Goal: Information Seeking & Learning: Check status

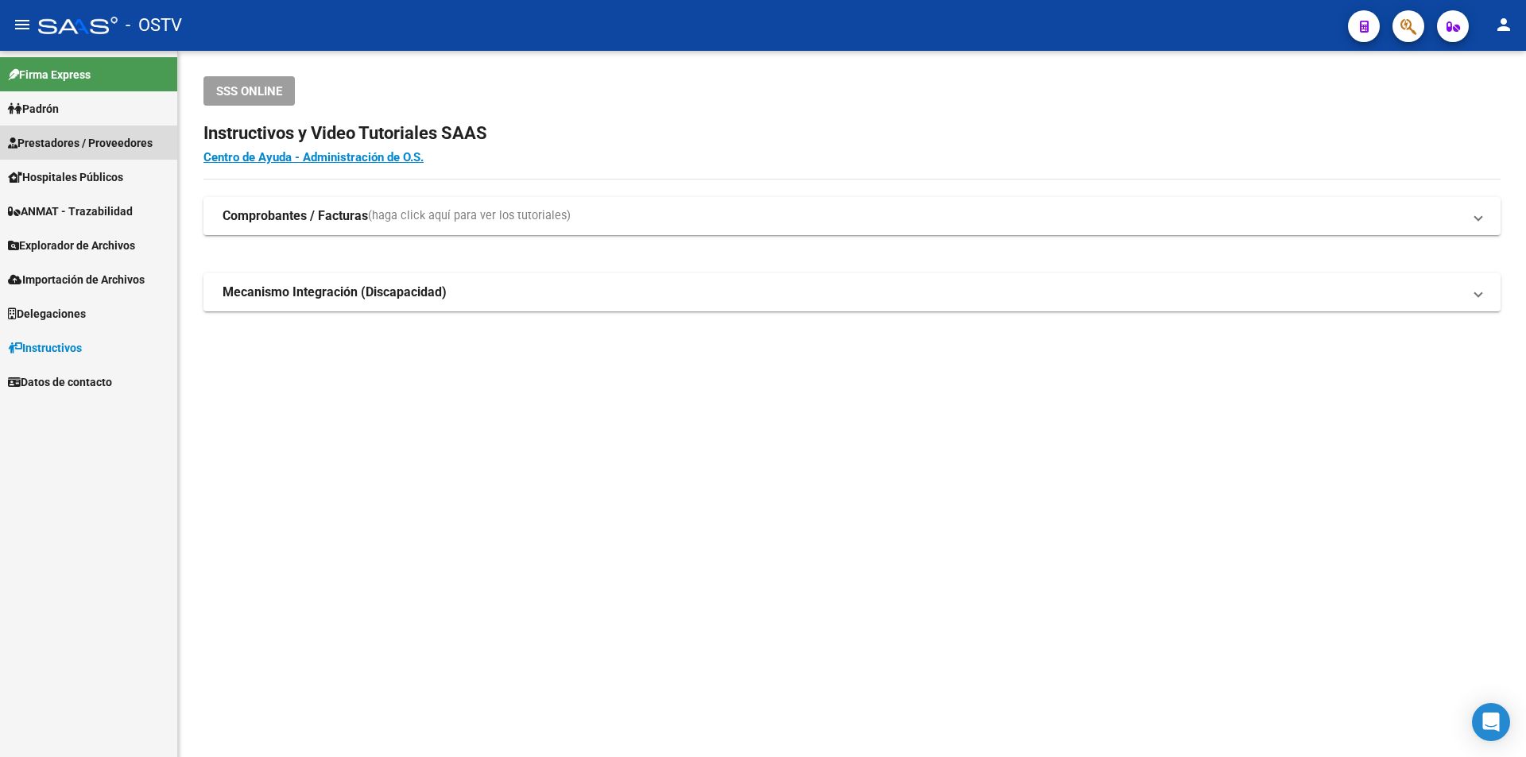
click at [96, 141] on span "Prestadores / Proveedores" at bounding box center [80, 142] width 145 height 17
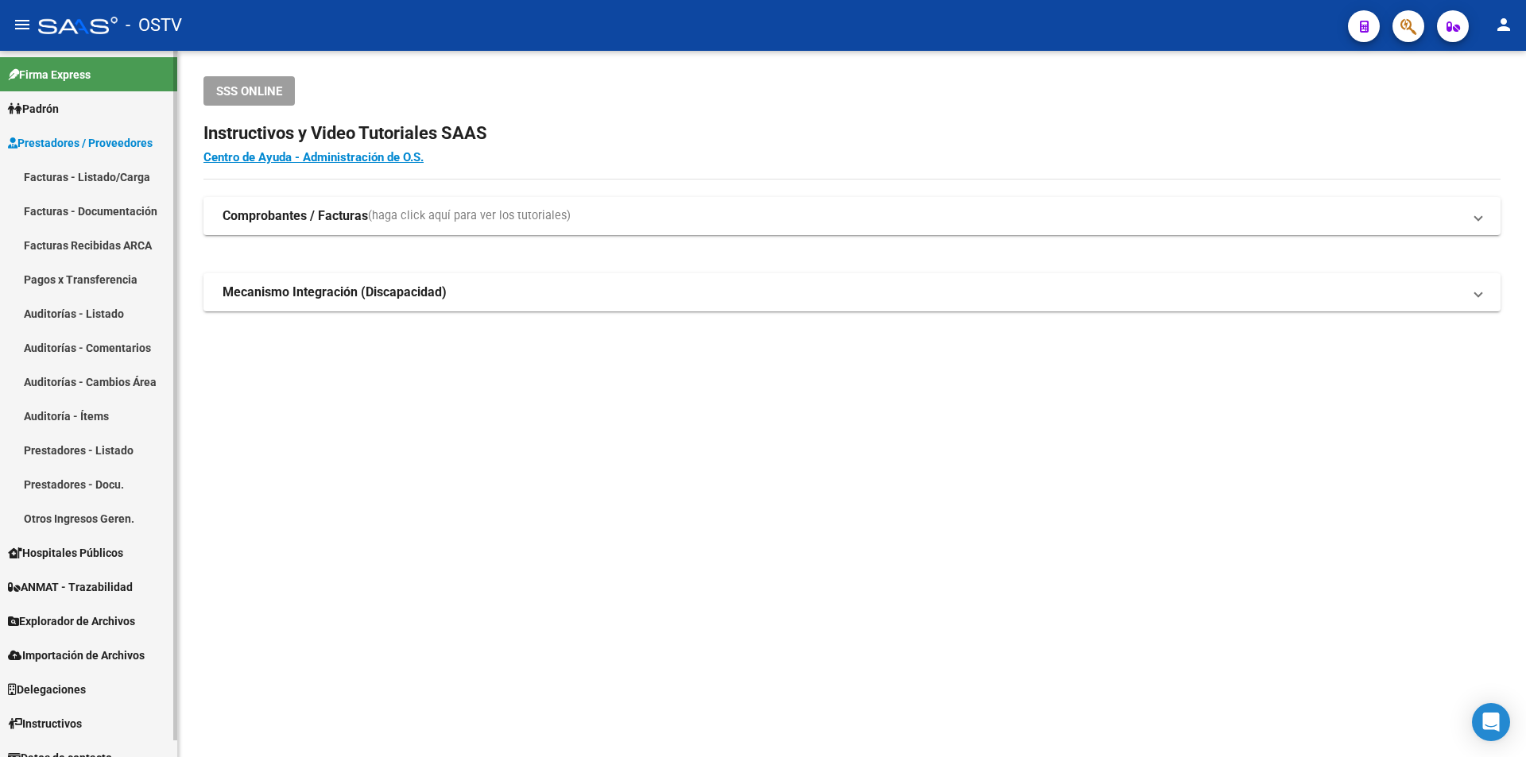
click at [107, 170] on link "Facturas - Listado/Carga" at bounding box center [88, 177] width 177 height 34
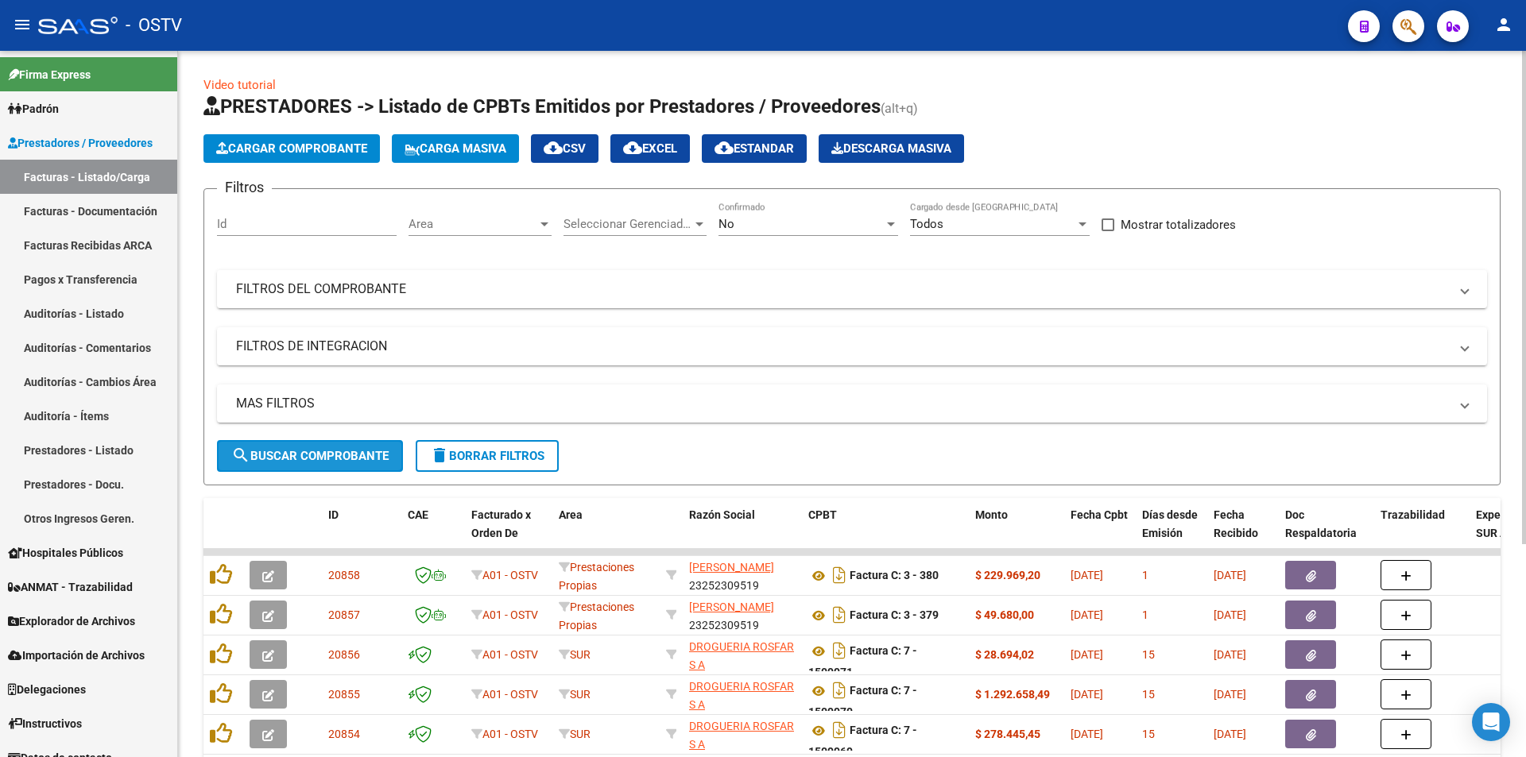
click at [306, 446] on button "search Buscar Comprobante" at bounding box center [310, 456] width 186 height 32
click at [316, 463] on button "search Buscar Comprobante" at bounding box center [310, 456] width 186 height 32
click at [312, 451] on span "search Buscar Comprobante" at bounding box center [309, 456] width 157 height 14
click at [804, 224] on div "No" at bounding box center [801, 224] width 165 height 14
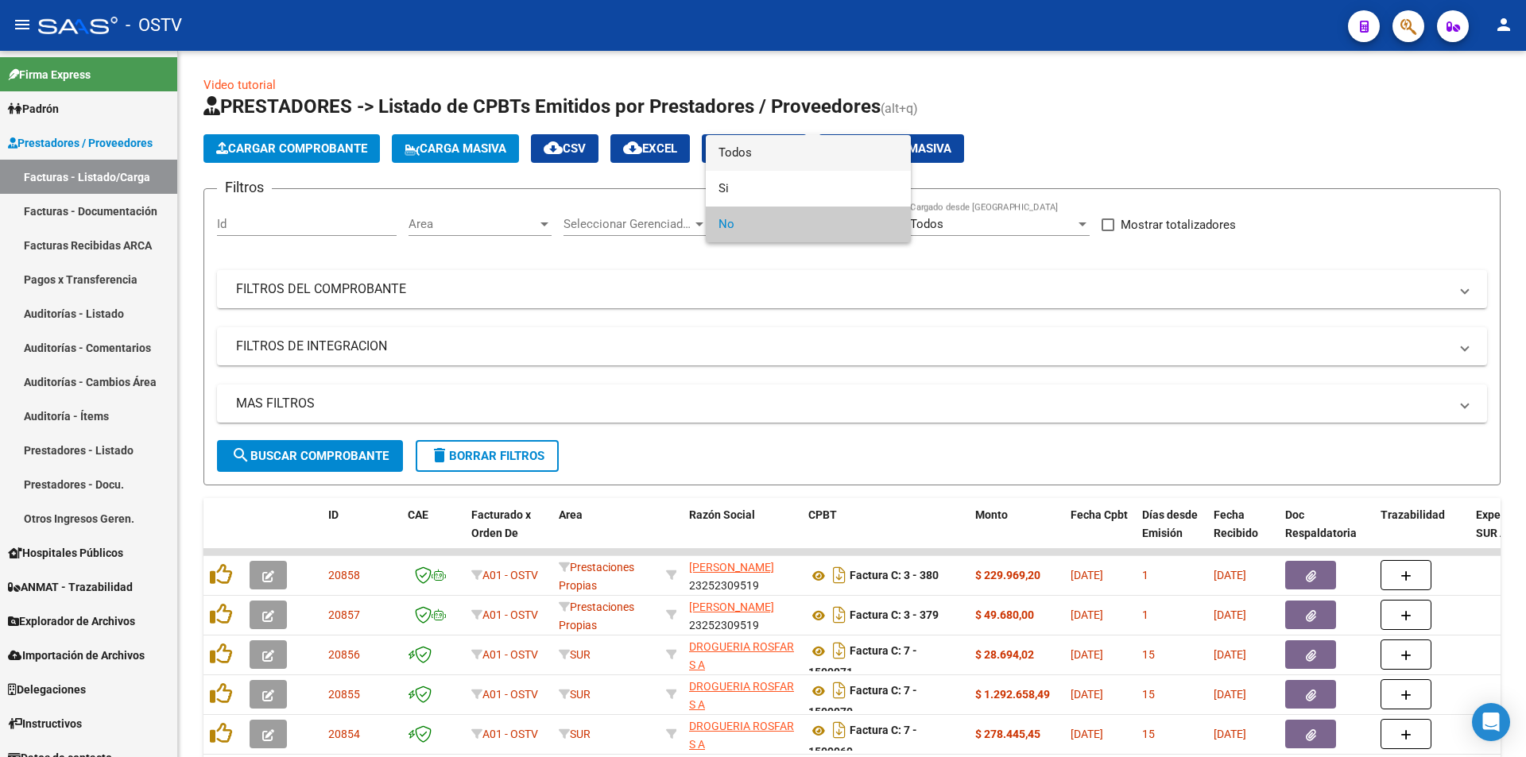
click at [789, 153] on span "Todos" at bounding box center [809, 153] width 180 height 36
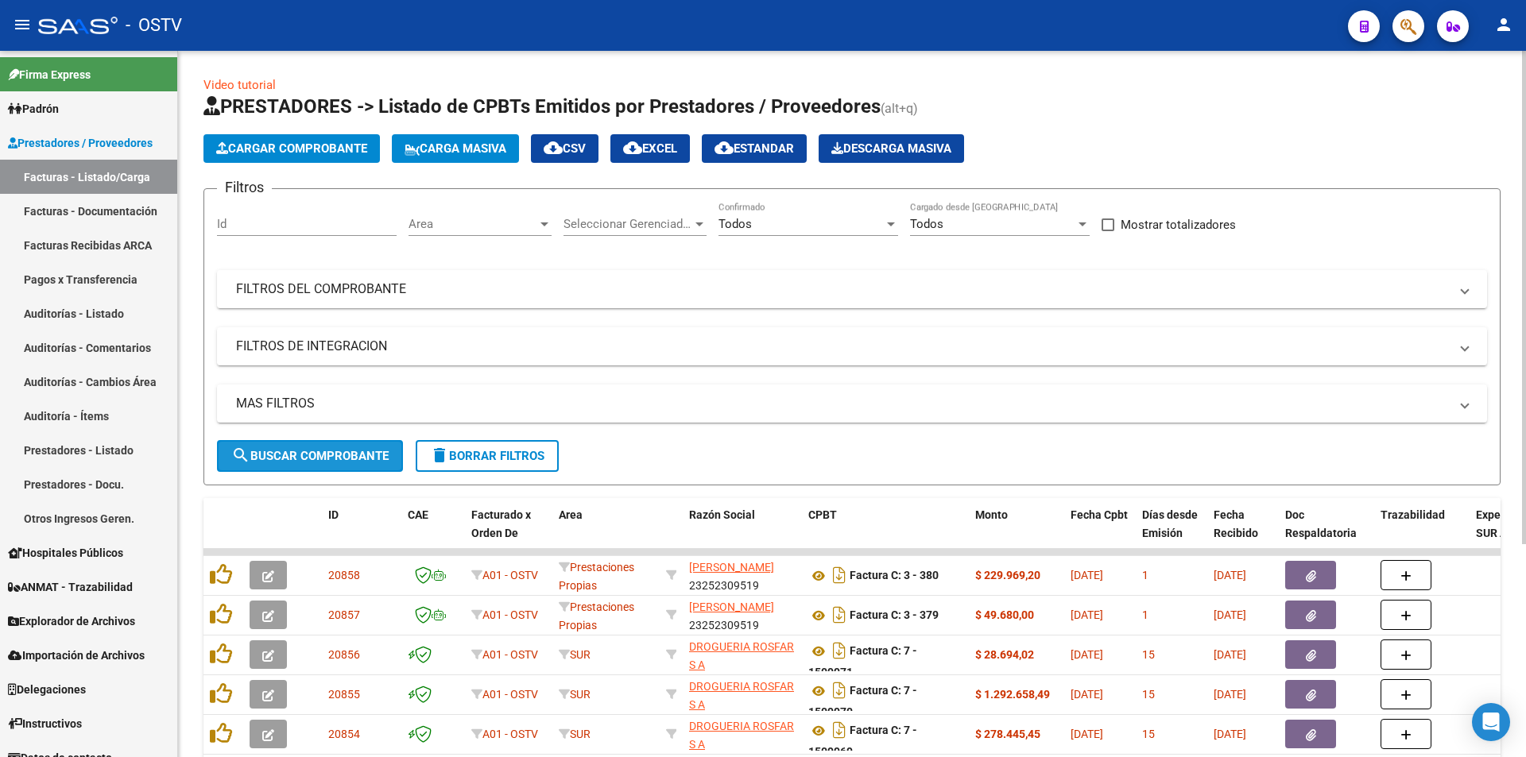
click at [335, 457] on span "search Buscar Comprobante" at bounding box center [309, 456] width 157 height 14
click at [309, 449] on span "search Buscar Comprobante" at bounding box center [309, 456] width 157 height 14
click at [307, 458] on span "search Buscar Comprobante" at bounding box center [309, 456] width 157 height 14
click at [310, 450] on span "search Buscar Comprobante" at bounding box center [309, 456] width 157 height 14
click at [317, 459] on span "search Buscar Comprobante" at bounding box center [309, 456] width 157 height 14
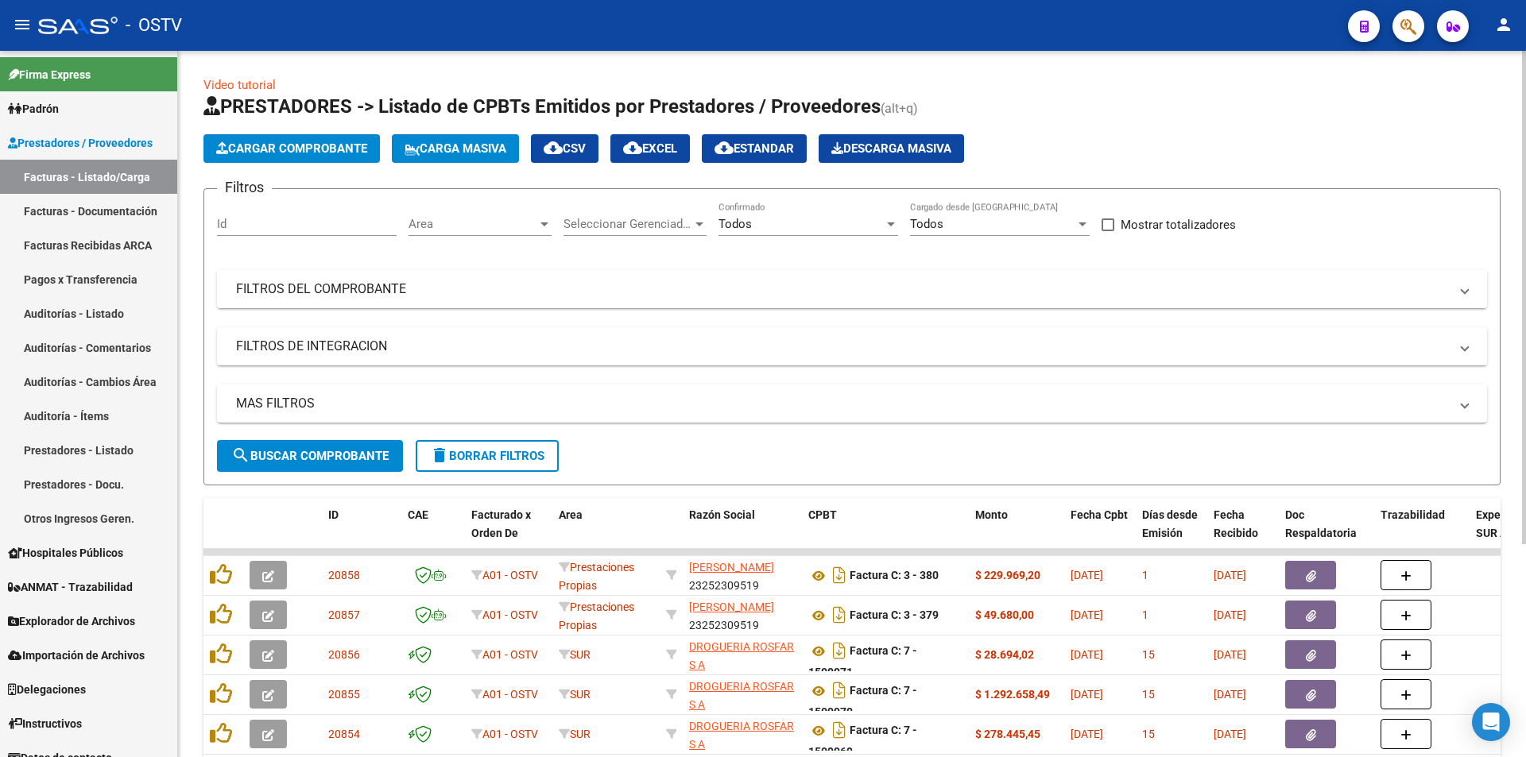
click at [301, 451] on span "search Buscar Comprobante" at bounding box center [309, 456] width 157 height 14
click at [313, 452] on span "search Buscar Comprobante" at bounding box center [309, 456] width 157 height 14
click at [308, 460] on span "search Buscar Comprobante" at bounding box center [309, 456] width 157 height 14
click at [314, 447] on button "search Buscar Comprobante" at bounding box center [310, 456] width 186 height 32
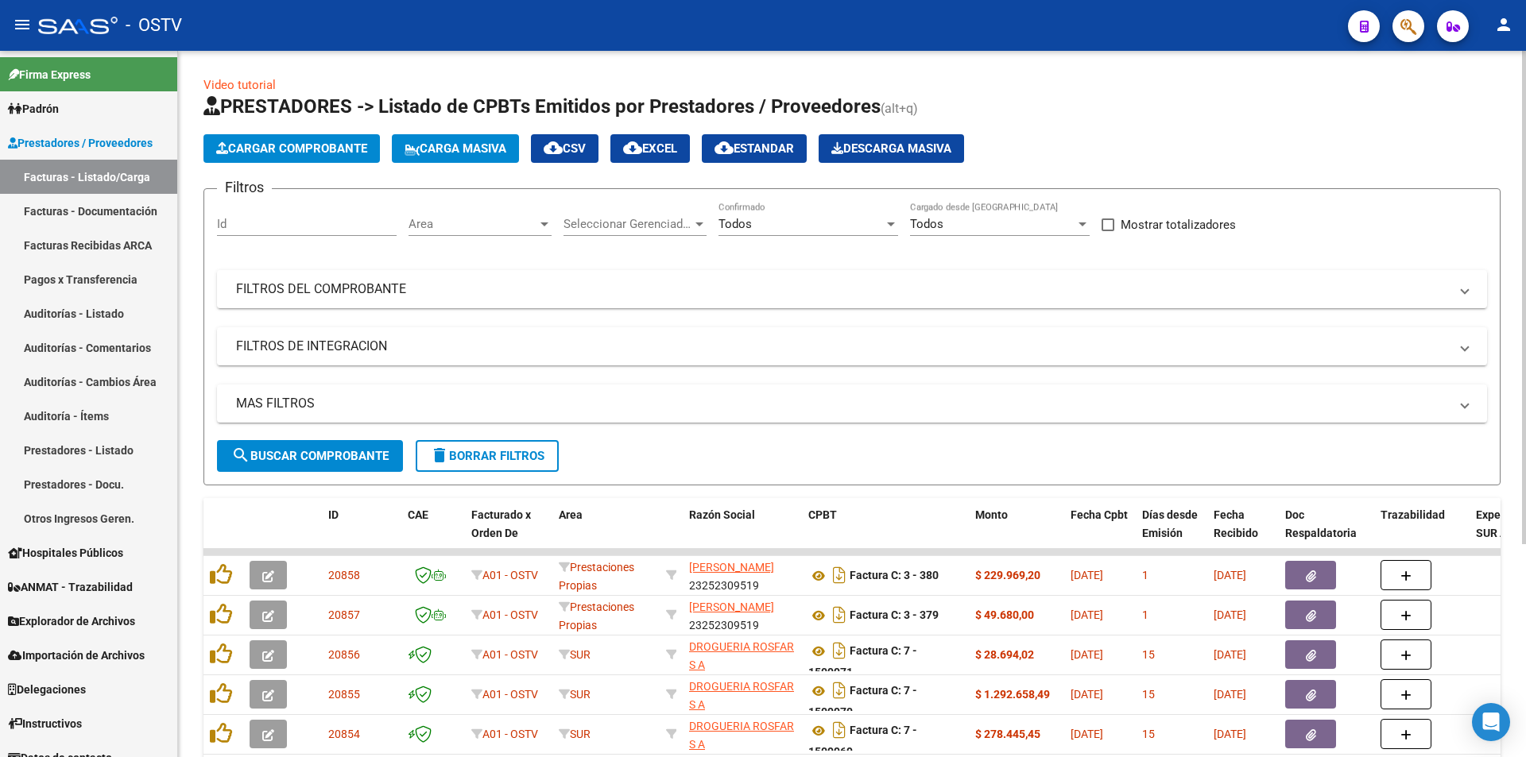
click at [319, 449] on span "search Buscar Comprobante" at bounding box center [309, 456] width 157 height 14
click at [321, 445] on button "search Buscar Comprobante" at bounding box center [310, 456] width 186 height 32
click at [311, 451] on span "search Buscar Comprobante" at bounding box center [309, 456] width 157 height 14
click at [317, 455] on span "search Buscar Comprobante" at bounding box center [309, 456] width 157 height 14
click at [315, 444] on button "search Buscar Comprobante" at bounding box center [310, 456] width 186 height 32
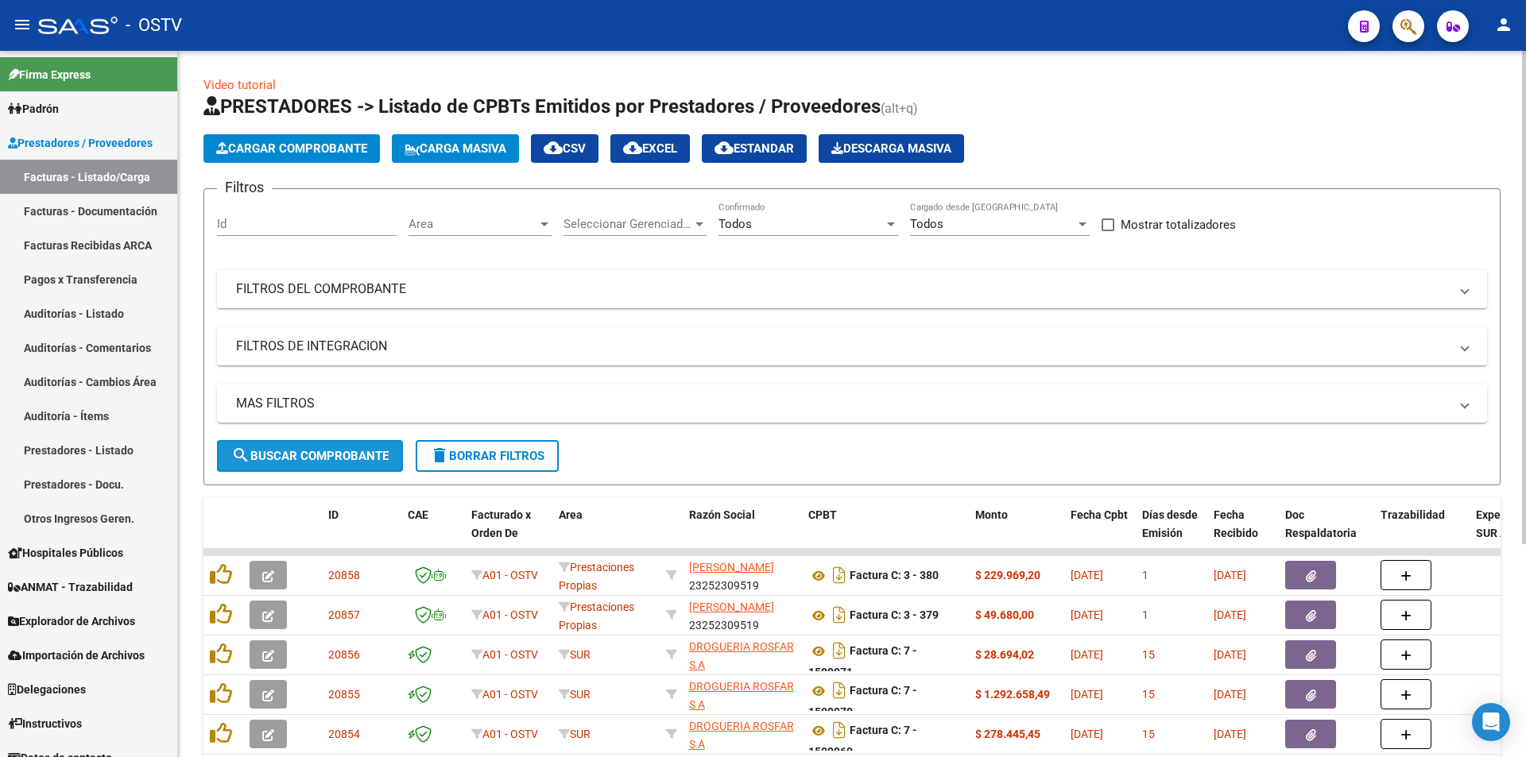
click at [315, 444] on button "search Buscar Comprobante" at bounding box center [310, 456] width 186 height 32
click at [320, 446] on button "search Buscar Comprobante" at bounding box center [310, 456] width 186 height 32
click at [314, 449] on span "search Buscar Comprobante" at bounding box center [309, 456] width 157 height 14
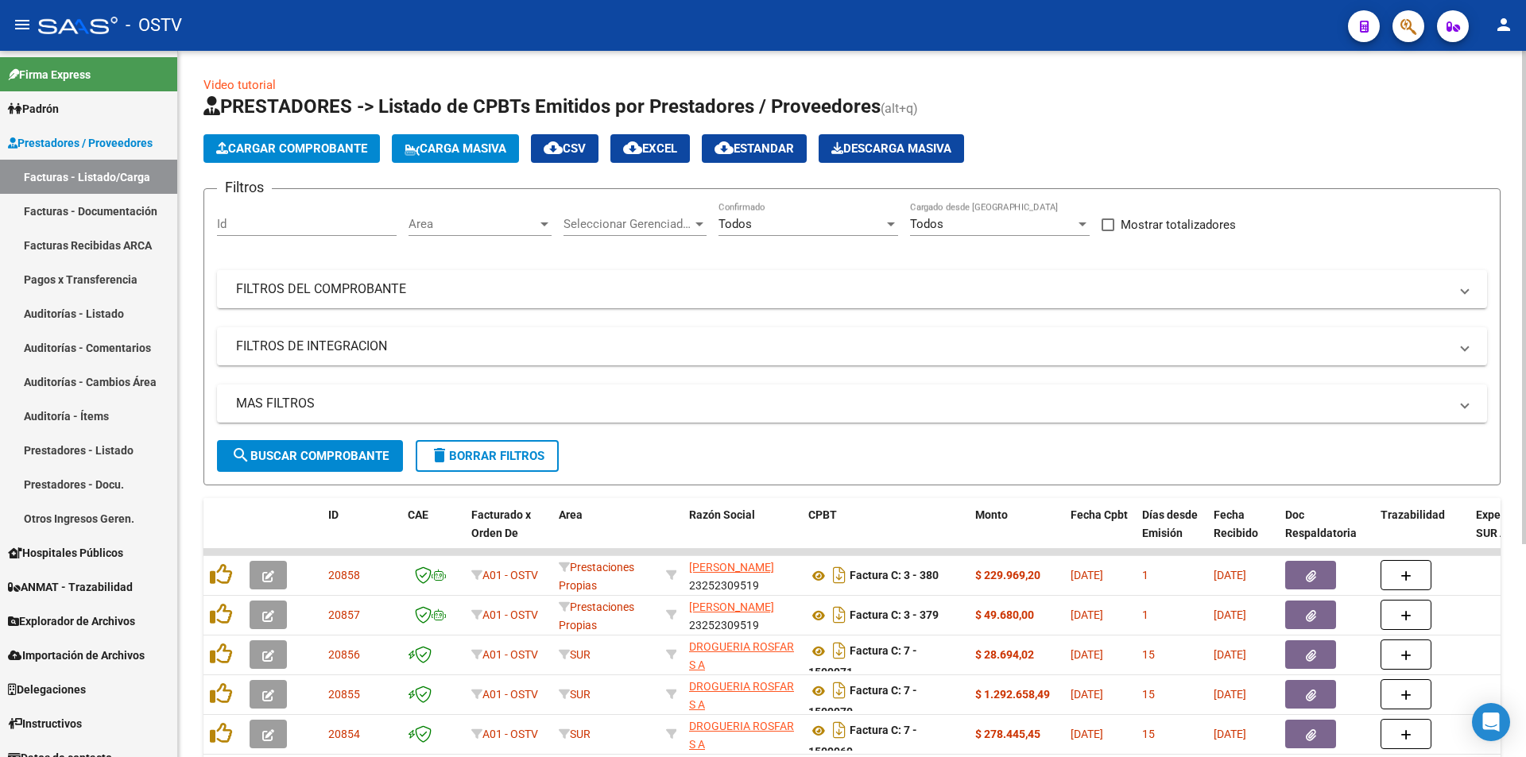
click at [305, 450] on span "search Buscar Comprobante" at bounding box center [309, 456] width 157 height 14
click at [316, 451] on span "search Buscar Comprobante" at bounding box center [309, 456] width 157 height 14
click at [310, 447] on button "search Buscar Comprobante" at bounding box center [310, 456] width 186 height 32
click at [316, 456] on span "search Buscar Comprobante" at bounding box center [309, 456] width 157 height 14
click at [318, 447] on button "search Buscar Comprobante" at bounding box center [310, 456] width 186 height 32
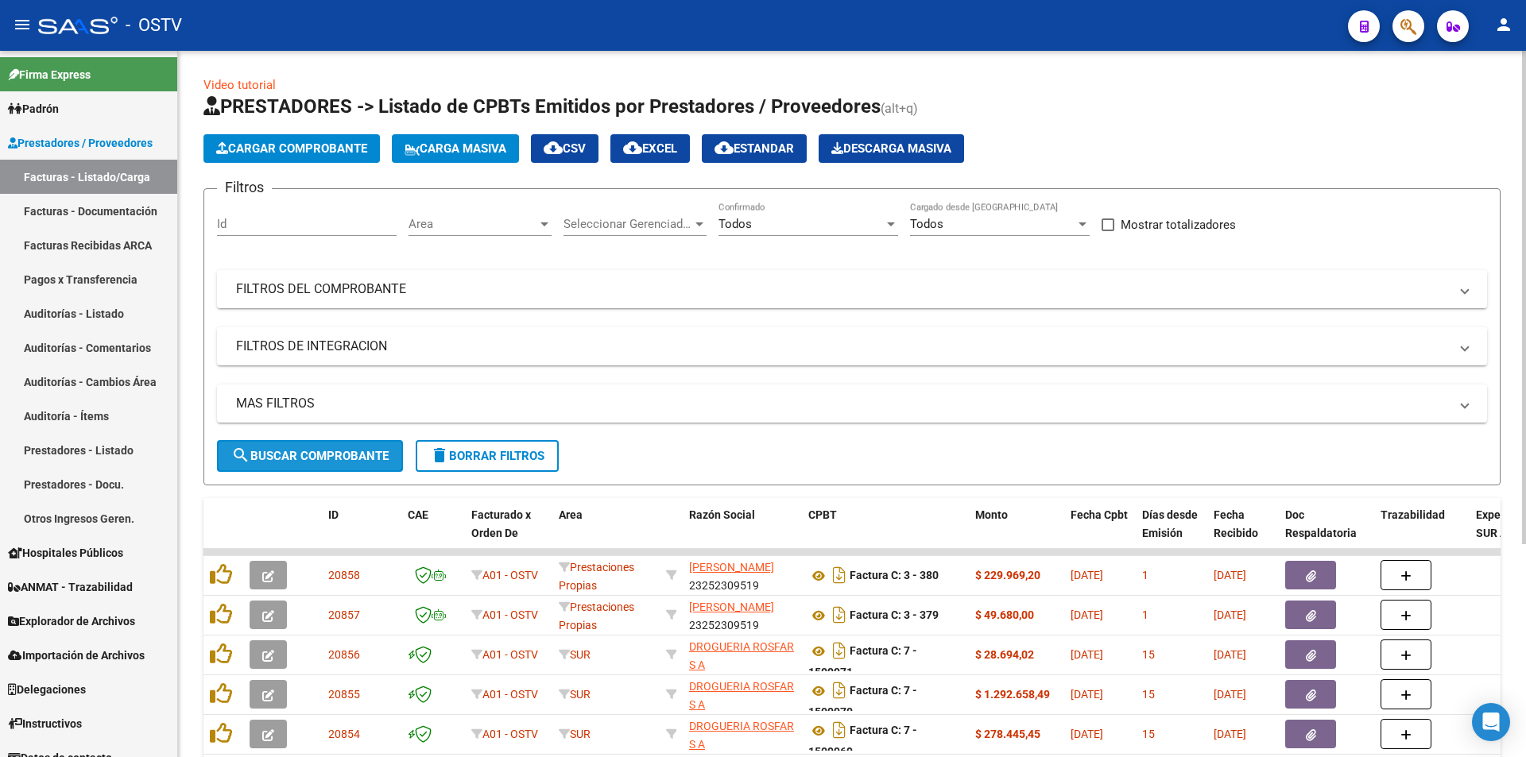
click at [319, 450] on span "search Buscar Comprobante" at bounding box center [309, 456] width 157 height 14
click at [322, 459] on span "search Buscar Comprobante" at bounding box center [309, 456] width 157 height 14
click at [312, 458] on span "search Buscar Comprobante" at bounding box center [309, 456] width 157 height 14
click at [310, 447] on button "search Buscar Comprobante" at bounding box center [310, 456] width 186 height 32
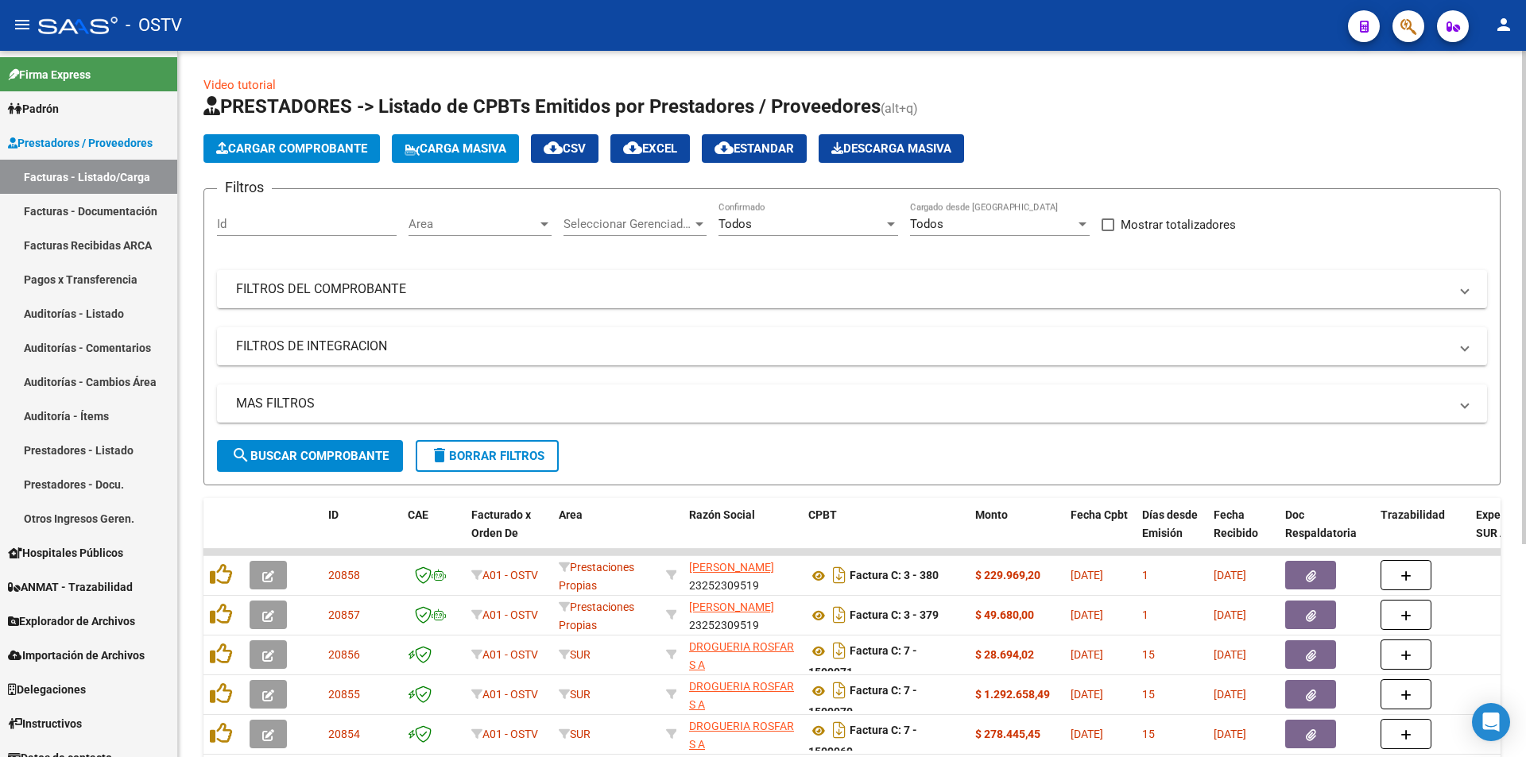
click at [312, 456] on span "search Buscar Comprobante" at bounding box center [309, 456] width 157 height 14
click at [313, 450] on span "search Buscar Comprobante" at bounding box center [309, 456] width 157 height 14
click at [306, 454] on span "search Buscar Comprobante" at bounding box center [309, 456] width 157 height 14
click at [321, 455] on span "search Buscar Comprobante" at bounding box center [309, 456] width 157 height 14
click at [312, 449] on span "search Buscar Comprobante" at bounding box center [309, 456] width 157 height 14
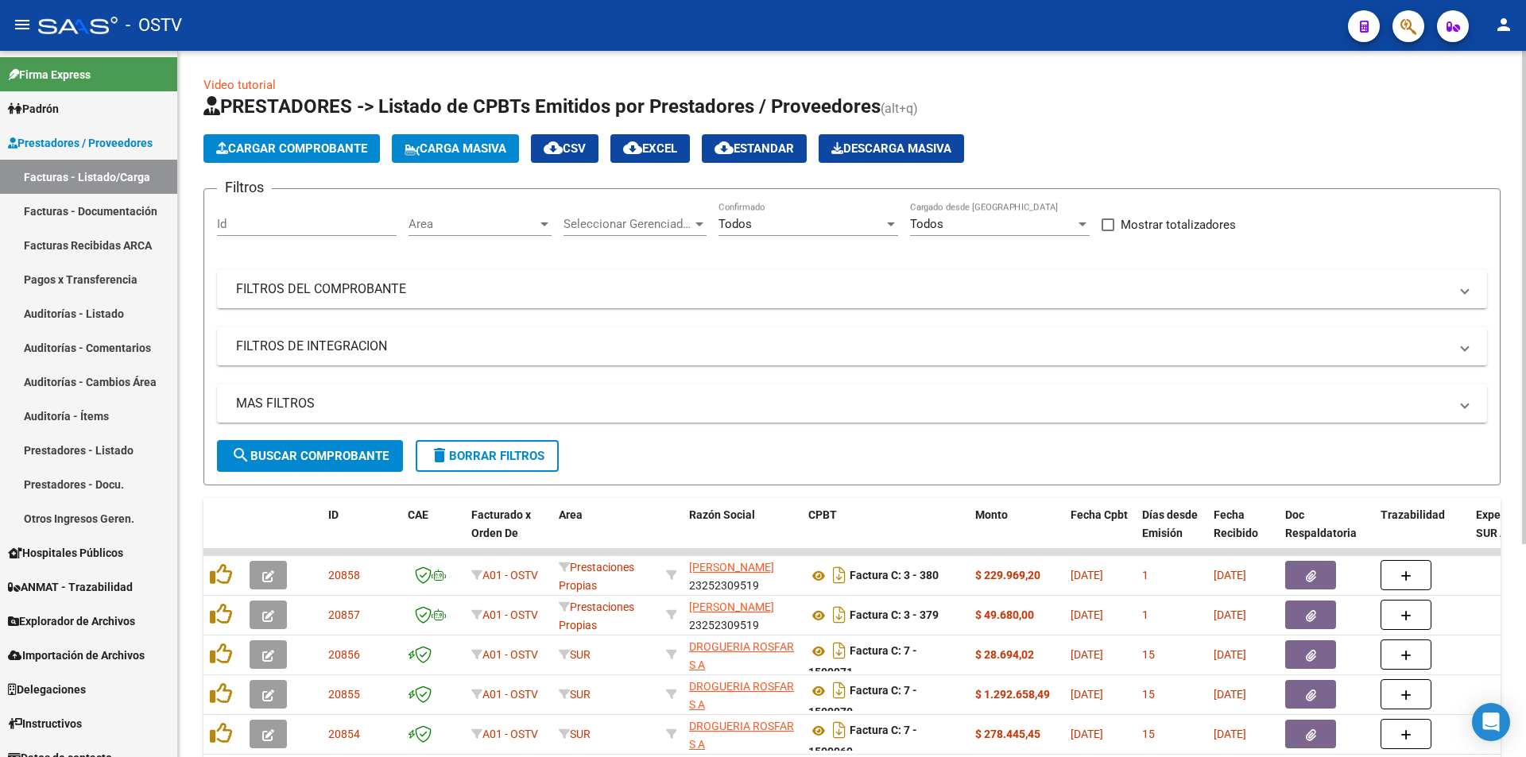
click at [314, 455] on span "search Buscar Comprobante" at bounding box center [309, 456] width 157 height 14
click at [346, 460] on span "search Buscar Comprobante" at bounding box center [309, 456] width 157 height 14
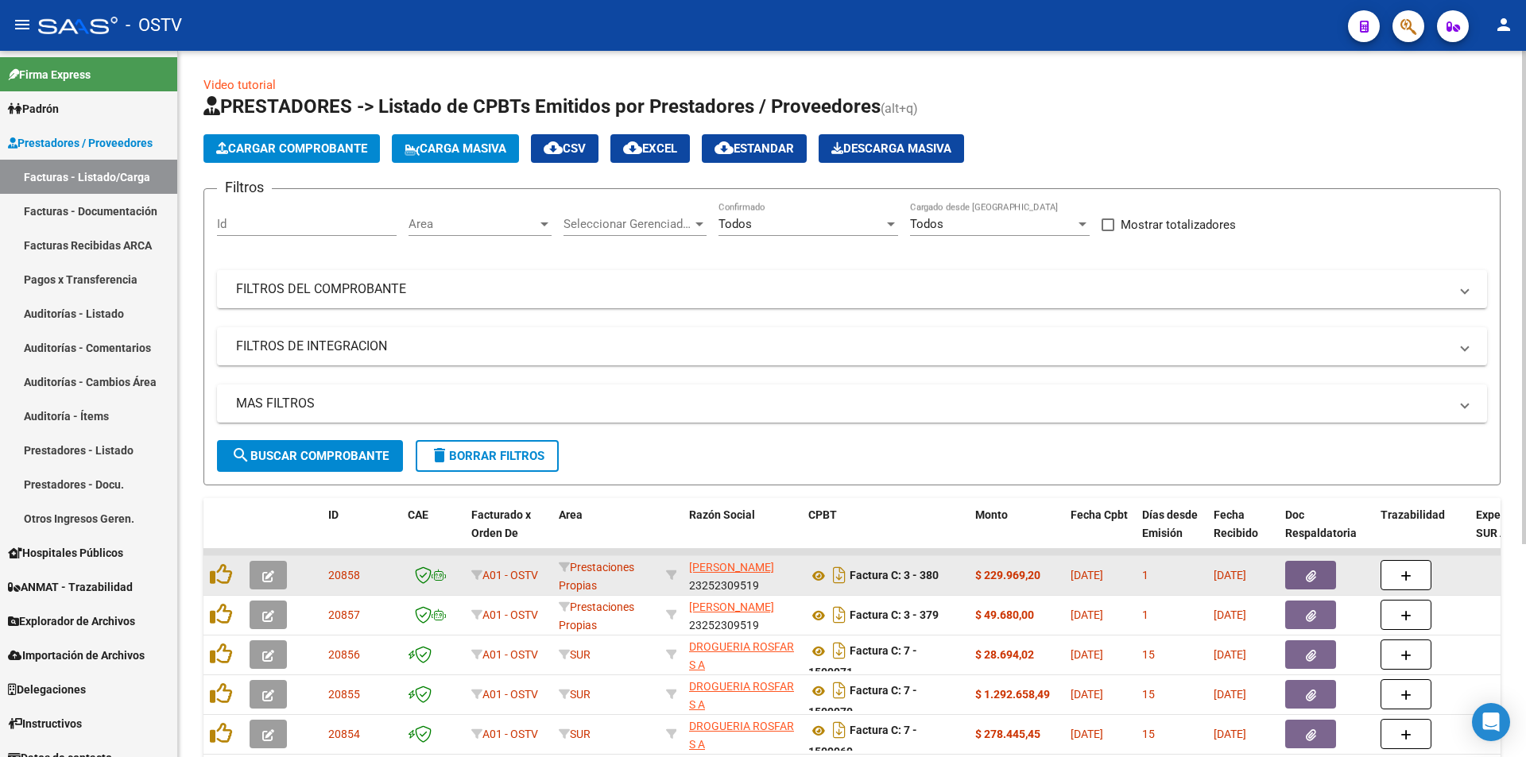
click at [273, 572] on icon "button" at bounding box center [268, 577] width 12 height 12
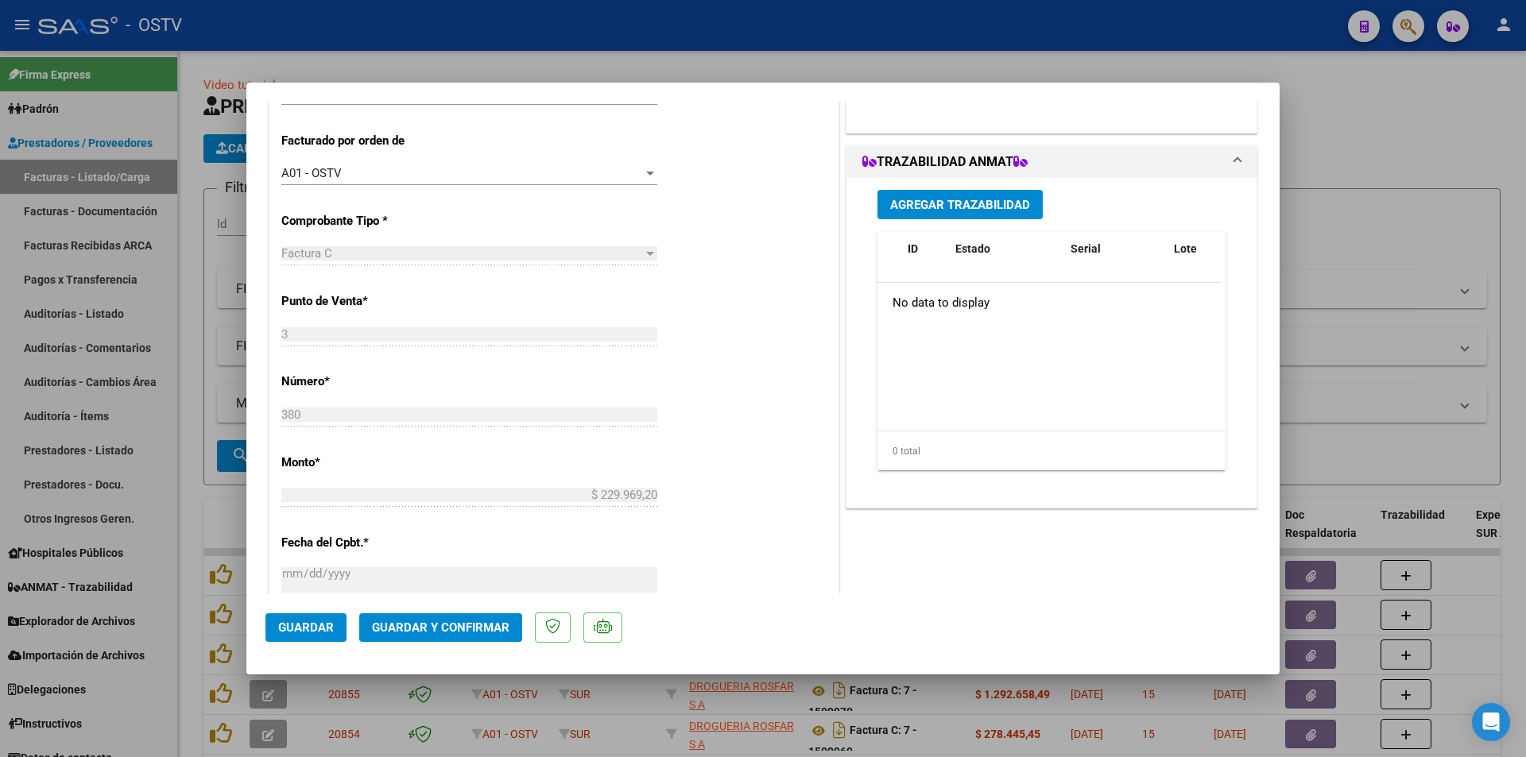
scroll to position [477, 0]
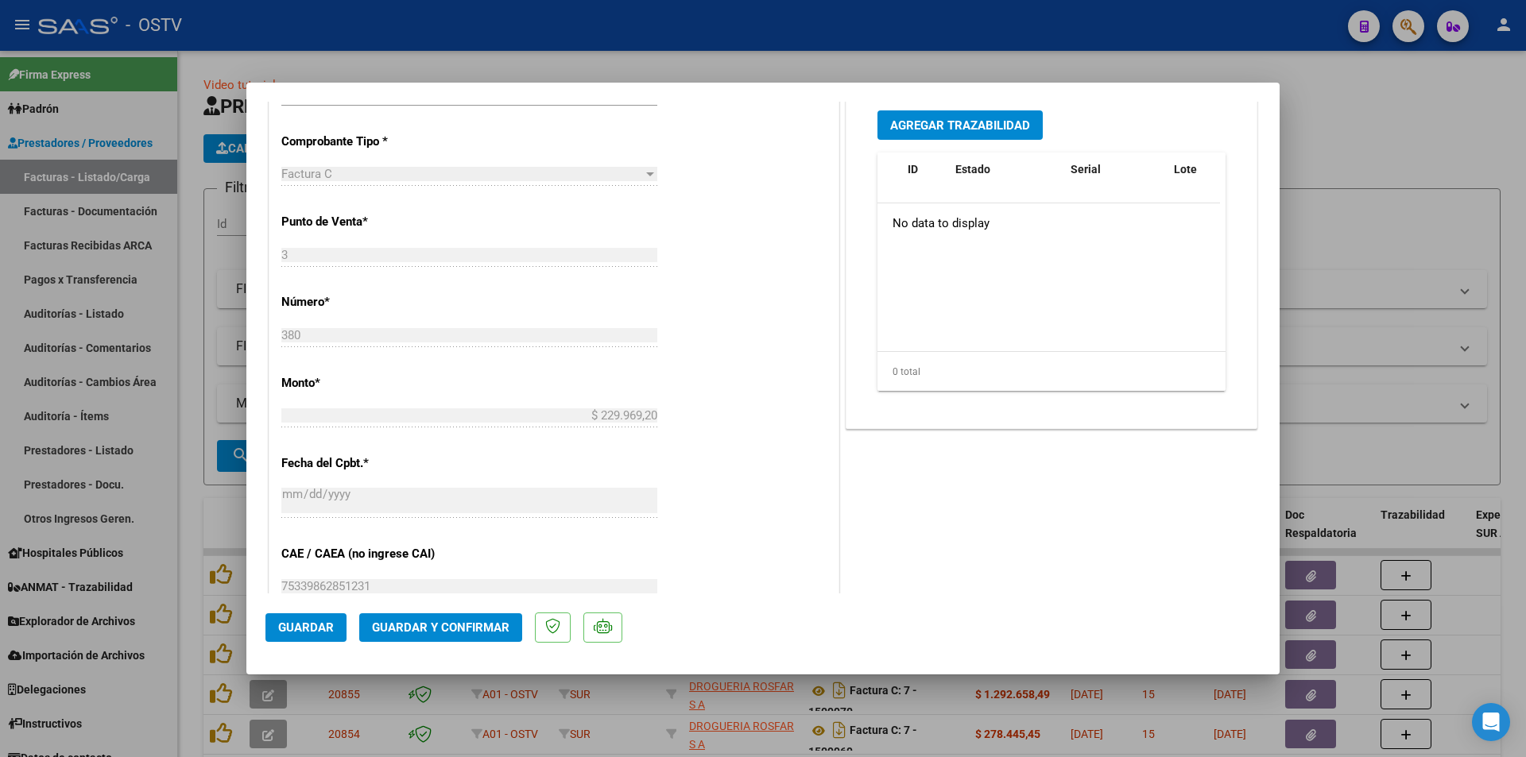
click at [567, 56] on div at bounding box center [763, 378] width 1526 height 757
type input "$ 0,00"
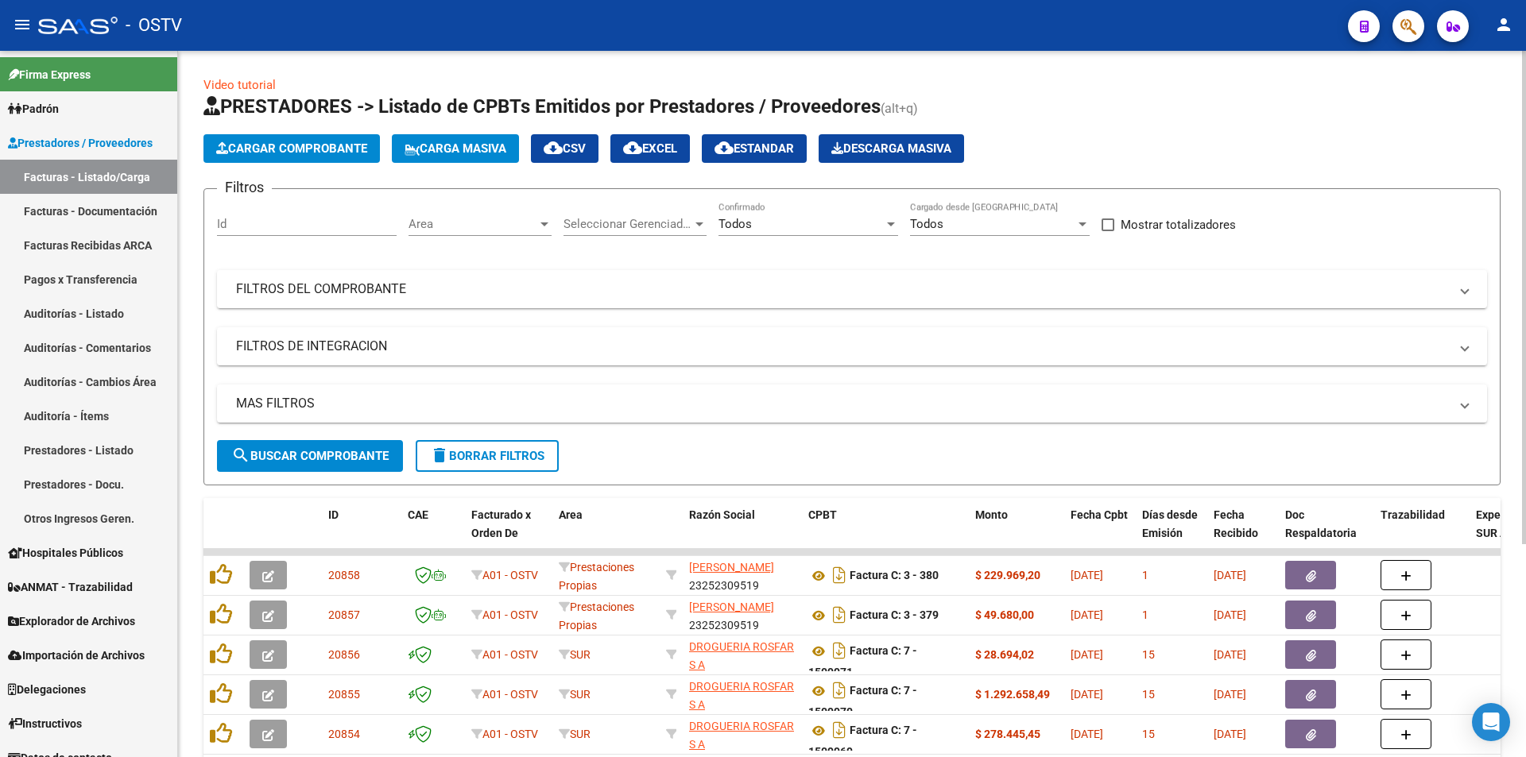
click at [315, 455] on span "search Buscar Comprobante" at bounding box center [309, 456] width 157 height 14
click at [315, 454] on span "search Buscar Comprobante" at bounding box center [309, 456] width 157 height 14
click at [313, 451] on span "search Buscar Comprobante" at bounding box center [309, 456] width 157 height 14
click at [326, 454] on span "search Buscar Comprobante" at bounding box center [309, 456] width 157 height 14
click at [325, 454] on span "search Buscar Comprobante" at bounding box center [309, 456] width 157 height 14
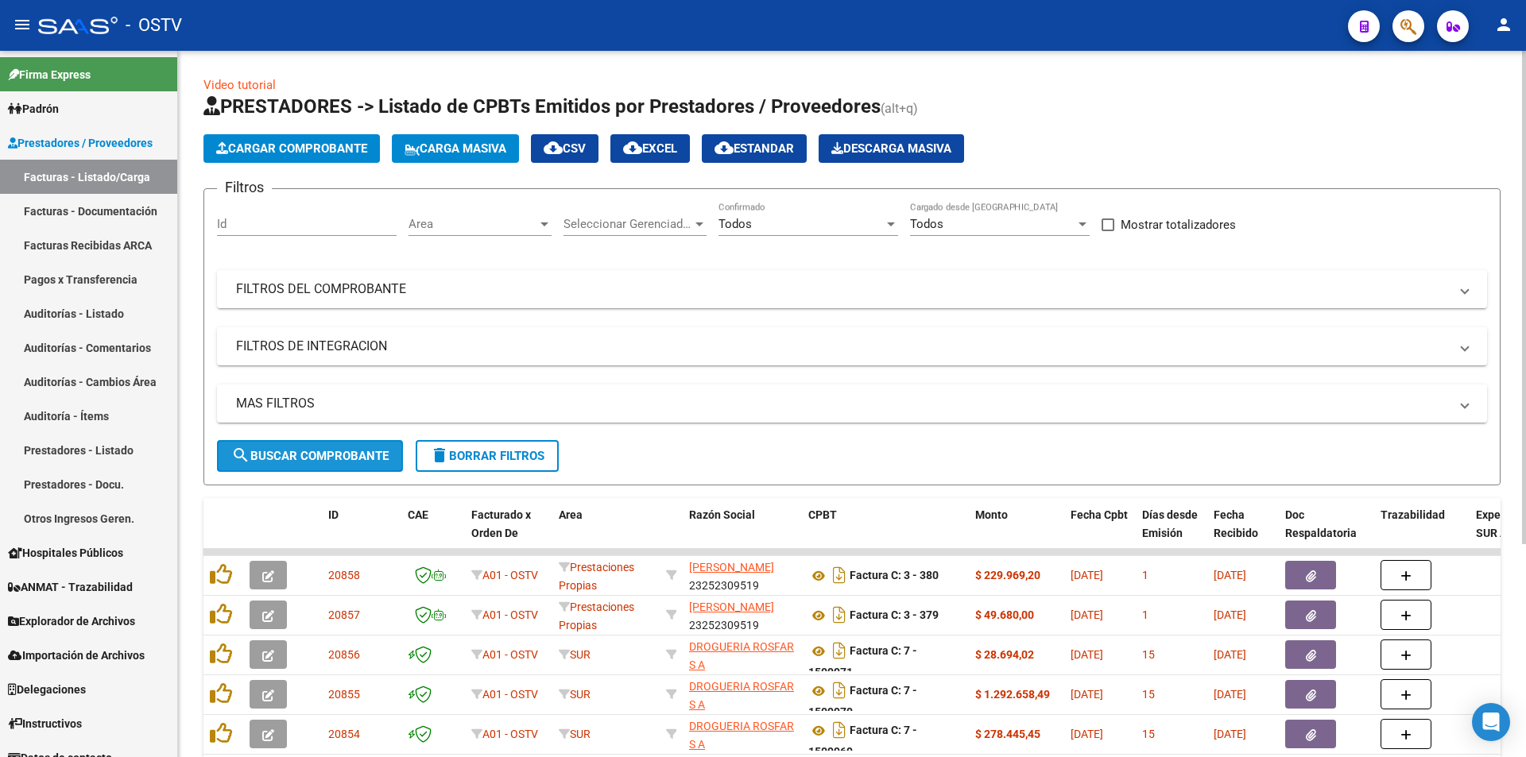
click at [284, 451] on span "search Buscar Comprobante" at bounding box center [309, 456] width 157 height 14
click at [318, 454] on span "search Buscar Comprobante" at bounding box center [309, 456] width 157 height 14
click at [319, 459] on span "search Buscar Comprobante" at bounding box center [309, 456] width 157 height 14
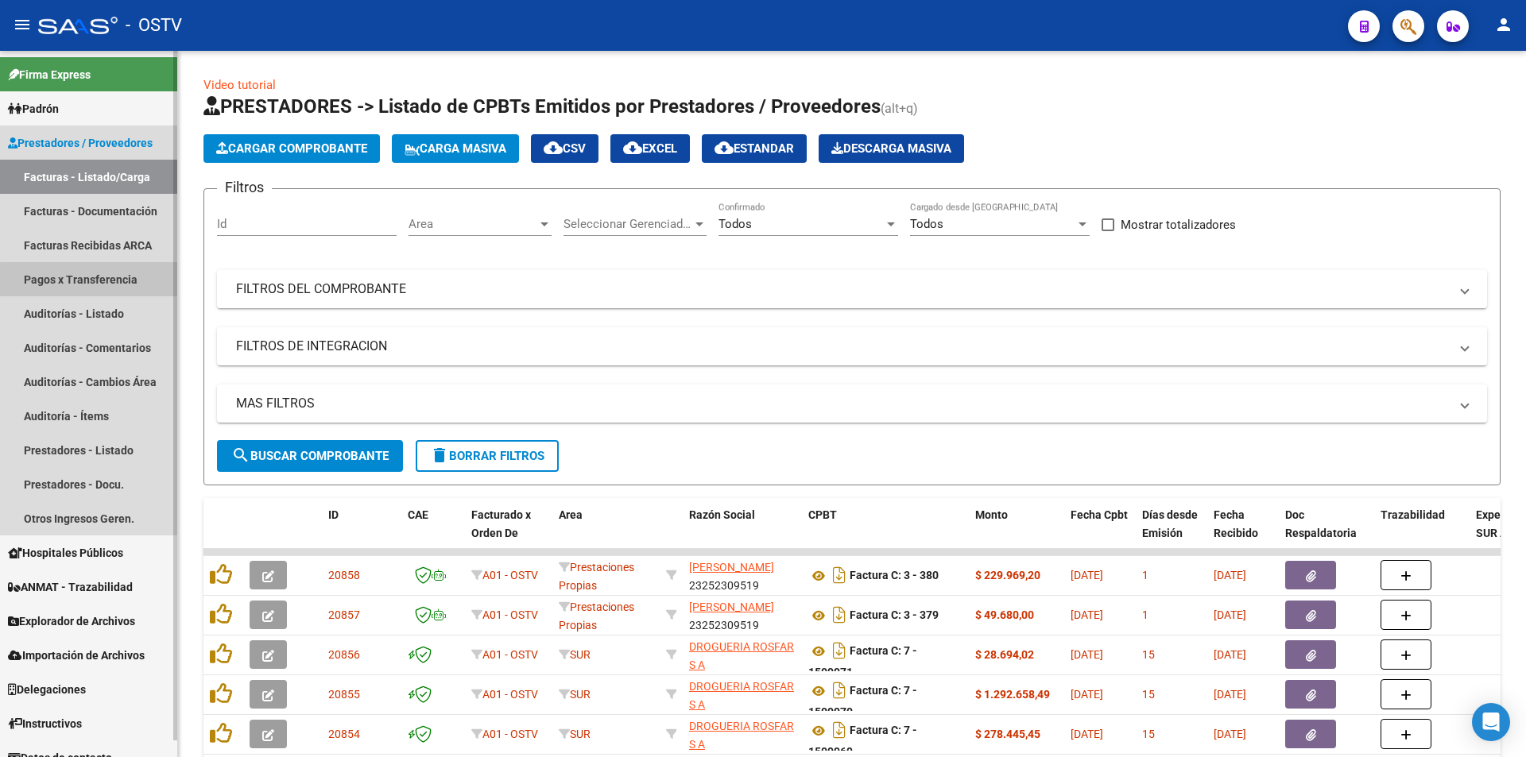
click at [101, 281] on link "Pagos x Transferencia" at bounding box center [88, 279] width 177 height 34
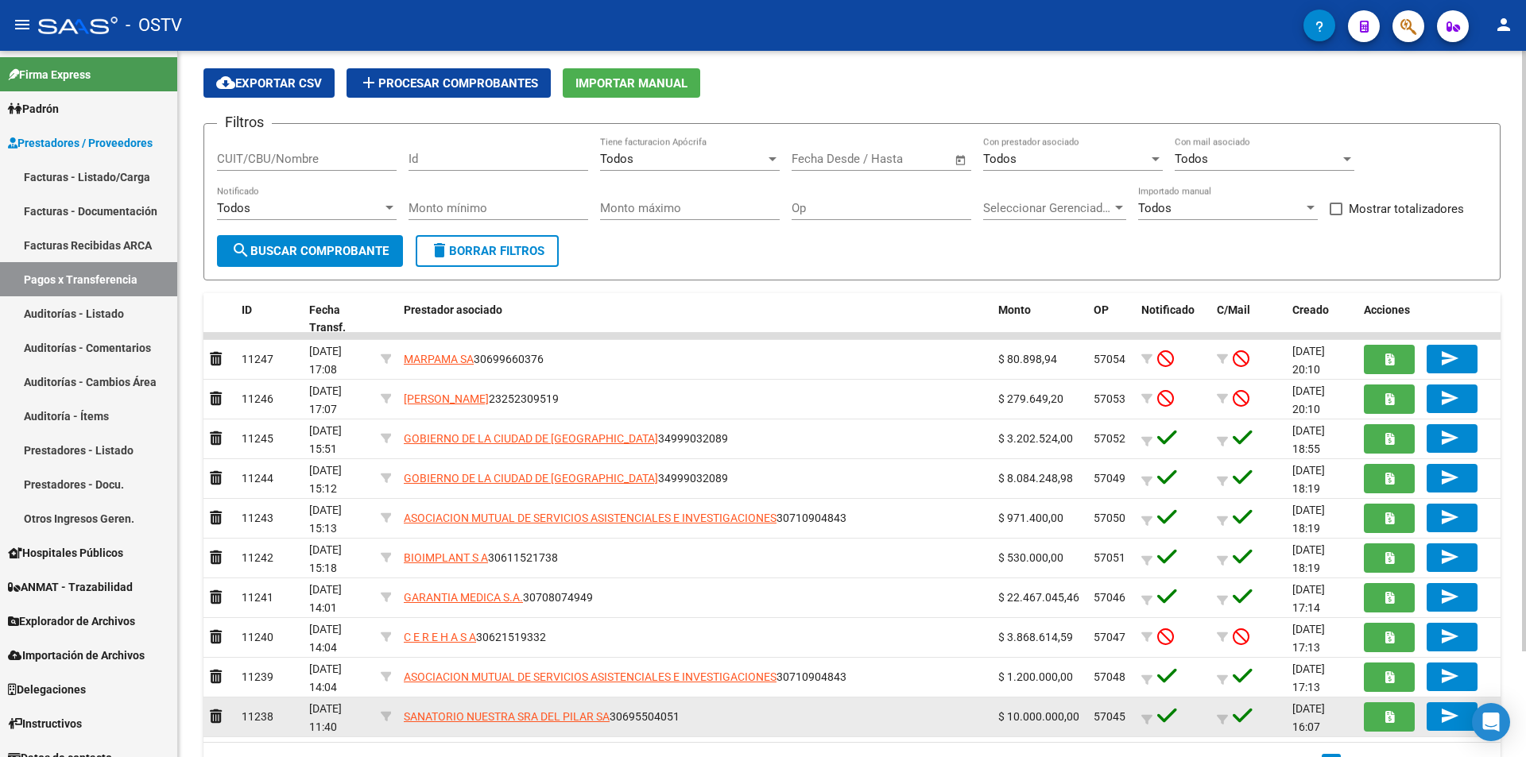
scroll to position [125, 0]
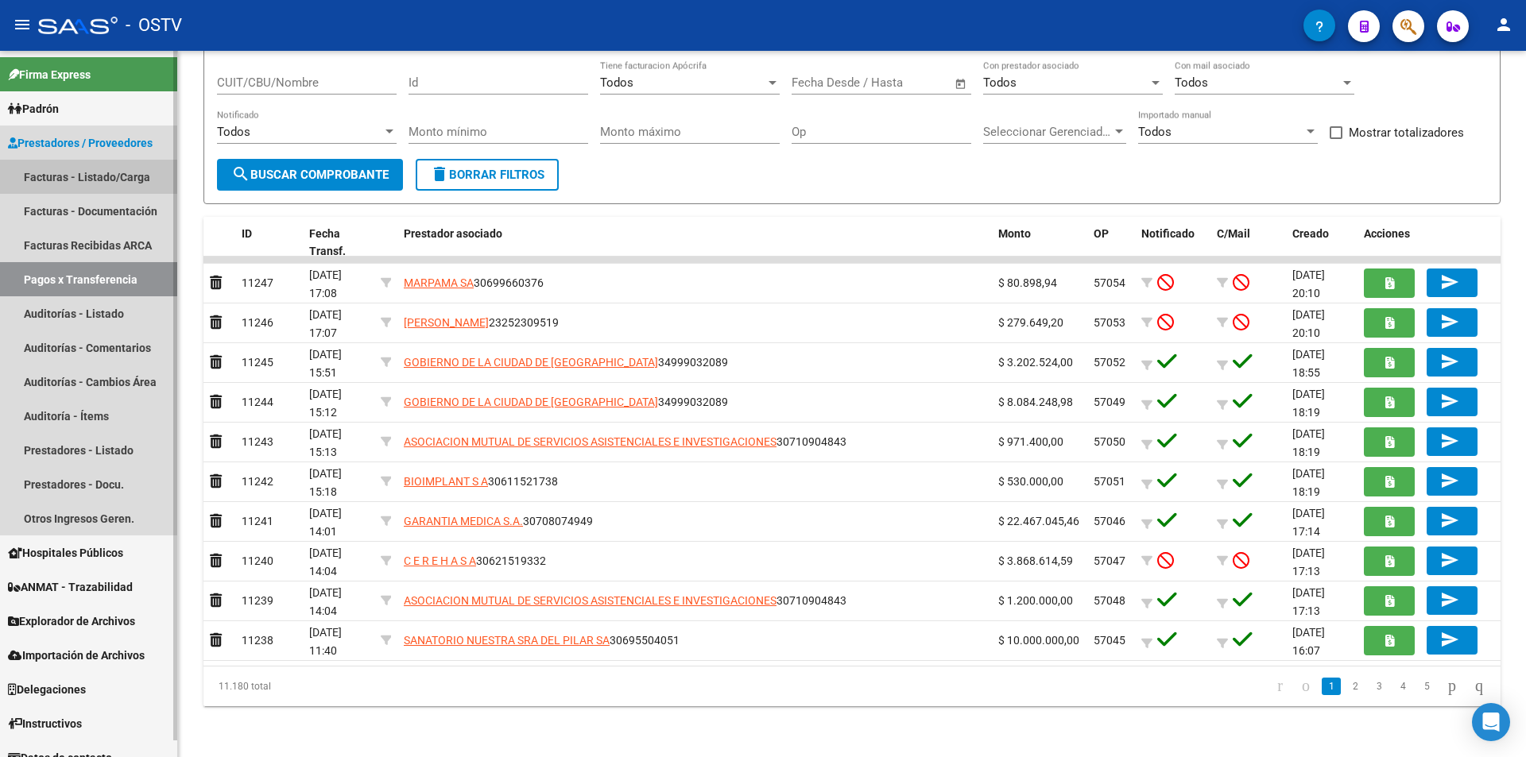
click at [110, 176] on link "Facturas - Listado/Carga" at bounding box center [88, 177] width 177 height 34
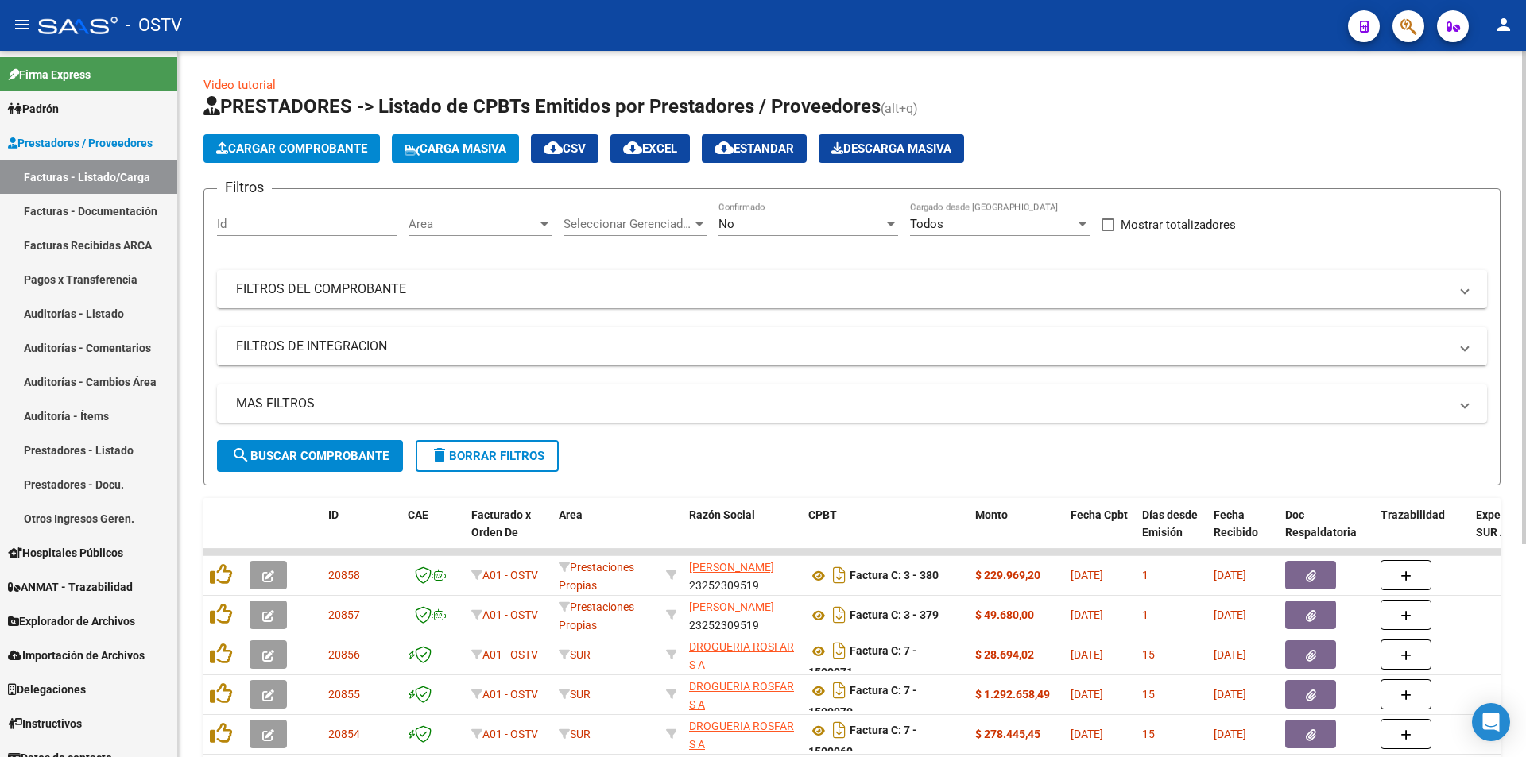
click at [757, 221] on div "No" at bounding box center [801, 224] width 165 height 14
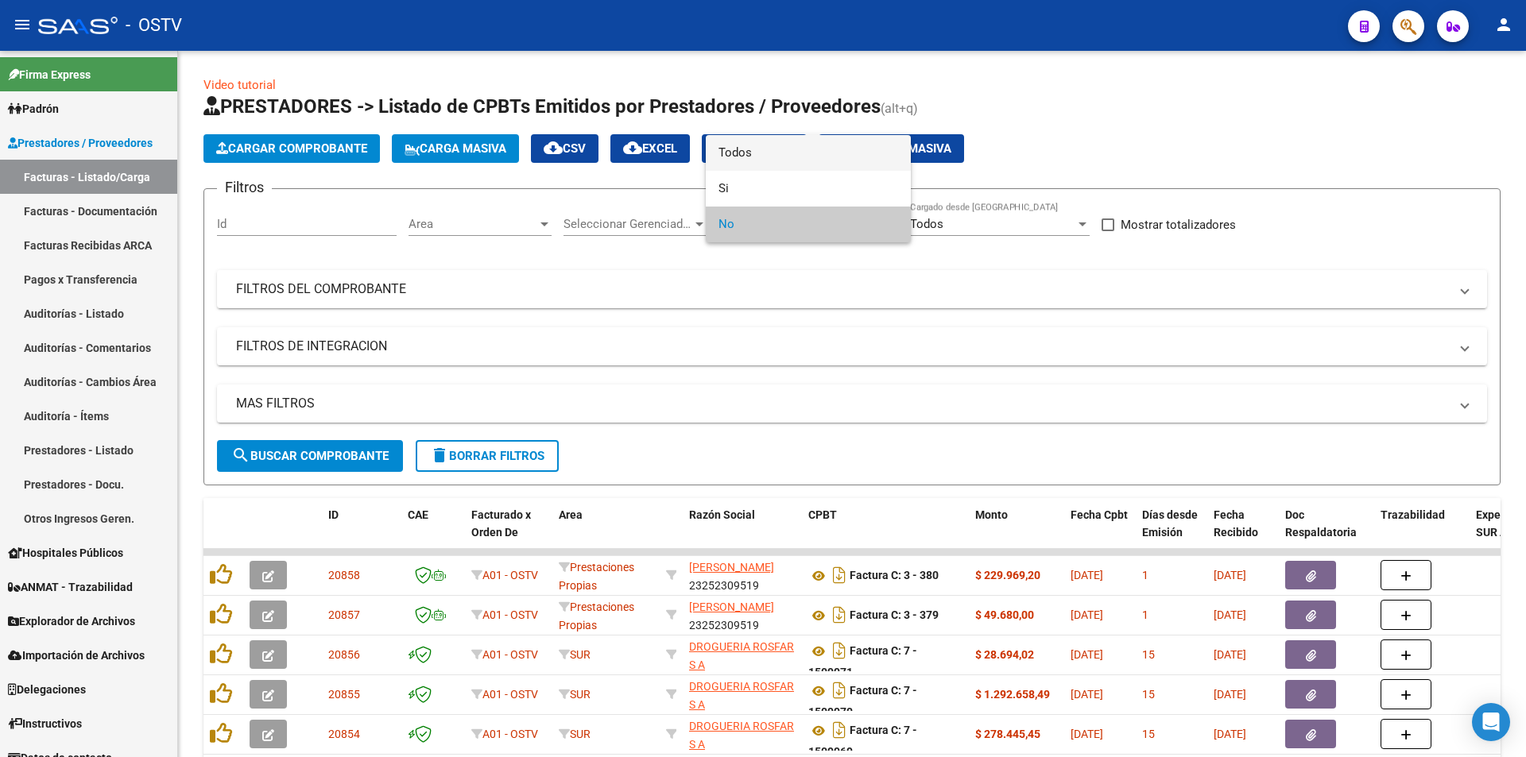
click at [753, 153] on span "Todos" at bounding box center [809, 153] width 180 height 36
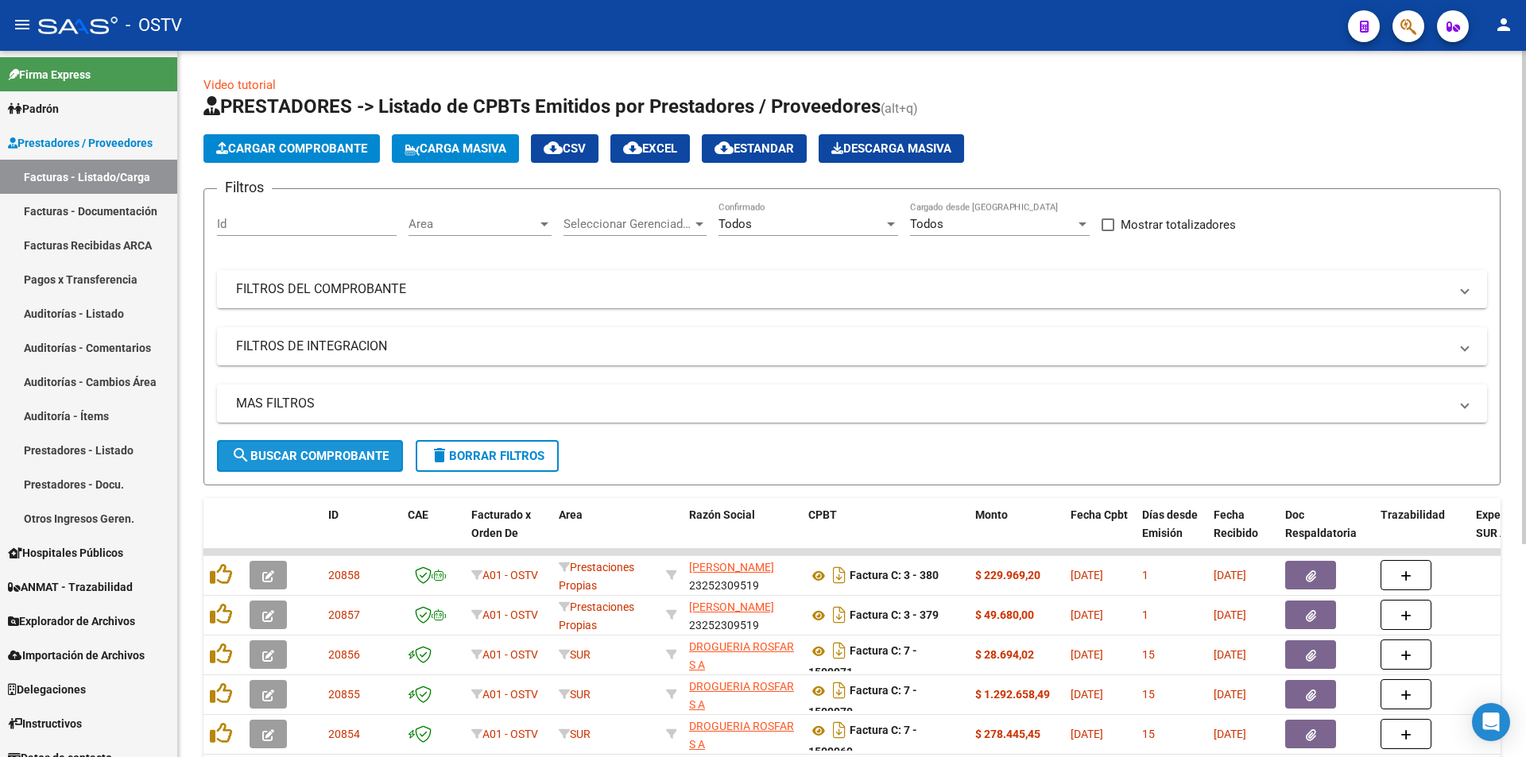
click at [290, 451] on span "search Buscar Comprobante" at bounding box center [309, 456] width 157 height 14
click at [308, 455] on span "search Buscar Comprobante" at bounding box center [309, 456] width 157 height 14
click at [308, 454] on span "search Buscar Comprobante" at bounding box center [309, 456] width 157 height 14
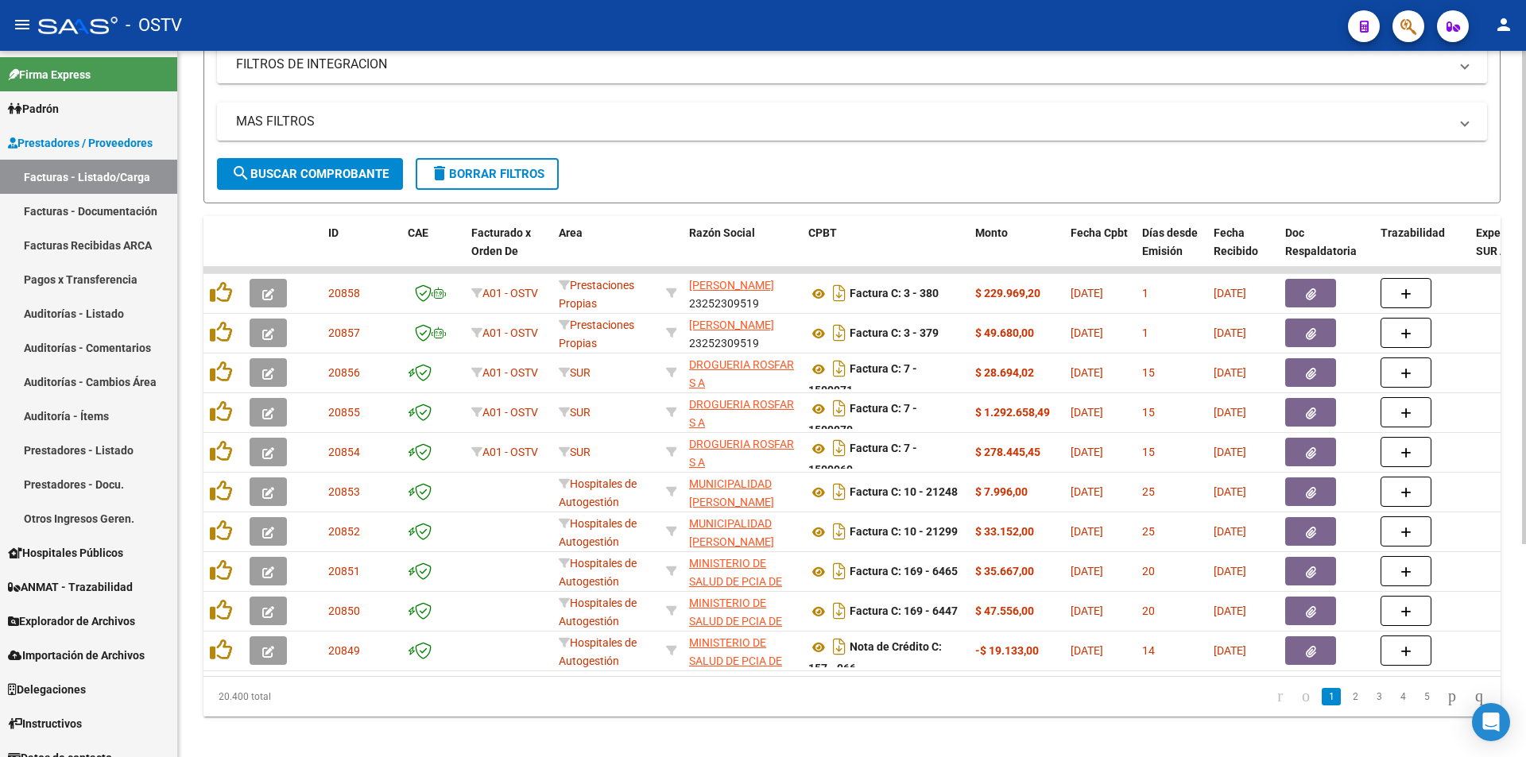
scroll to position [304, 0]
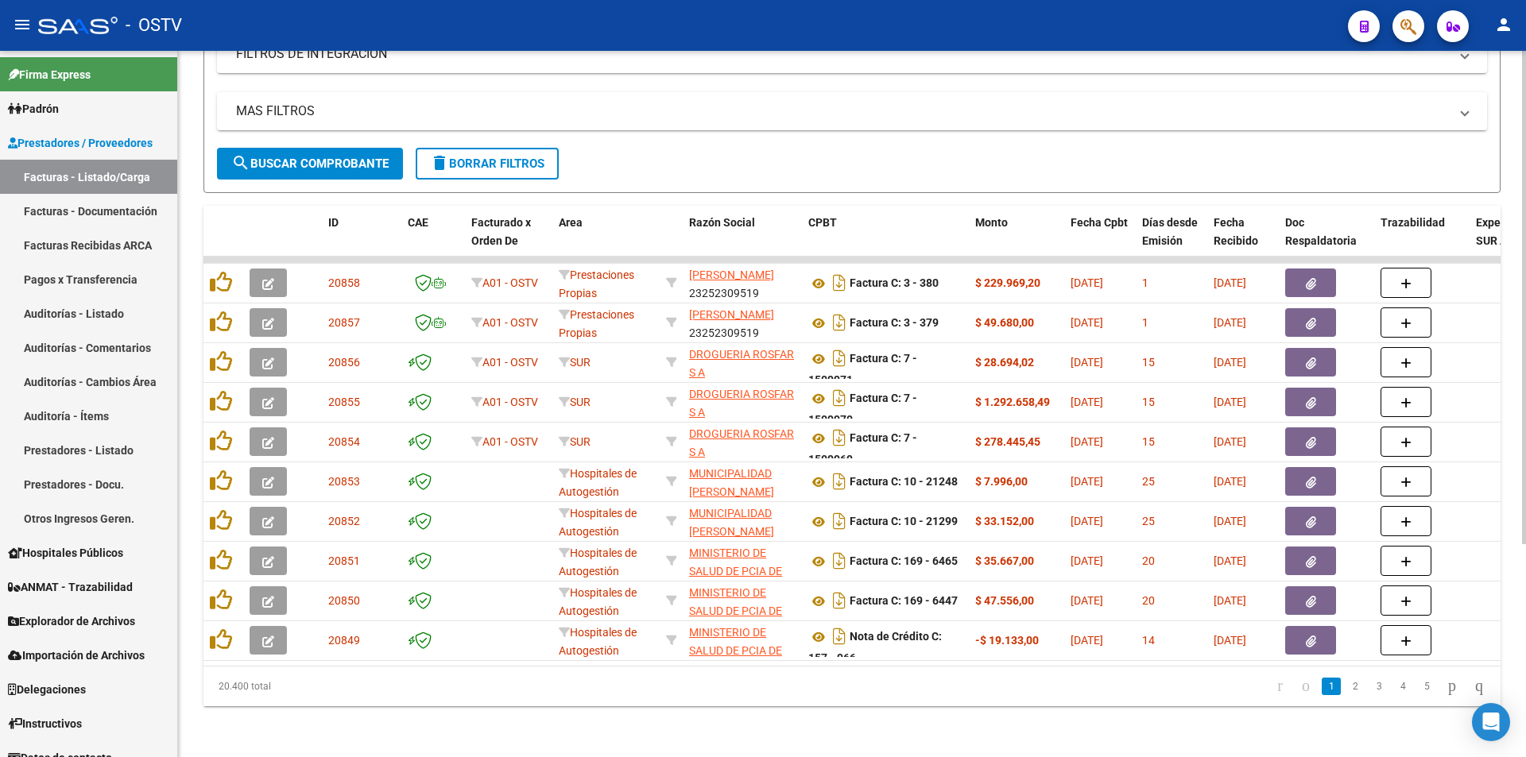
click at [312, 157] on span "search Buscar Comprobante" at bounding box center [309, 164] width 157 height 14
click at [314, 148] on button "search Buscar Comprobante" at bounding box center [310, 164] width 186 height 32
click at [313, 157] on span "search Buscar Comprobante" at bounding box center [309, 164] width 157 height 14
click at [312, 157] on span "search Buscar Comprobante" at bounding box center [309, 164] width 157 height 14
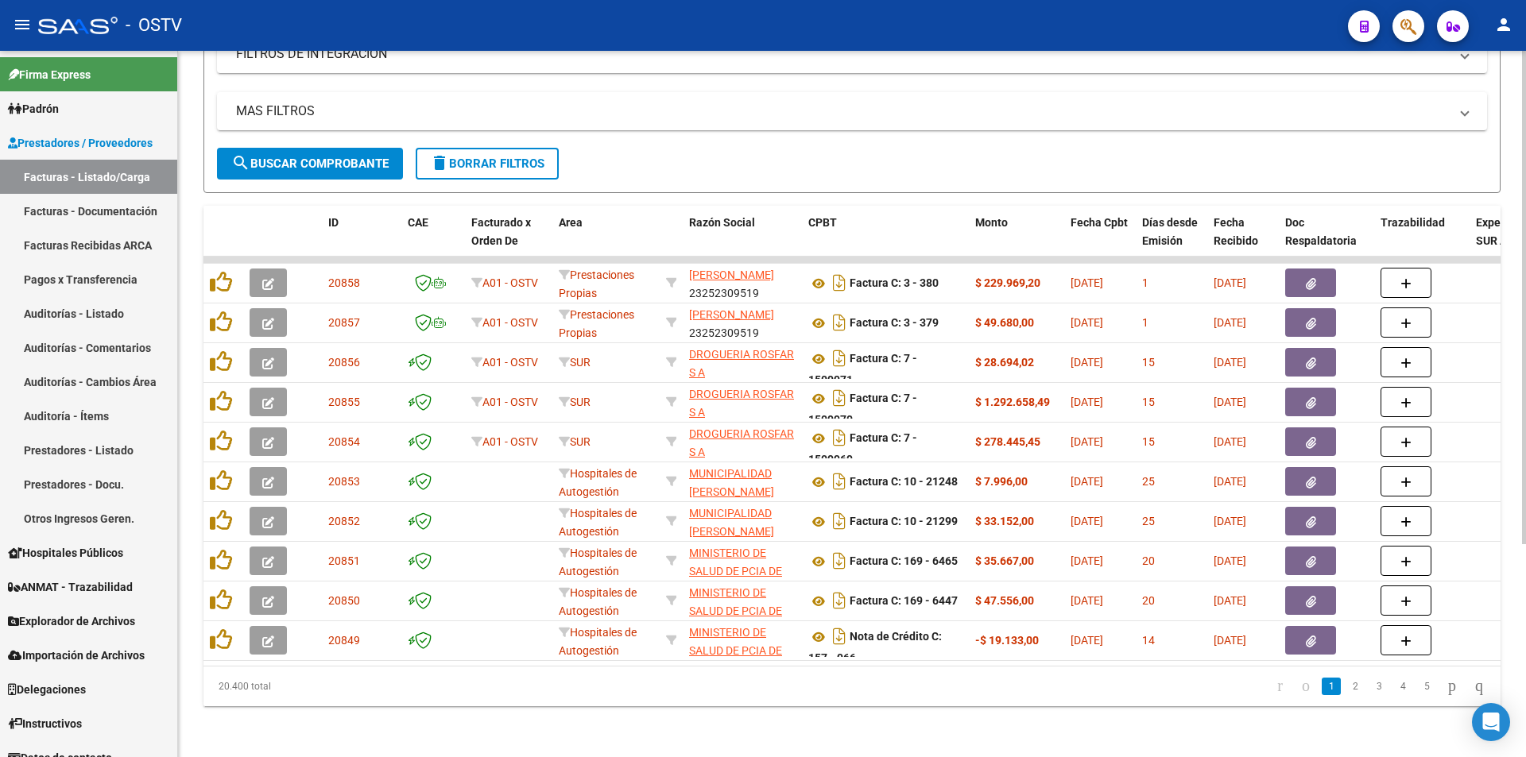
click at [321, 157] on span "search Buscar Comprobante" at bounding box center [309, 164] width 157 height 14
click at [315, 159] on button "search Buscar Comprobante" at bounding box center [310, 164] width 186 height 32
click at [320, 157] on span "search Buscar Comprobante" at bounding box center [309, 164] width 157 height 14
click at [312, 157] on span "search Buscar Comprobante" at bounding box center [309, 164] width 157 height 14
click at [305, 157] on span "search Buscar Comprobante" at bounding box center [309, 164] width 157 height 14
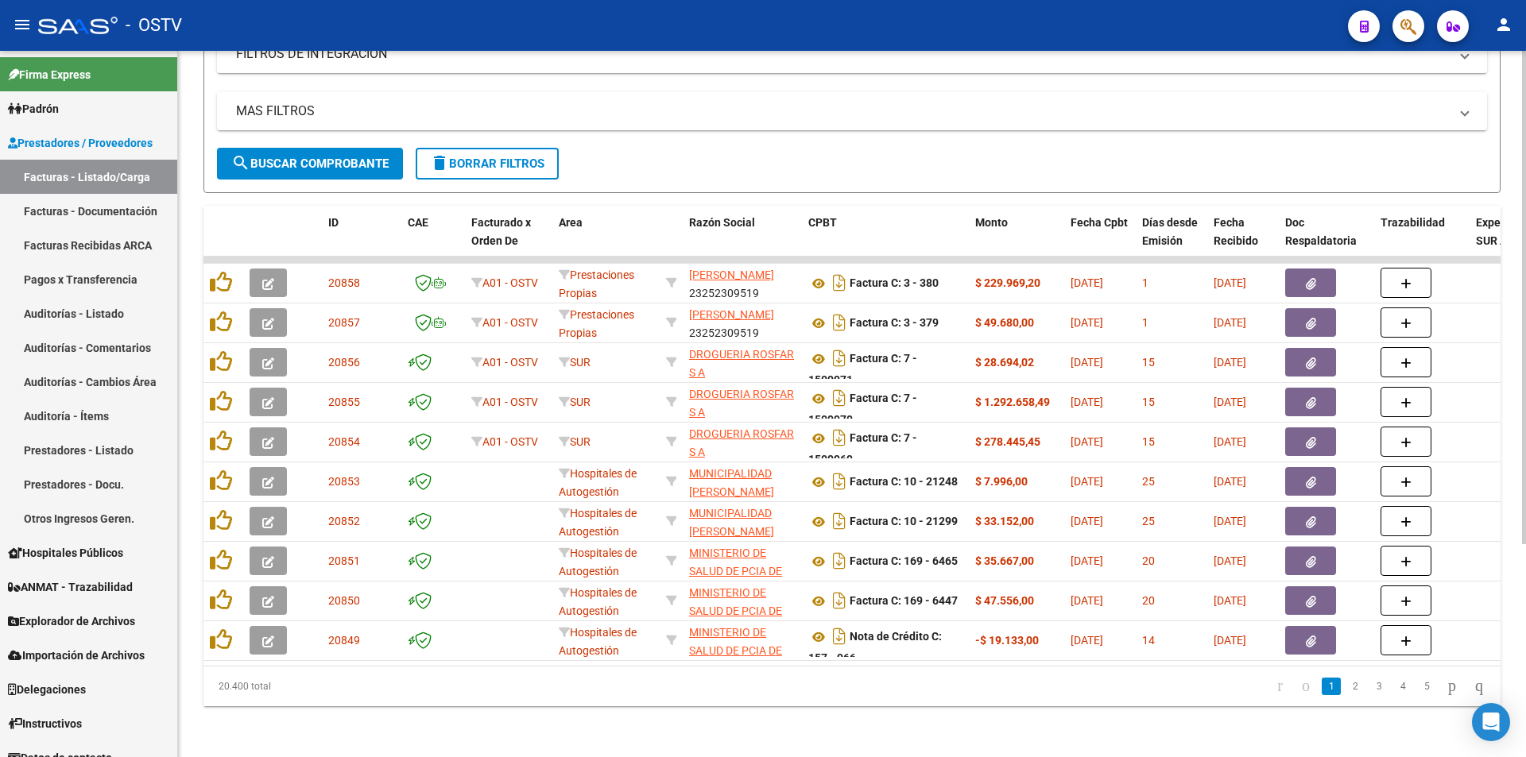
click at [309, 160] on button "search Buscar Comprobante" at bounding box center [310, 164] width 186 height 32
click at [320, 157] on span "search Buscar Comprobante" at bounding box center [309, 164] width 157 height 14
click at [319, 148] on button "search Buscar Comprobante" at bounding box center [310, 164] width 186 height 32
click at [323, 157] on span "search Buscar Comprobante" at bounding box center [309, 164] width 157 height 14
click at [296, 157] on span "search Buscar Comprobante" at bounding box center [309, 164] width 157 height 14
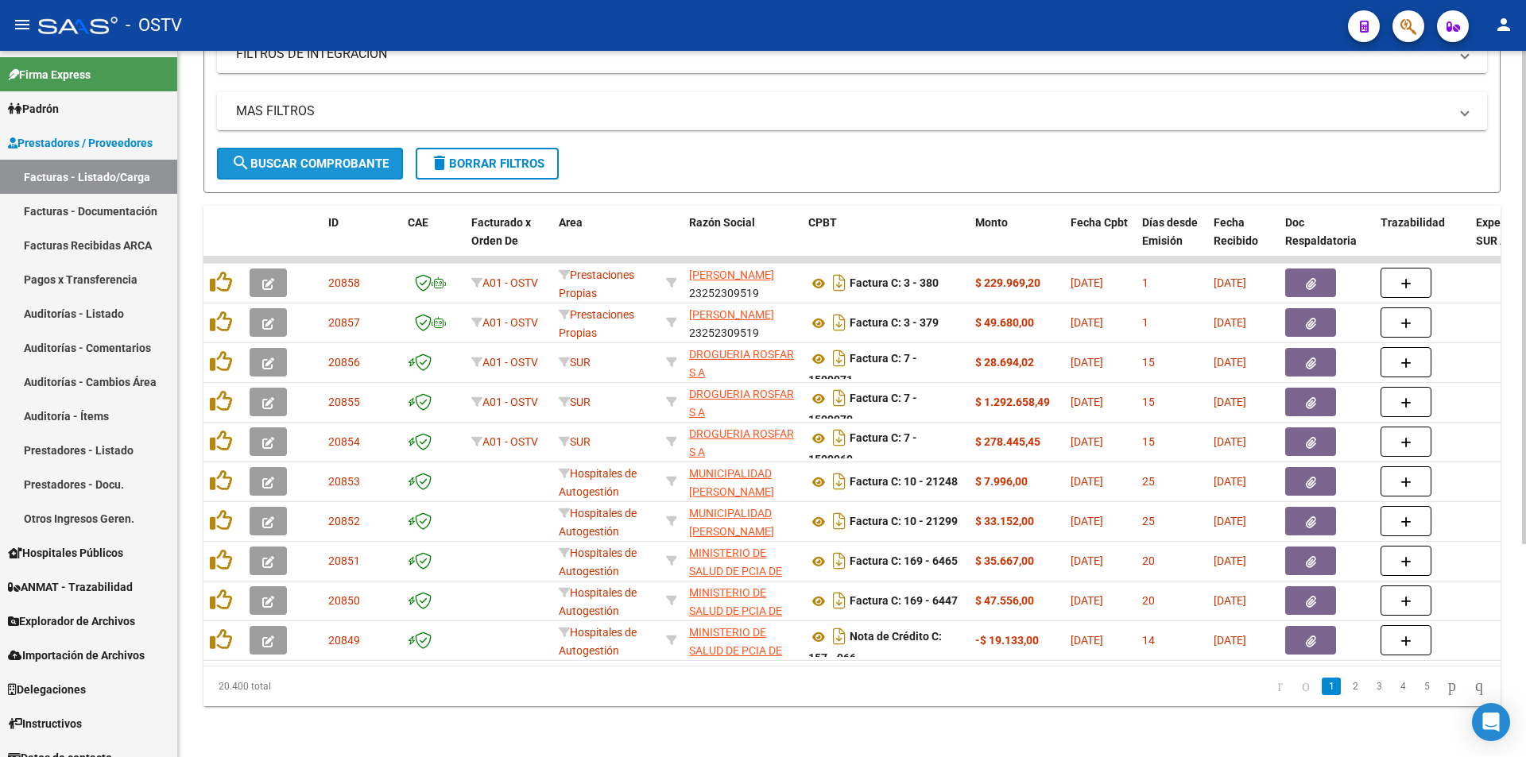
click at [314, 157] on span "search Buscar Comprobante" at bounding box center [309, 164] width 157 height 14
click at [313, 157] on span "search Buscar Comprobante" at bounding box center [309, 164] width 157 height 14
click at [316, 157] on span "search Buscar Comprobante" at bounding box center [309, 164] width 157 height 14
click at [326, 157] on span "search Buscar Comprobante" at bounding box center [309, 164] width 157 height 14
click at [324, 157] on span "search Buscar Comprobante" at bounding box center [309, 164] width 157 height 14
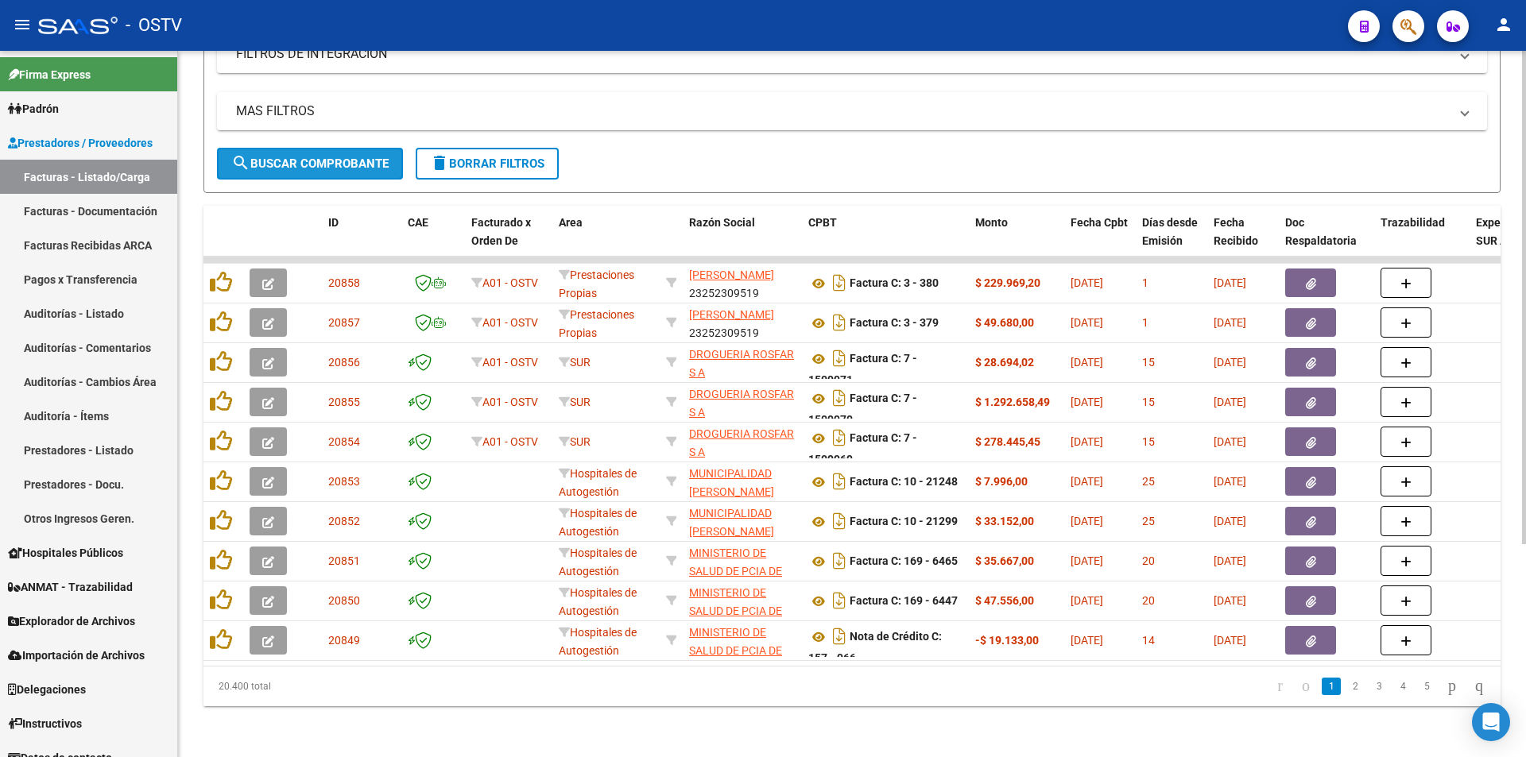
click at [314, 148] on button "search Buscar Comprobante" at bounding box center [310, 164] width 186 height 32
click at [321, 157] on span "search Buscar Comprobante" at bounding box center [309, 164] width 157 height 14
click at [322, 157] on span "search Buscar Comprobante" at bounding box center [309, 164] width 157 height 14
click at [77, 266] on link "Pagos x Transferencia" at bounding box center [88, 279] width 177 height 34
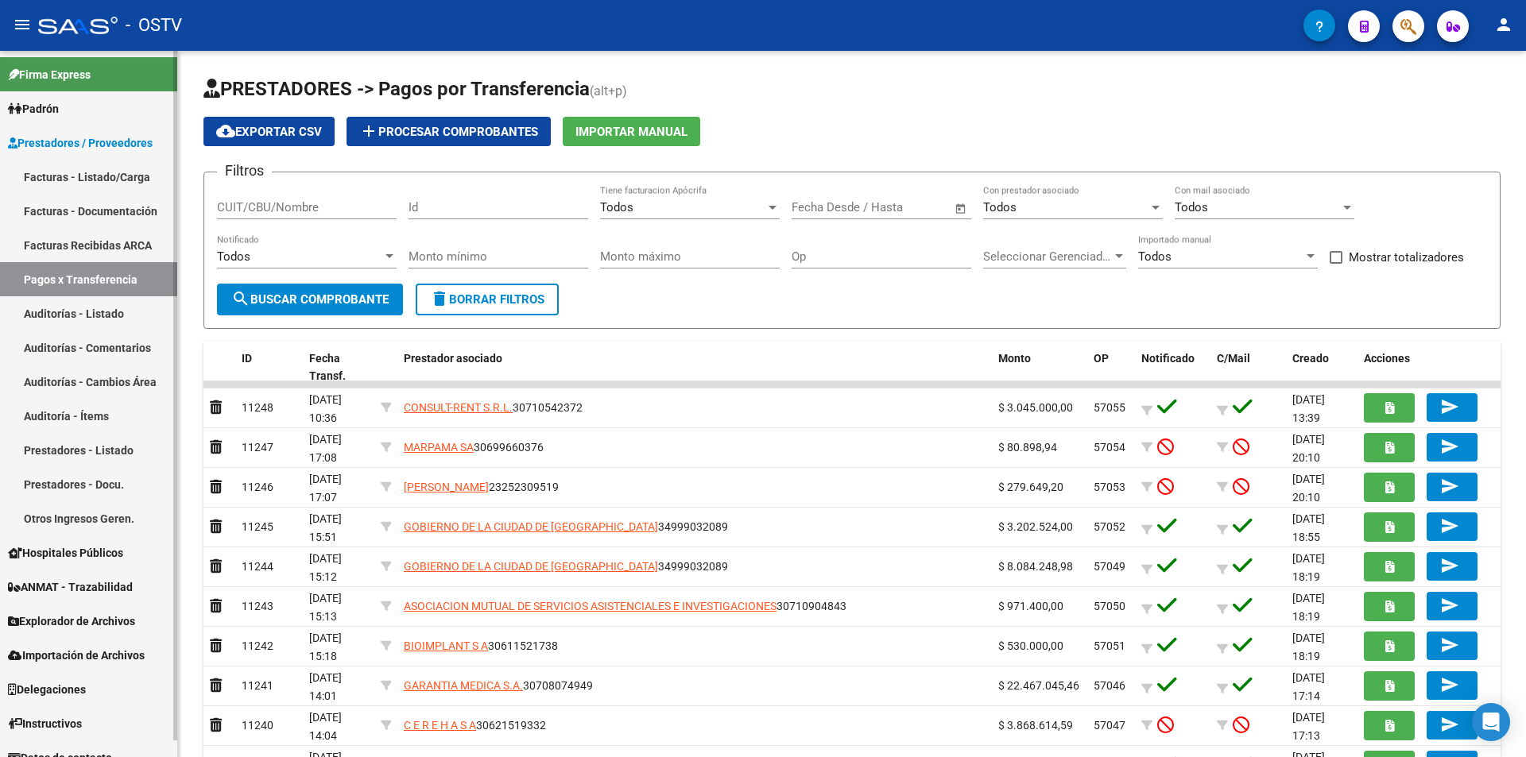
click at [100, 179] on link "Facturas - Listado/Carga" at bounding box center [88, 177] width 177 height 34
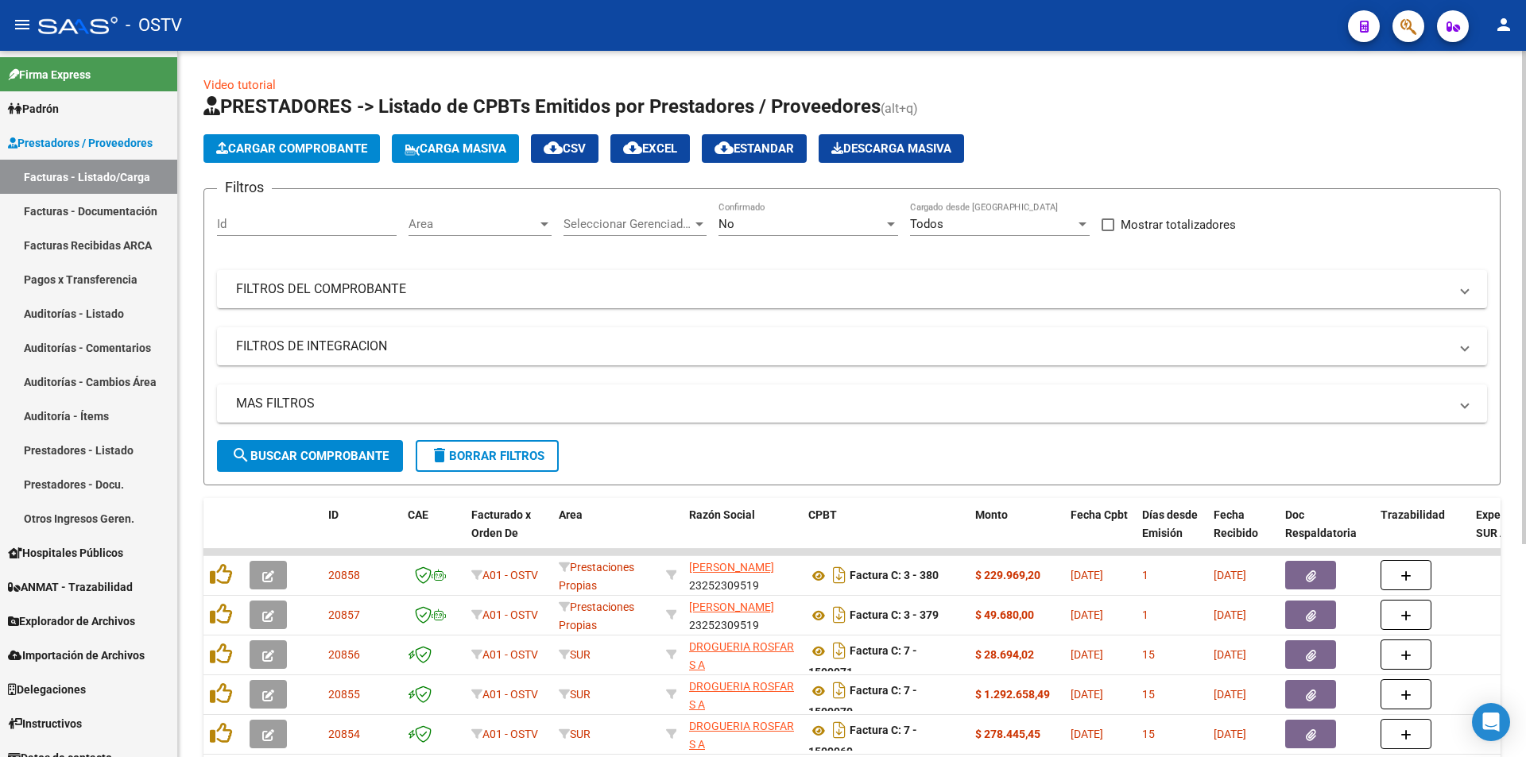
click at [813, 222] on div "No" at bounding box center [801, 224] width 165 height 14
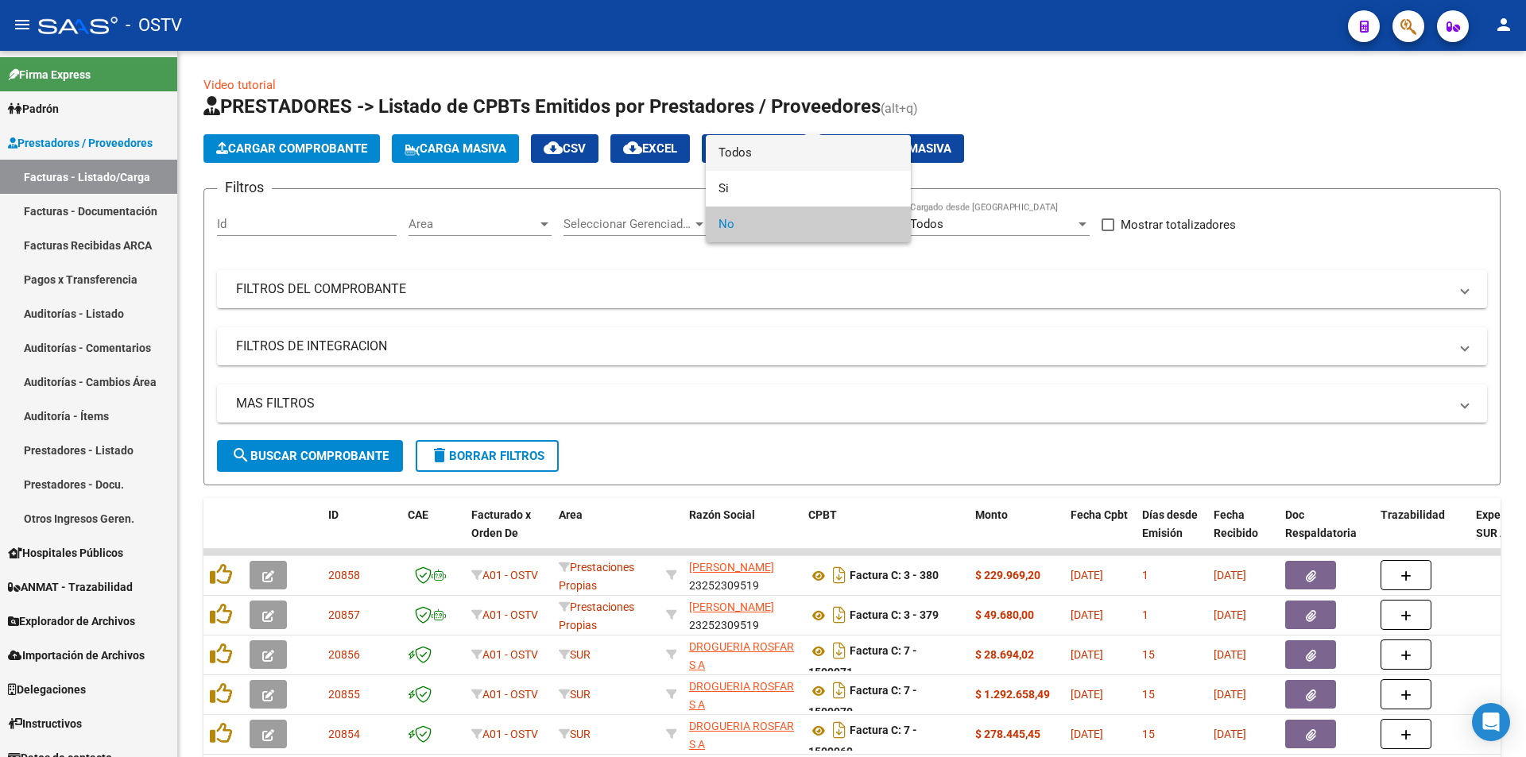
click at [770, 155] on span "Todos" at bounding box center [809, 153] width 180 height 36
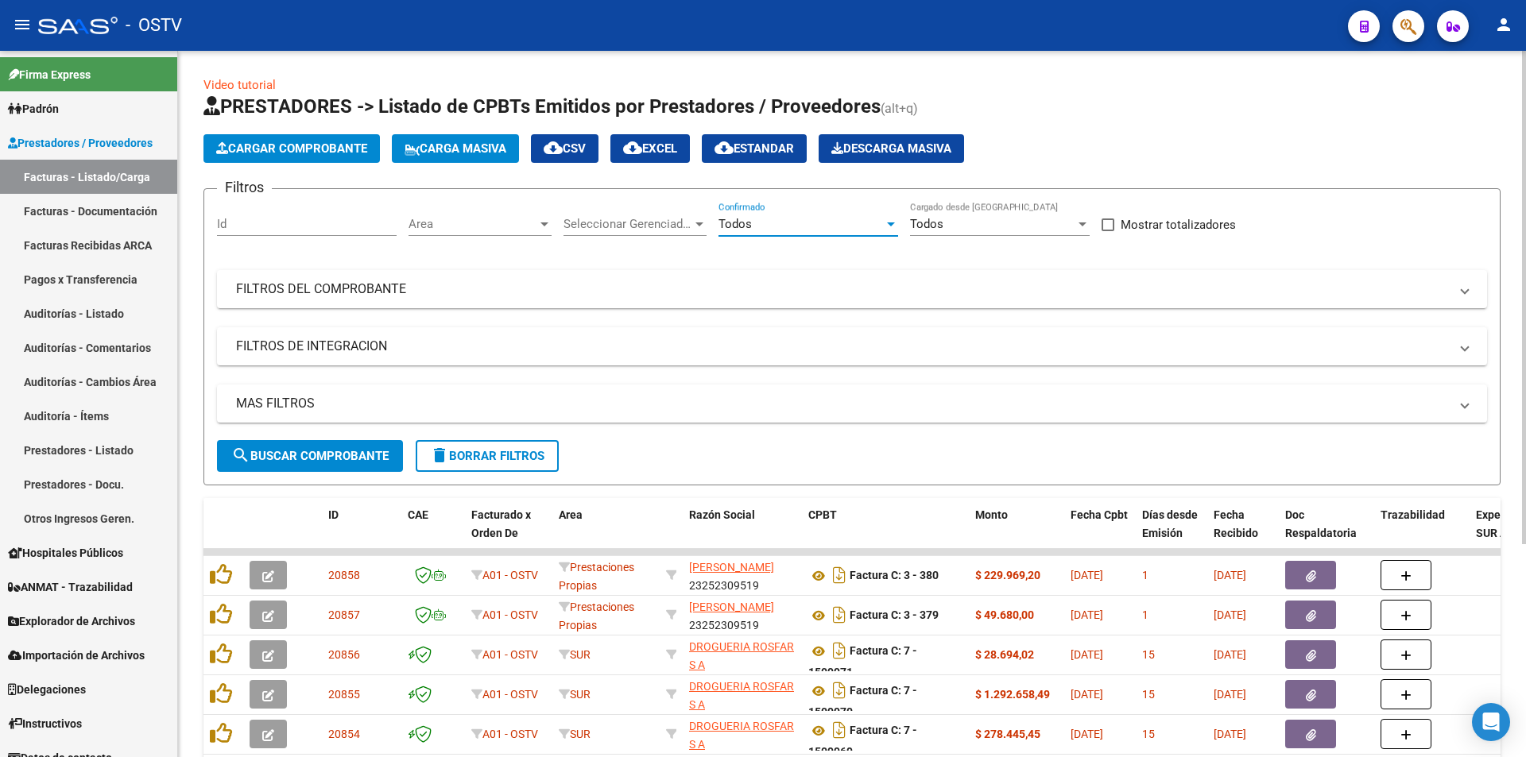
click at [348, 459] on span "search Buscar Comprobante" at bounding box center [309, 456] width 157 height 14
click at [305, 460] on span "search Buscar Comprobante" at bounding box center [309, 456] width 157 height 14
click at [305, 457] on span "search Buscar Comprobante" at bounding box center [309, 456] width 157 height 14
click at [335, 459] on span "search Buscar Comprobante" at bounding box center [309, 456] width 157 height 14
click at [309, 459] on span "search Buscar Comprobante" at bounding box center [309, 456] width 157 height 14
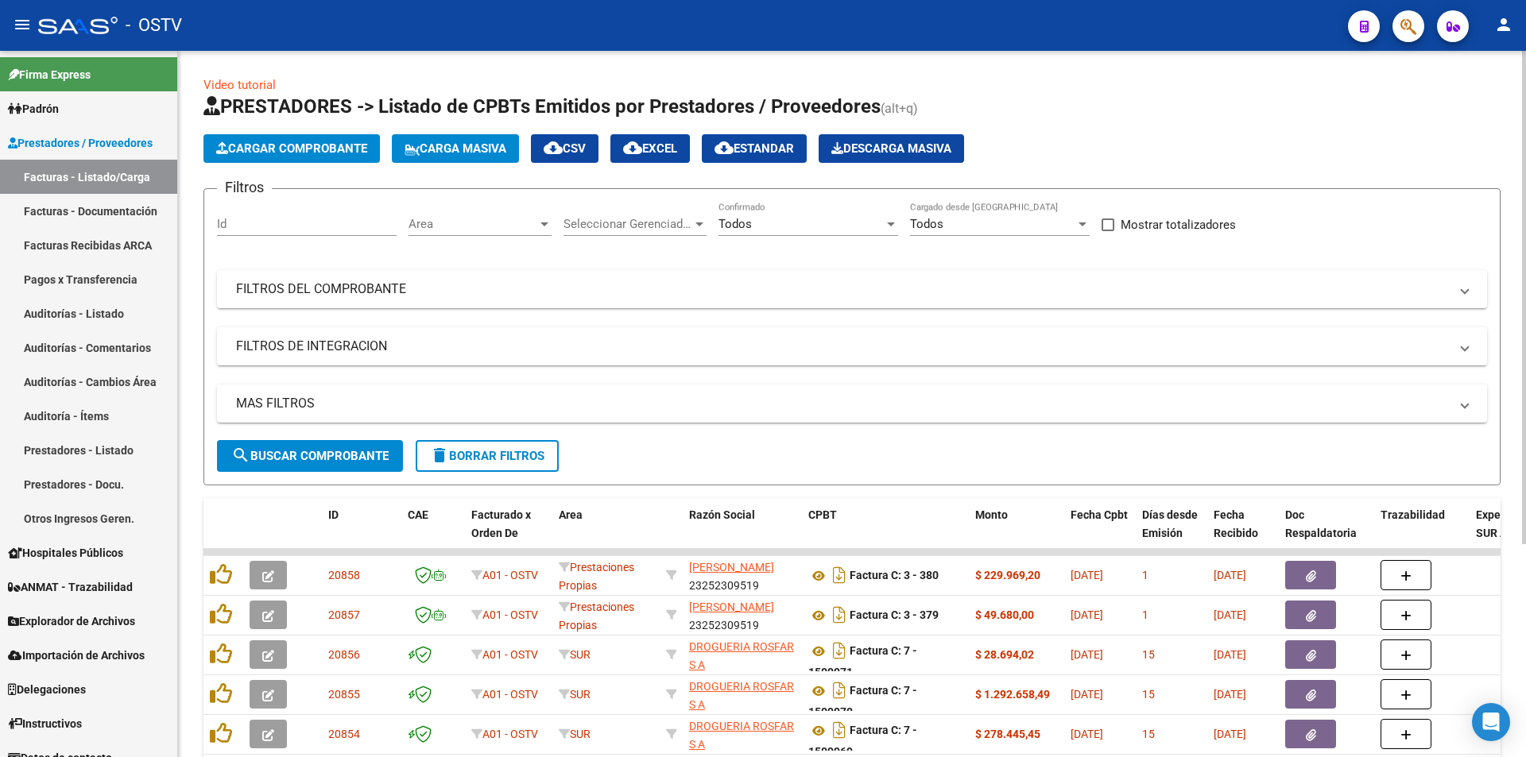
click at [308, 451] on span "search Buscar Comprobante" at bounding box center [309, 456] width 157 height 14
click at [314, 451] on span "search Buscar Comprobante" at bounding box center [309, 456] width 157 height 14
click at [319, 447] on button "search Buscar Comprobante" at bounding box center [310, 456] width 186 height 32
click at [320, 457] on span "search Buscar Comprobante" at bounding box center [309, 456] width 157 height 14
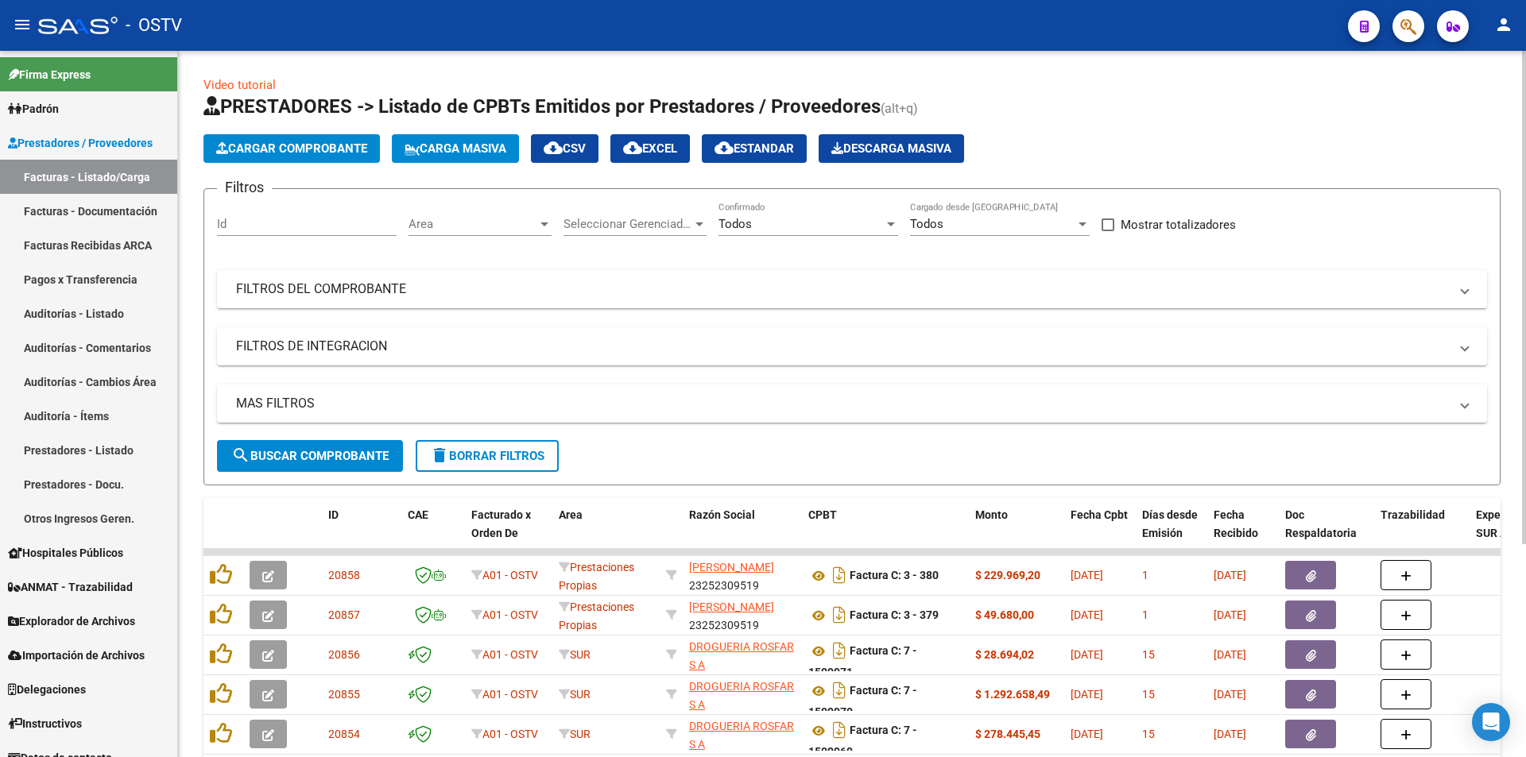
click at [314, 449] on span "search Buscar Comprobante" at bounding box center [309, 456] width 157 height 14
click at [310, 475] on form "Filtros Id Area Area Seleccionar Gerenciador Seleccionar Gerenciador Todos Conf…" at bounding box center [851, 336] width 1297 height 297
click at [277, 450] on span "search Buscar Comprobante" at bounding box center [309, 456] width 157 height 14
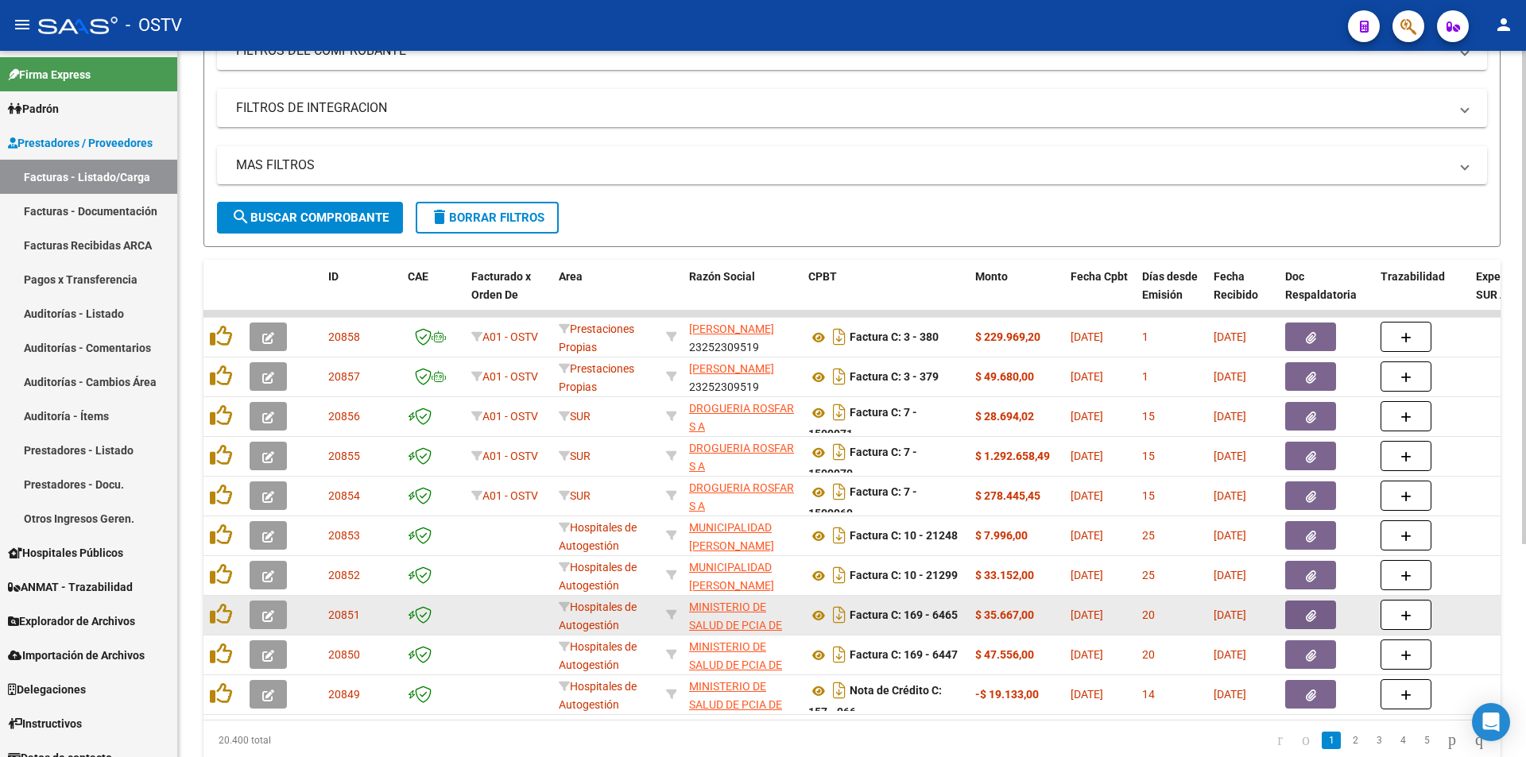
scroll to position [304, 0]
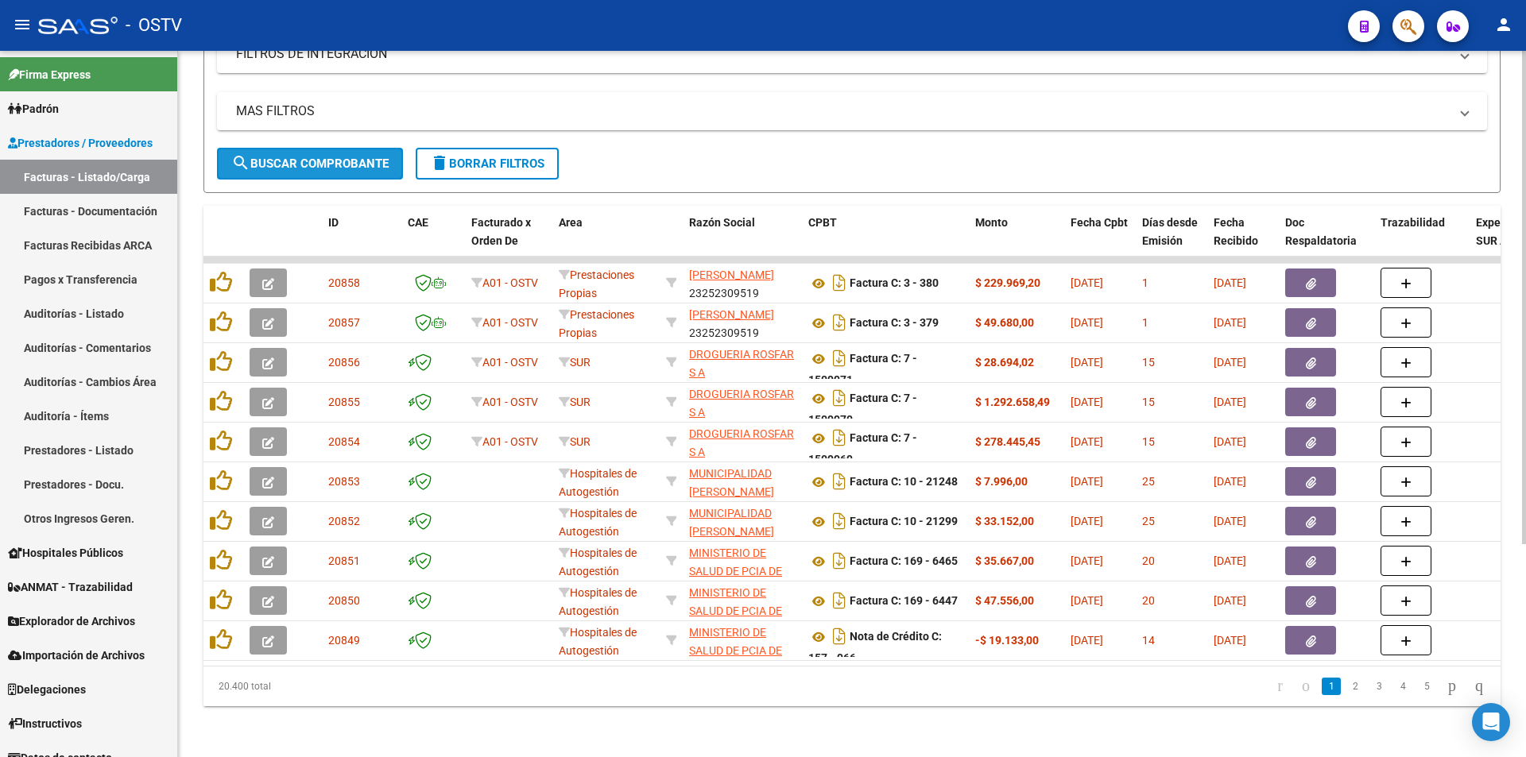
click at [326, 157] on span "search Buscar Comprobante" at bounding box center [309, 164] width 157 height 14
click at [308, 157] on span "search Buscar Comprobante" at bounding box center [309, 164] width 157 height 14
click at [313, 148] on button "search Buscar Comprobante" at bounding box center [310, 164] width 186 height 32
click at [313, 157] on span "search Buscar Comprobante" at bounding box center [309, 164] width 157 height 14
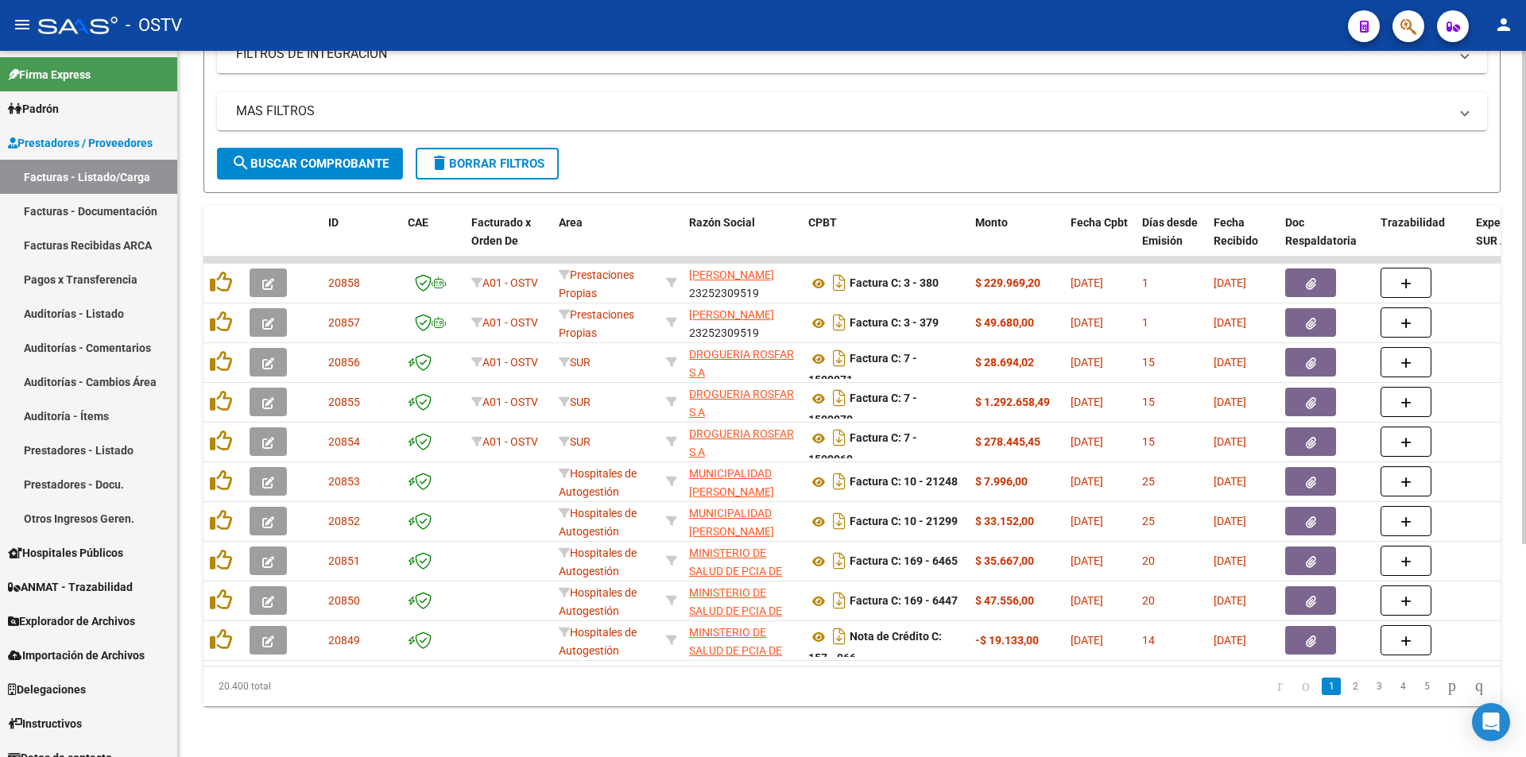
click at [313, 157] on span "search Buscar Comprobante" at bounding box center [309, 164] width 157 height 14
click at [324, 148] on button "search Buscar Comprobante" at bounding box center [310, 164] width 186 height 32
click at [317, 157] on span "search Buscar Comprobante" at bounding box center [309, 164] width 157 height 14
click at [313, 157] on span "search Buscar Comprobante" at bounding box center [309, 164] width 157 height 14
click at [335, 157] on span "search Buscar Comprobante" at bounding box center [309, 164] width 157 height 14
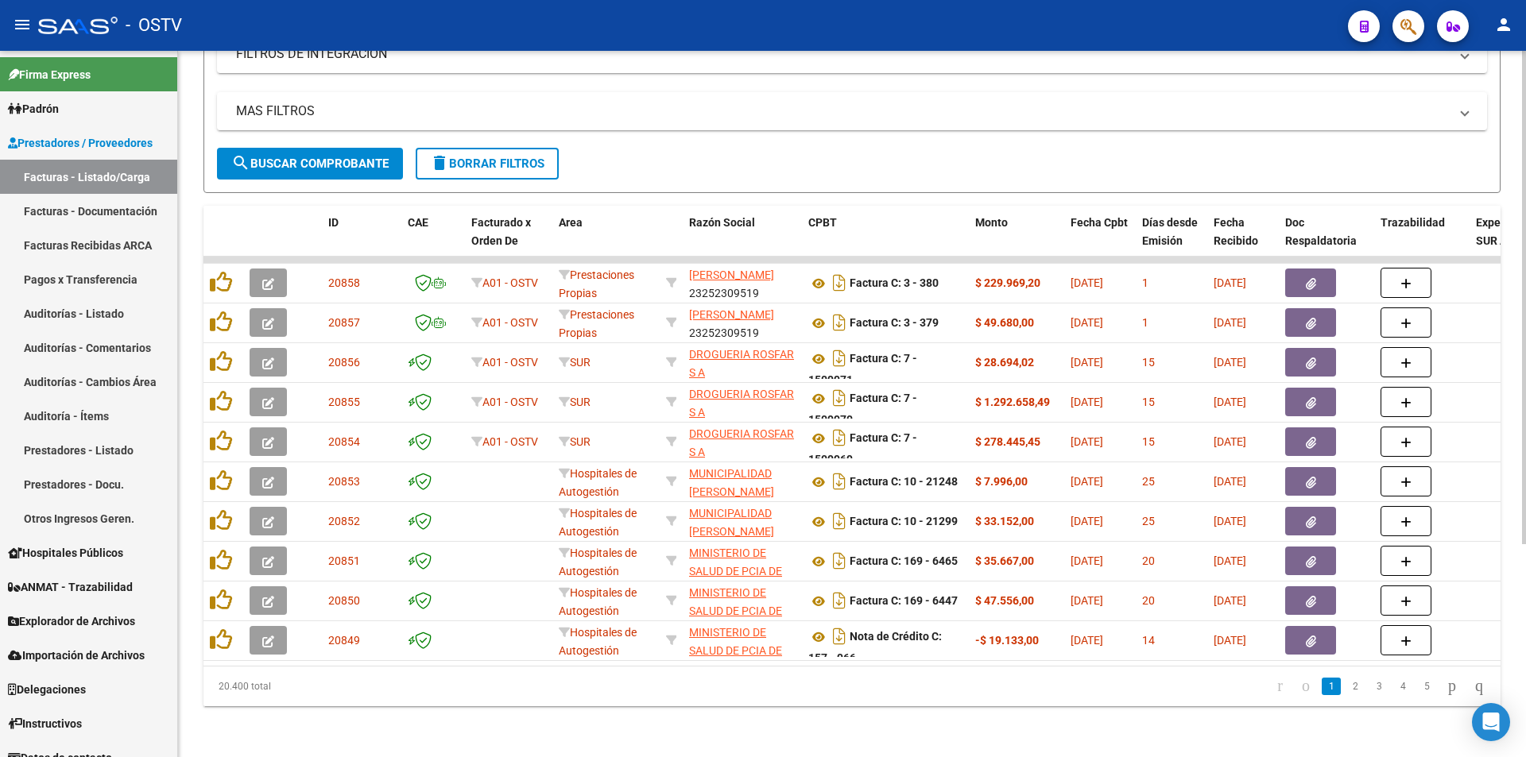
click at [831, 717] on div "Video tutorial PRESTADORES -> Listado de CPBTs Emitidos por Prestadores / Prove…" at bounding box center [852, 257] width 1348 height 999
click at [305, 148] on button "search Buscar Comprobante" at bounding box center [310, 164] width 186 height 32
click at [300, 157] on span "search Buscar Comprobante" at bounding box center [309, 164] width 157 height 14
click at [315, 157] on span "search Buscar Comprobante" at bounding box center [309, 164] width 157 height 14
click at [313, 148] on button "search Buscar Comprobante" at bounding box center [310, 164] width 186 height 32
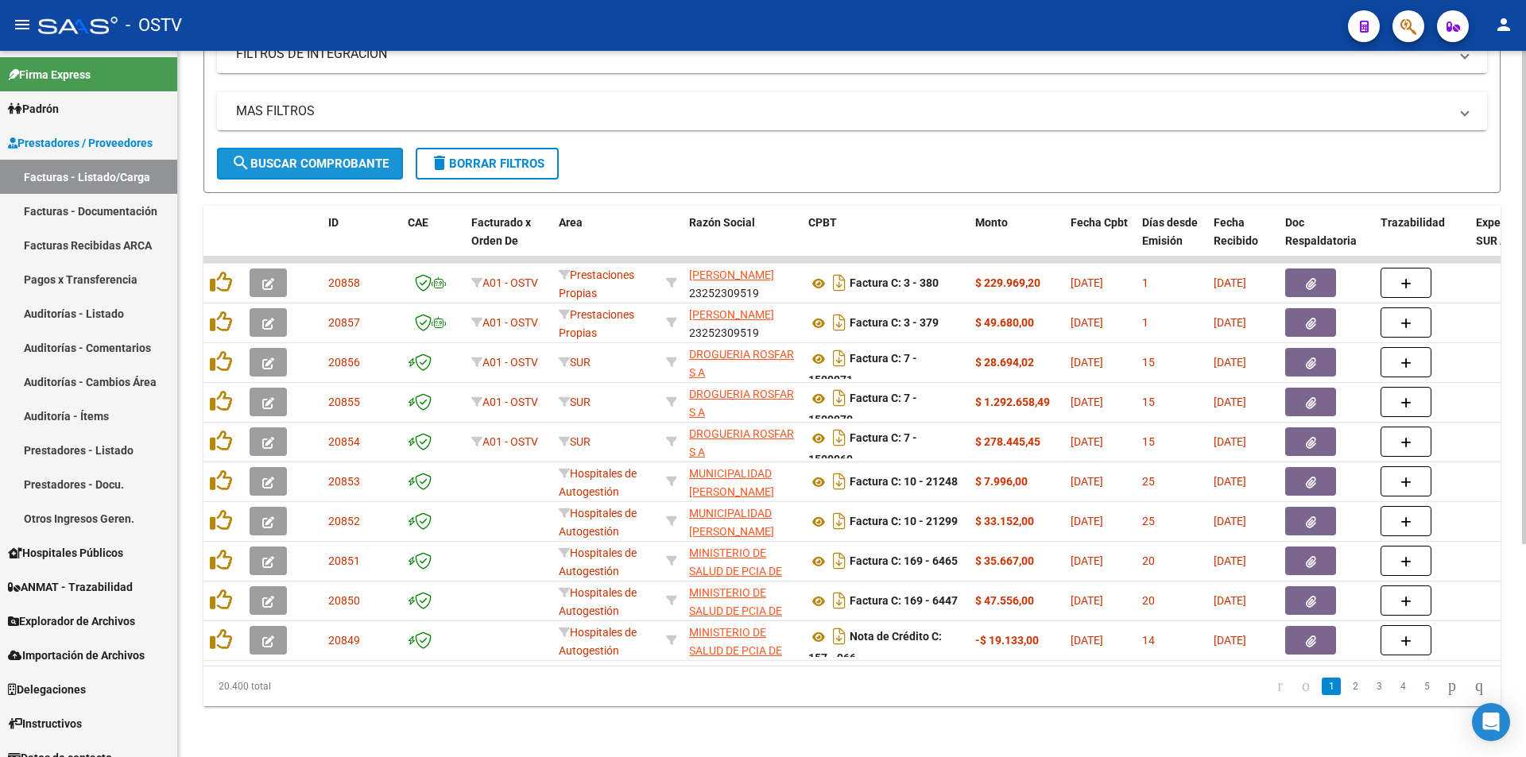
click at [313, 157] on span "search Buscar Comprobante" at bounding box center [309, 164] width 157 height 14
click at [312, 157] on span "search Buscar Comprobante" at bounding box center [309, 164] width 157 height 14
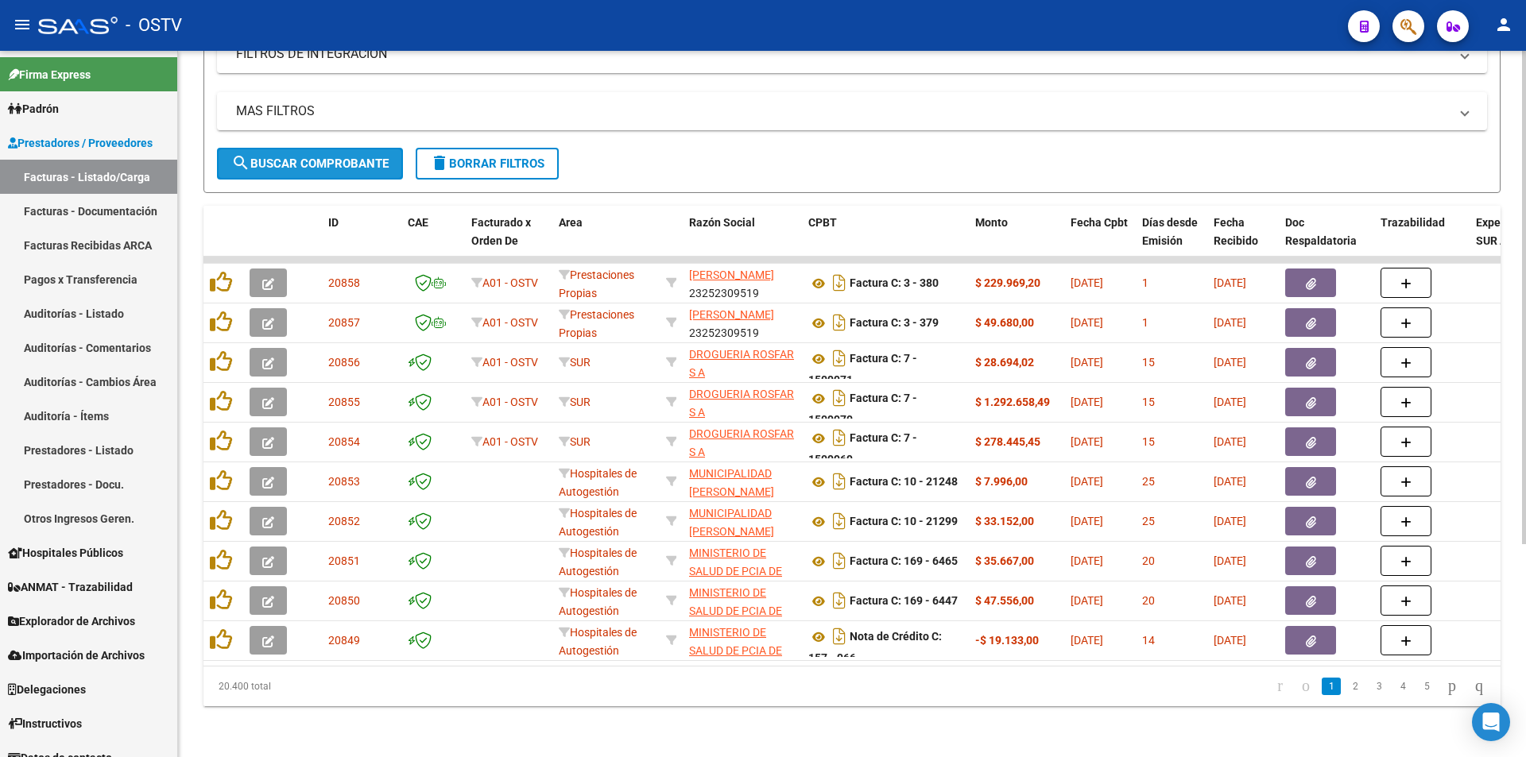
click at [304, 157] on span "search Buscar Comprobante" at bounding box center [309, 164] width 157 height 14
click at [312, 157] on span "search Buscar Comprobante" at bounding box center [309, 164] width 157 height 14
drag, startPoint x: 346, startPoint y: 161, endPoint x: 331, endPoint y: 87, distance: 75.3
click at [346, 158] on button "search Buscar Comprobante" at bounding box center [310, 164] width 186 height 32
drag, startPoint x: 288, startPoint y: 157, endPoint x: 315, endPoint y: 16, distance: 144.0
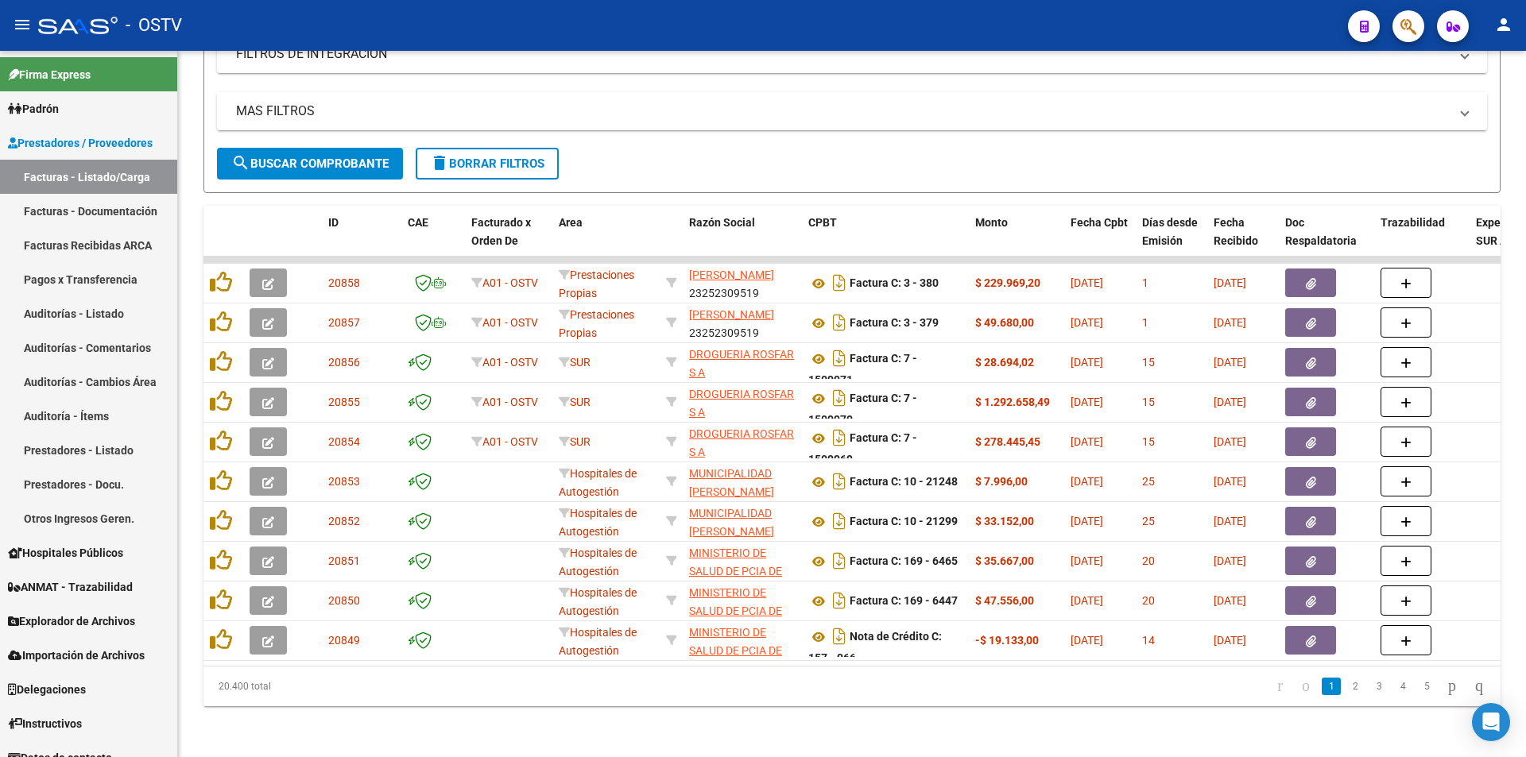
click at [288, 157] on span "search Buscar Comprobante" at bounding box center [309, 164] width 157 height 14
click at [327, 148] on button "search Buscar Comprobante" at bounding box center [310, 164] width 186 height 32
drag, startPoint x: 333, startPoint y: 165, endPoint x: 327, endPoint y: 151, distance: 14.9
click at [332, 163] on button "search Buscar Comprobante" at bounding box center [310, 164] width 186 height 32
click at [290, 157] on span "search Buscar Comprobante" at bounding box center [309, 164] width 157 height 14
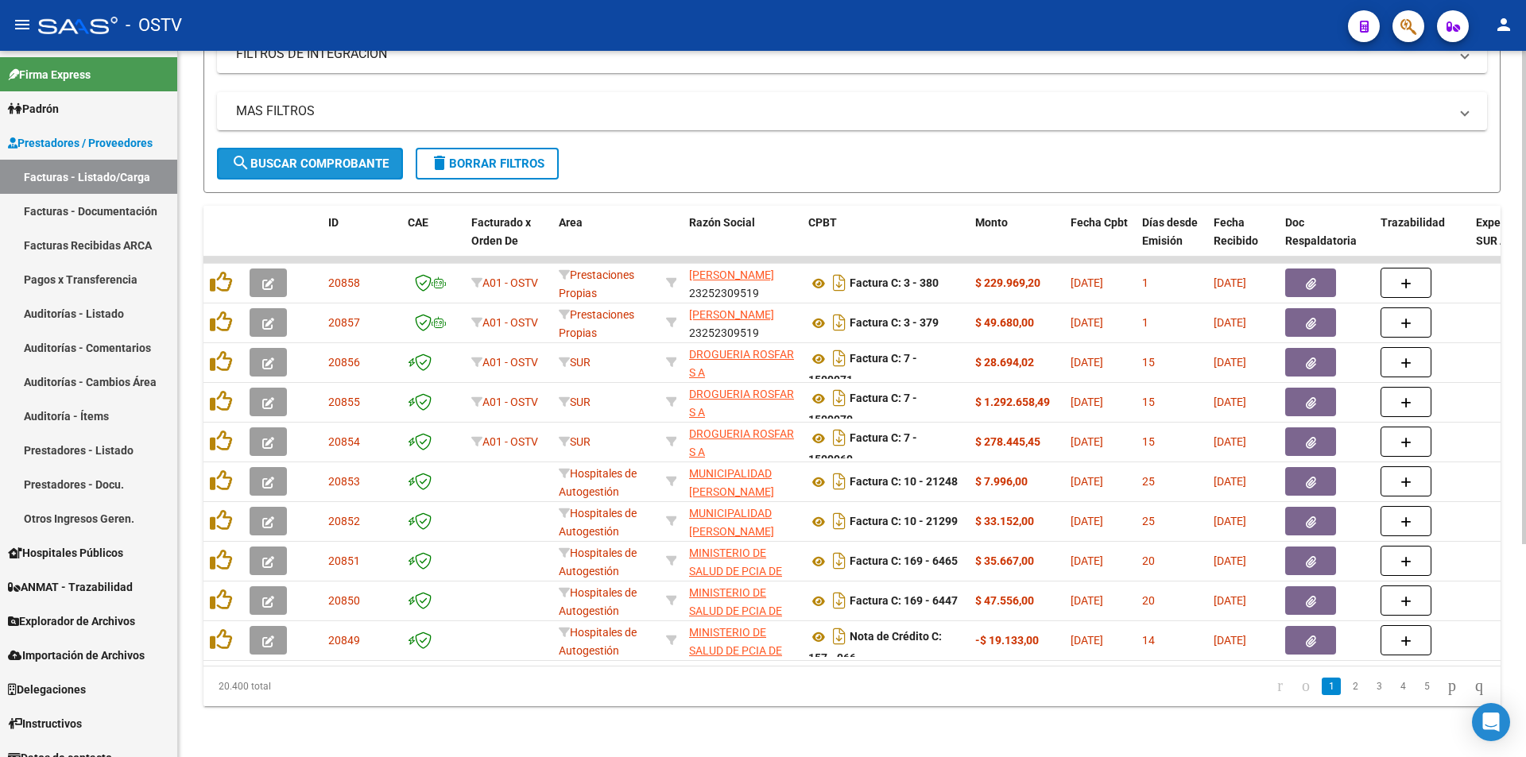
click at [328, 157] on span "search Buscar Comprobante" at bounding box center [309, 164] width 157 height 14
click at [316, 157] on span "search Buscar Comprobante" at bounding box center [309, 164] width 157 height 14
click at [312, 157] on span "search Buscar Comprobante" at bounding box center [309, 164] width 157 height 14
click at [339, 157] on span "search Buscar Comprobante" at bounding box center [309, 164] width 157 height 14
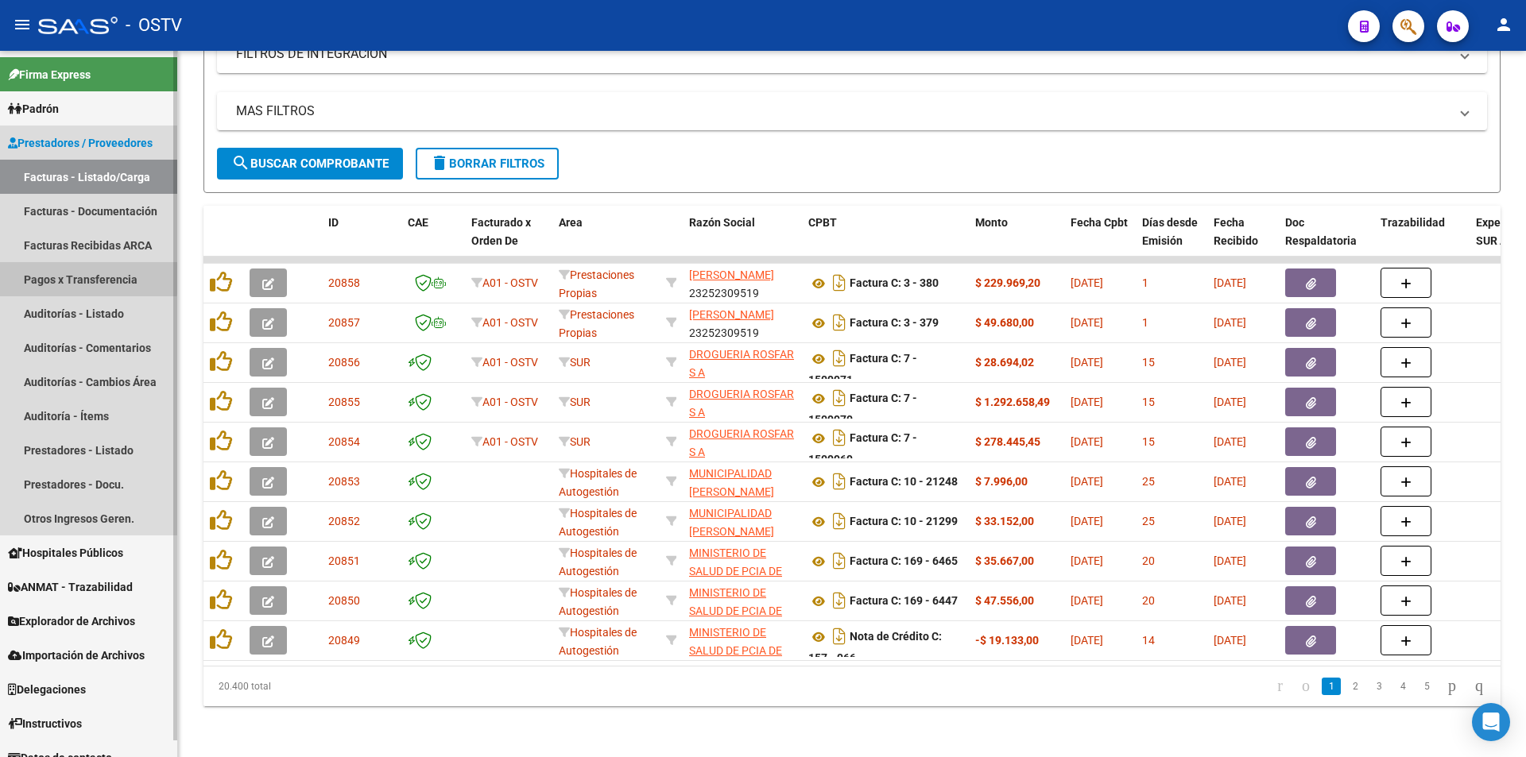
click at [52, 275] on link "Pagos x Transferencia" at bounding box center [88, 279] width 177 height 34
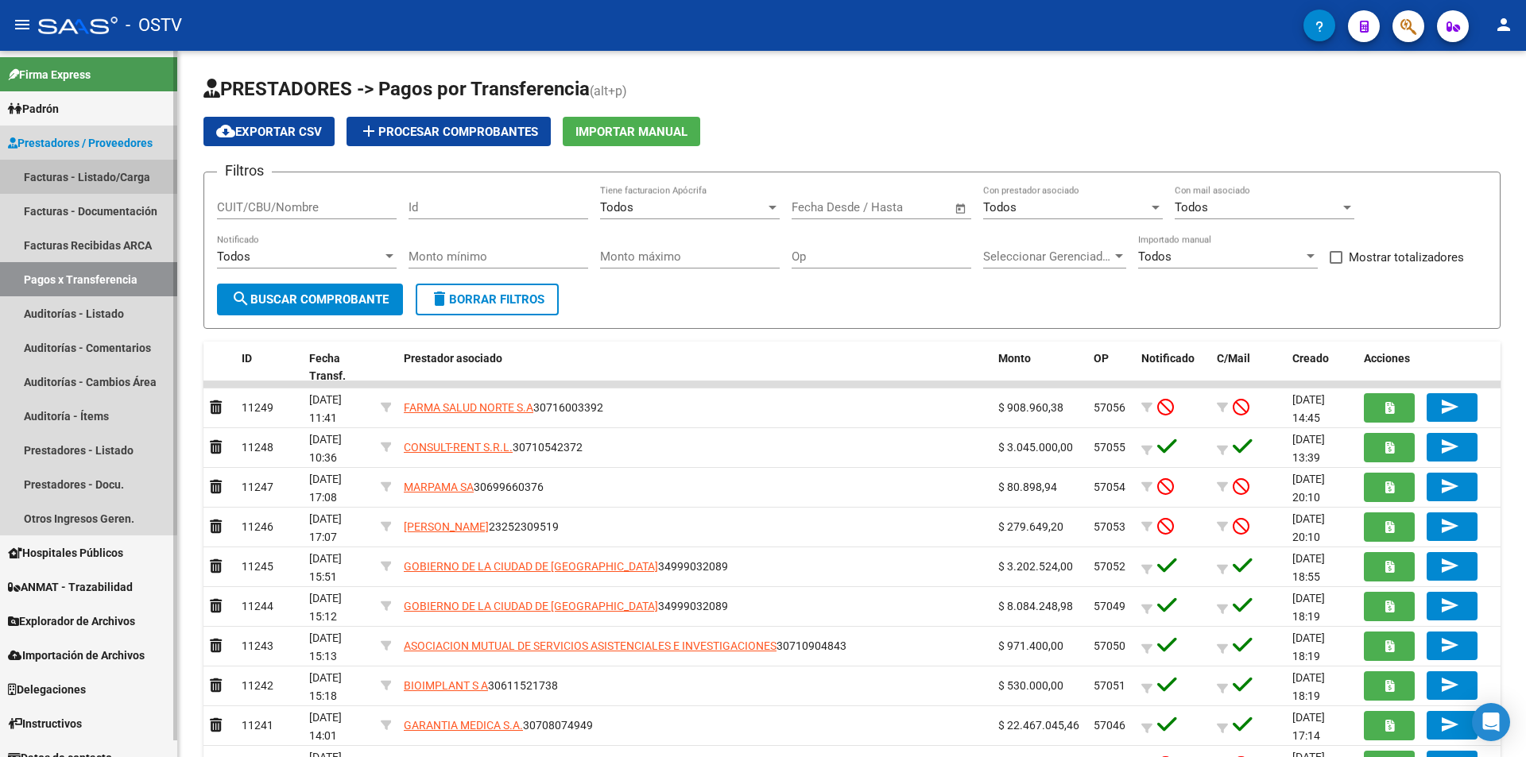
click at [74, 176] on link "Facturas - Listado/Carga" at bounding box center [88, 177] width 177 height 34
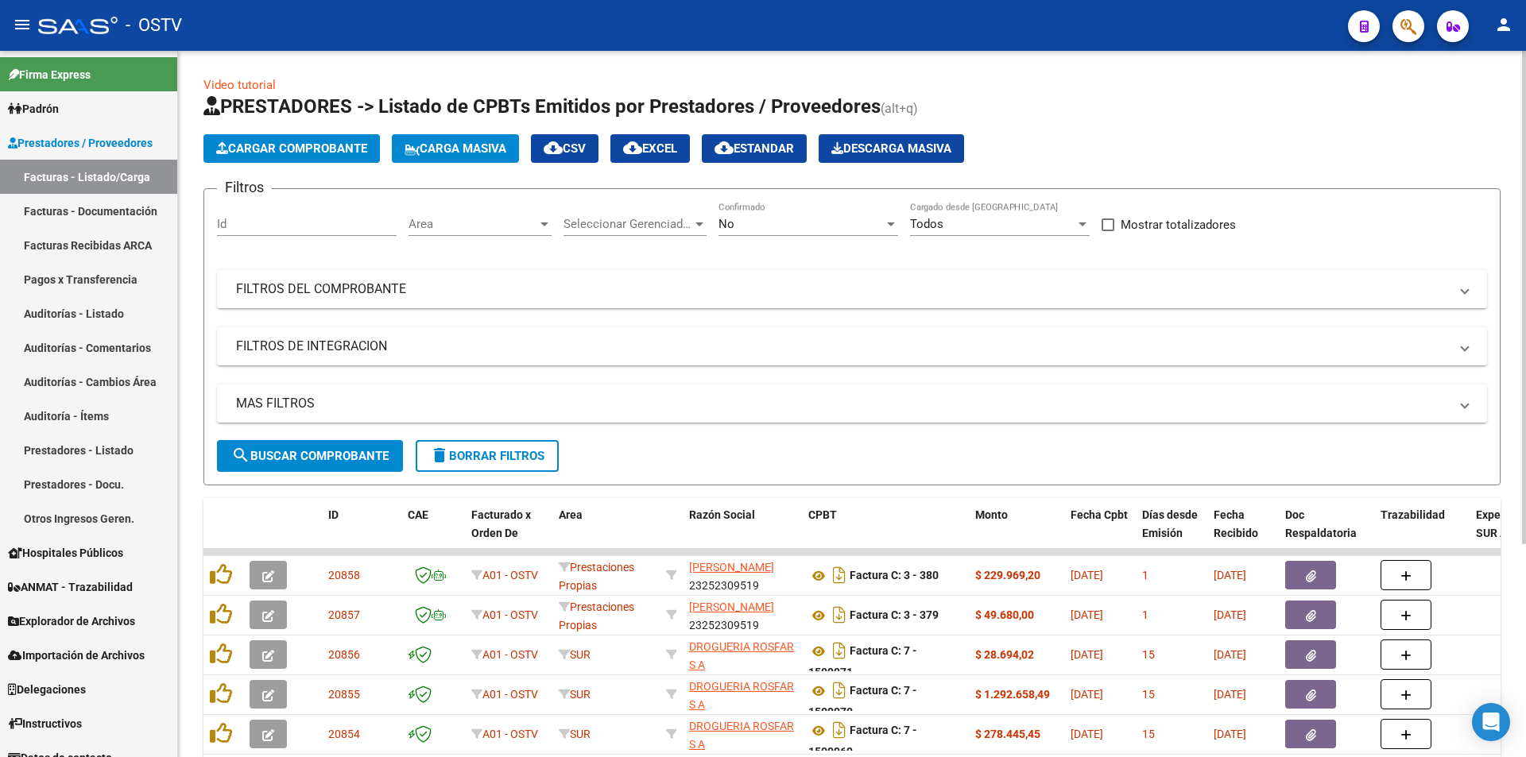
click at [312, 461] on span "search Buscar Comprobante" at bounding box center [309, 456] width 157 height 14
click at [320, 454] on span "search Buscar Comprobante" at bounding box center [309, 456] width 157 height 14
click at [310, 445] on button "search Buscar Comprobante" at bounding box center [310, 456] width 186 height 32
click at [851, 208] on div "No Confirmado" at bounding box center [809, 219] width 180 height 34
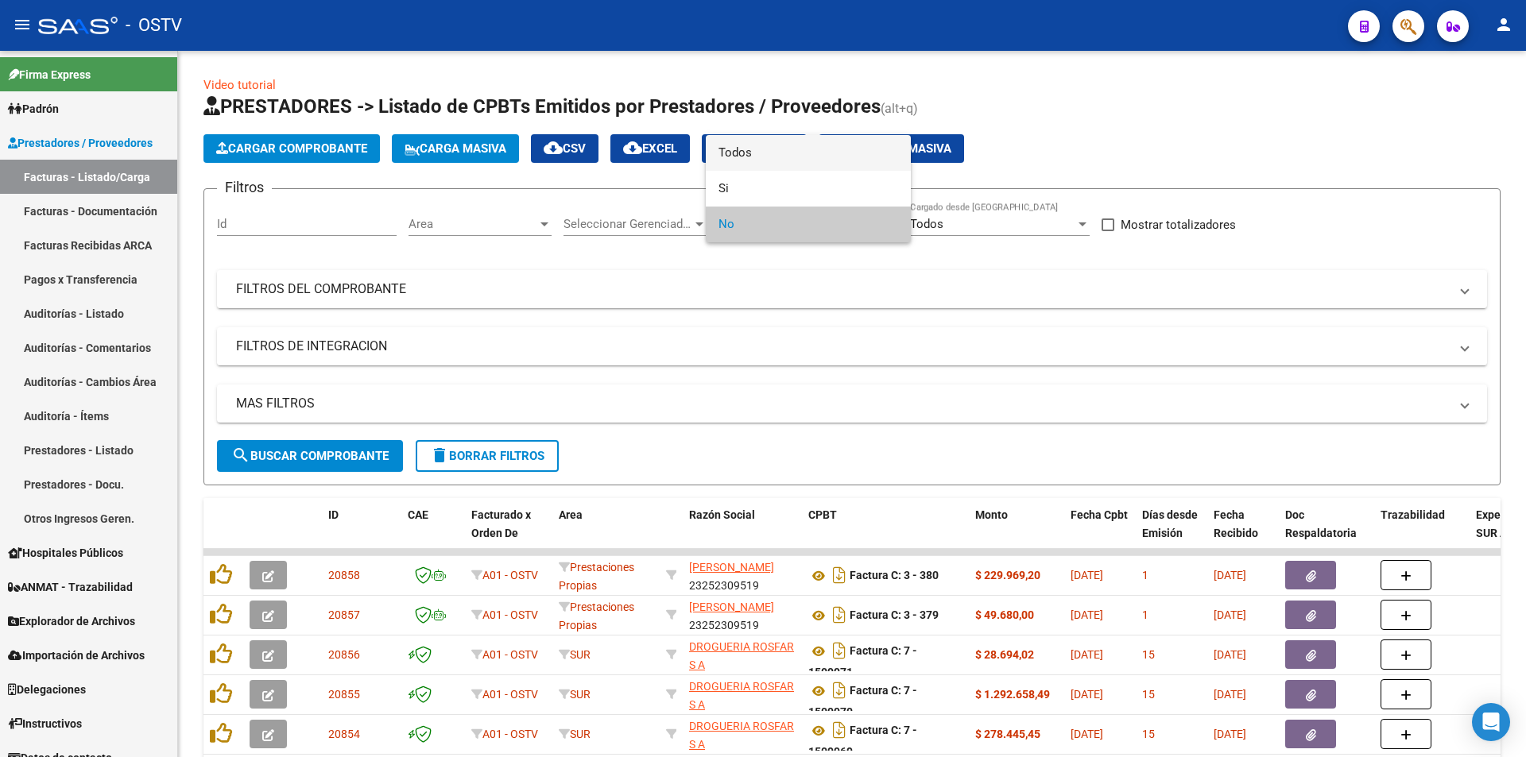
click at [831, 153] on span "Todos" at bounding box center [809, 153] width 180 height 36
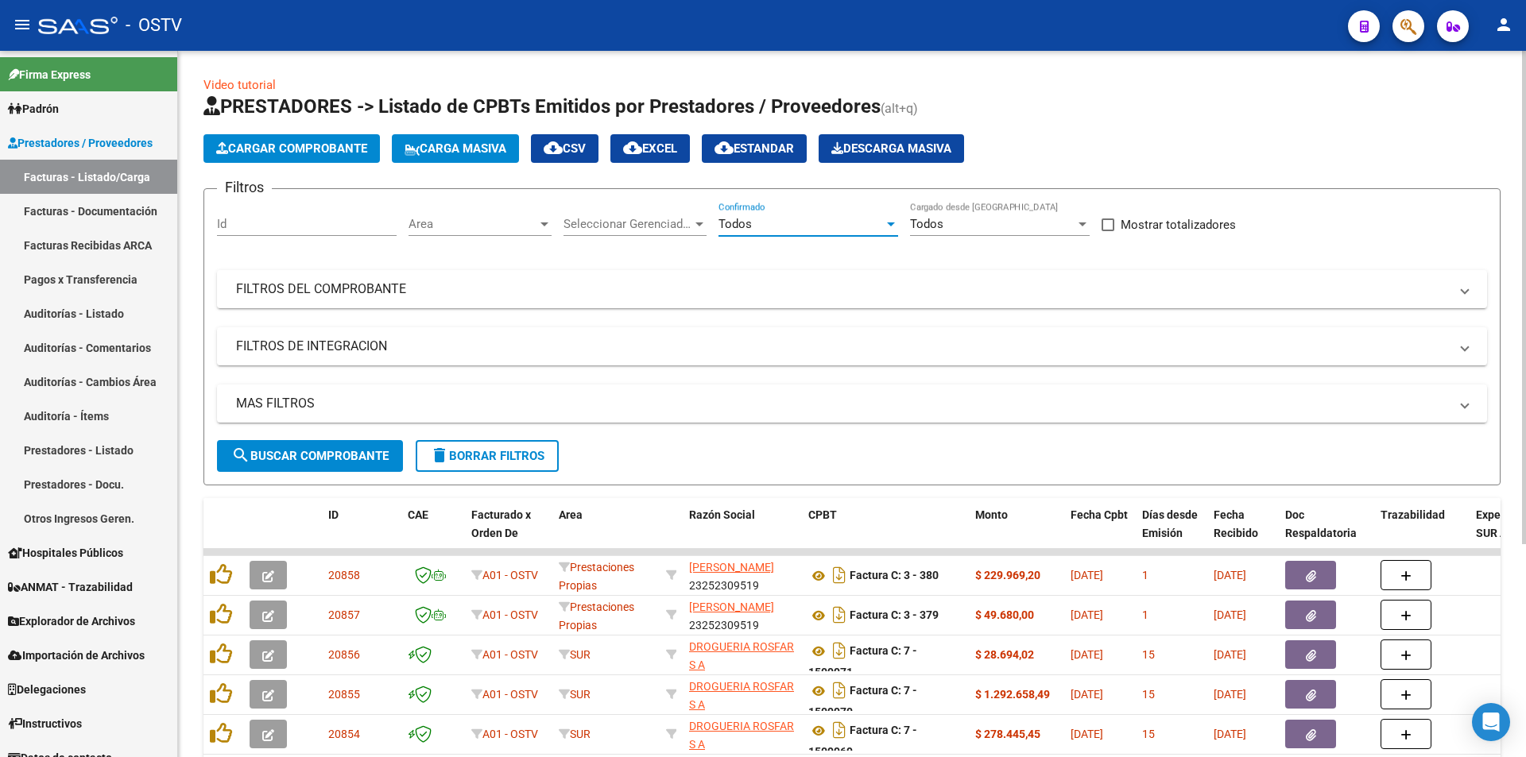
click at [332, 457] on span "search Buscar Comprobante" at bounding box center [309, 456] width 157 height 14
click at [312, 457] on span "search Buscar Comprobante" at bounding box center [309, 456] width 157 height 14
click at [316, 451] on span "search Buscar Comprobante" at bounding box center [309, 456] width 157 height 14
click at [316, 449] on span "search Buscar Comprobante" at bounding box center [309, 456] width 157 height 14
click at [320, 447] on button "search Buscar Comprobante" at bounding box center [310, 456] width 186 height 32
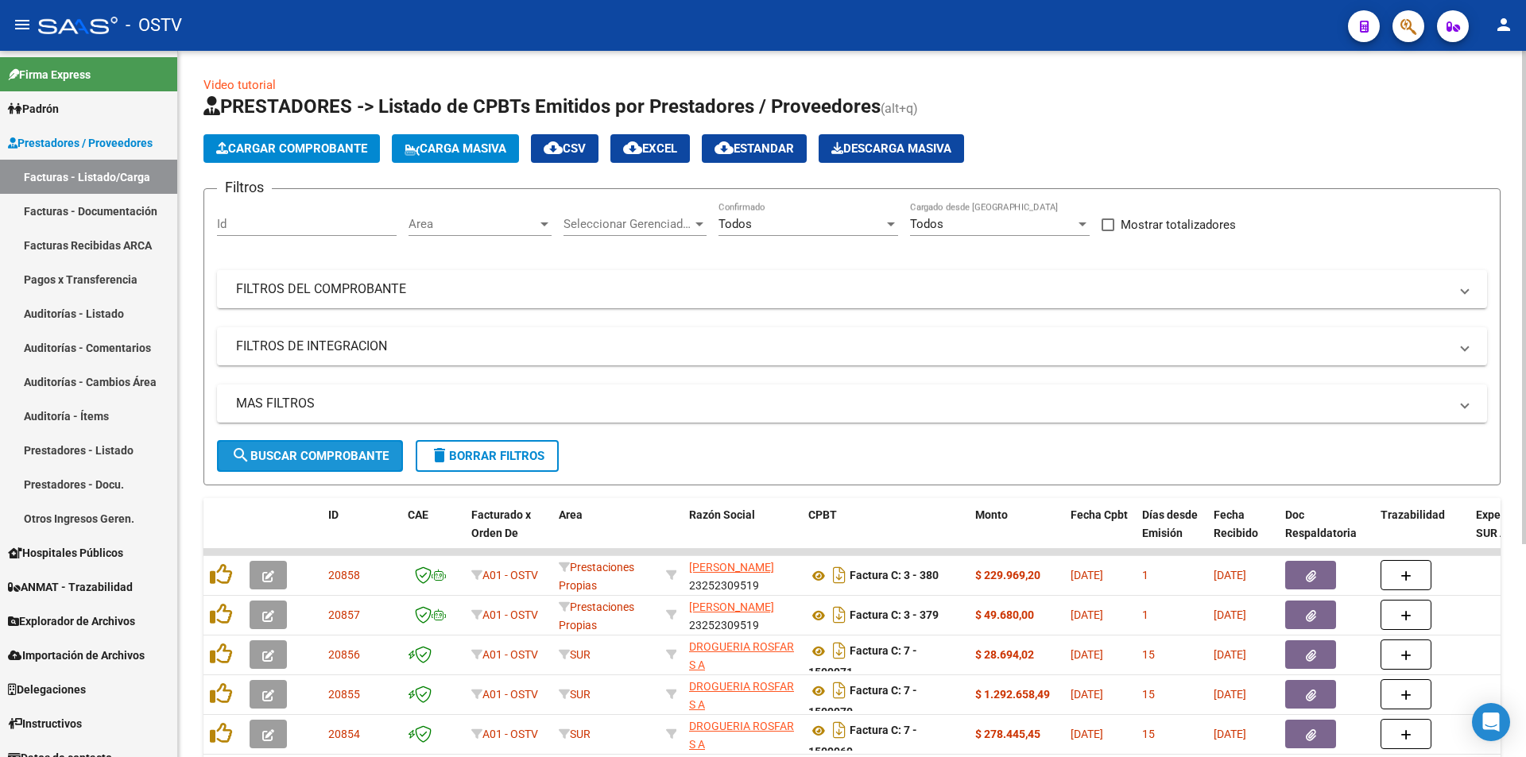
click at [322, 449] on span "search Buscar Comprobante" at bounding box center [309, 456] width 157 height 14
click at [319, 458] on span "search Buscar Comprobante" at bounding box center [309, 456] width 157 height 14
click at [323, 469] on button "search Buscar Comprobante" at bounding box center [310, 456] width 186 height 32
click at [289, 442] on button "search Buscar Comprobante" at bounding box center [310, 456] width 186 height 32
click at [316, 457] on span "search Buscar Comprobante" at bounding box center [309, 456] width 157 height 14
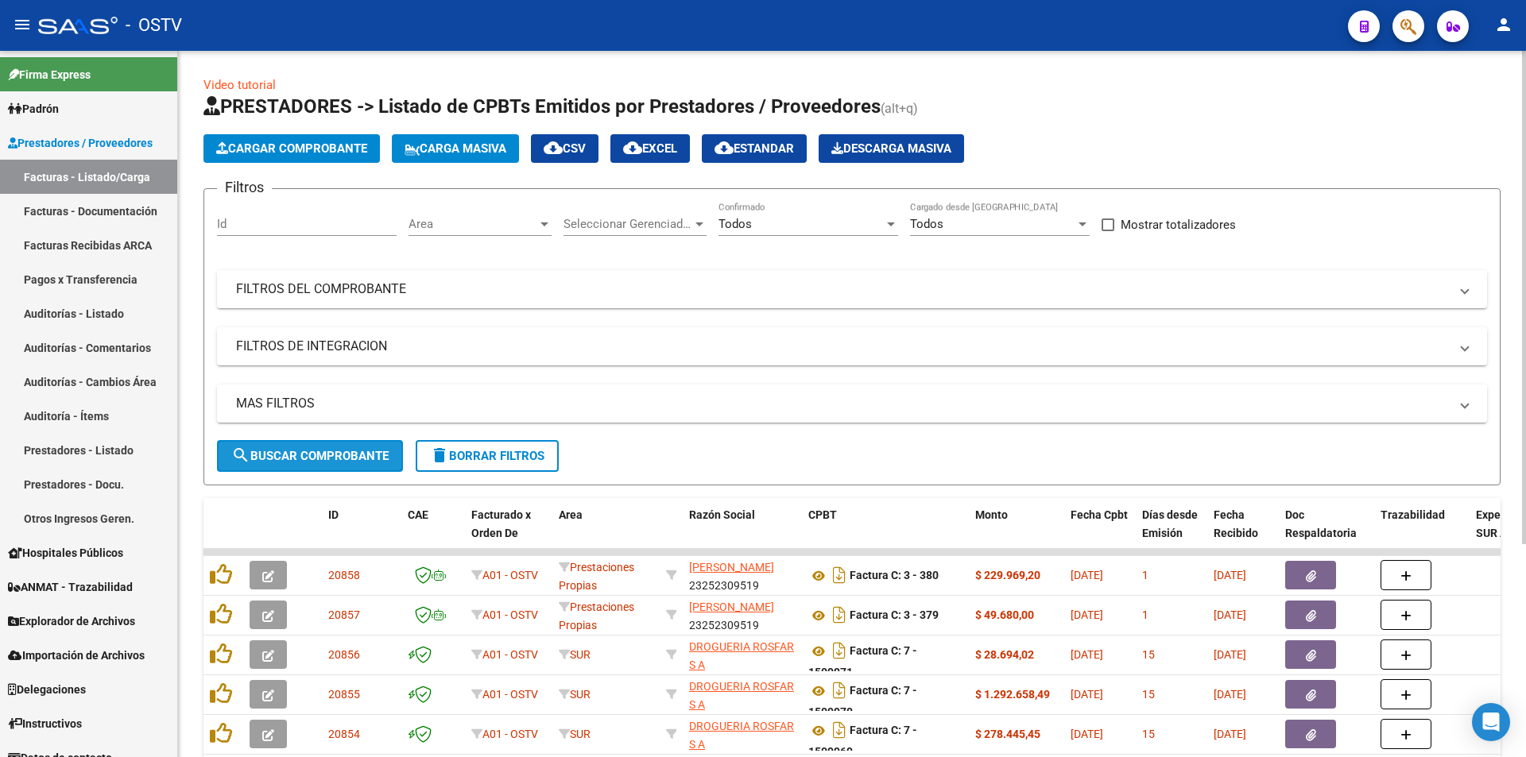
click at [298, 455] on span "search Buscar Comprobante" at bounding box center [309, 456] width 157 height 14
click at [311, 458] on span "search Buscar Comprobante" at bounding box center [309, 456] width 157 height 14
click at [323, 447] on button "search Buscar Comprobante" at bounding box center [310, 456] width 186 height 32
click at [312, 447] on button "search Buscar Comprobante" at bounding box center [310, 456] width 186 height 32
click at [313, 462] on span "search Buscar Comprobante" at bounding box center [309, 456] width 157 height 14
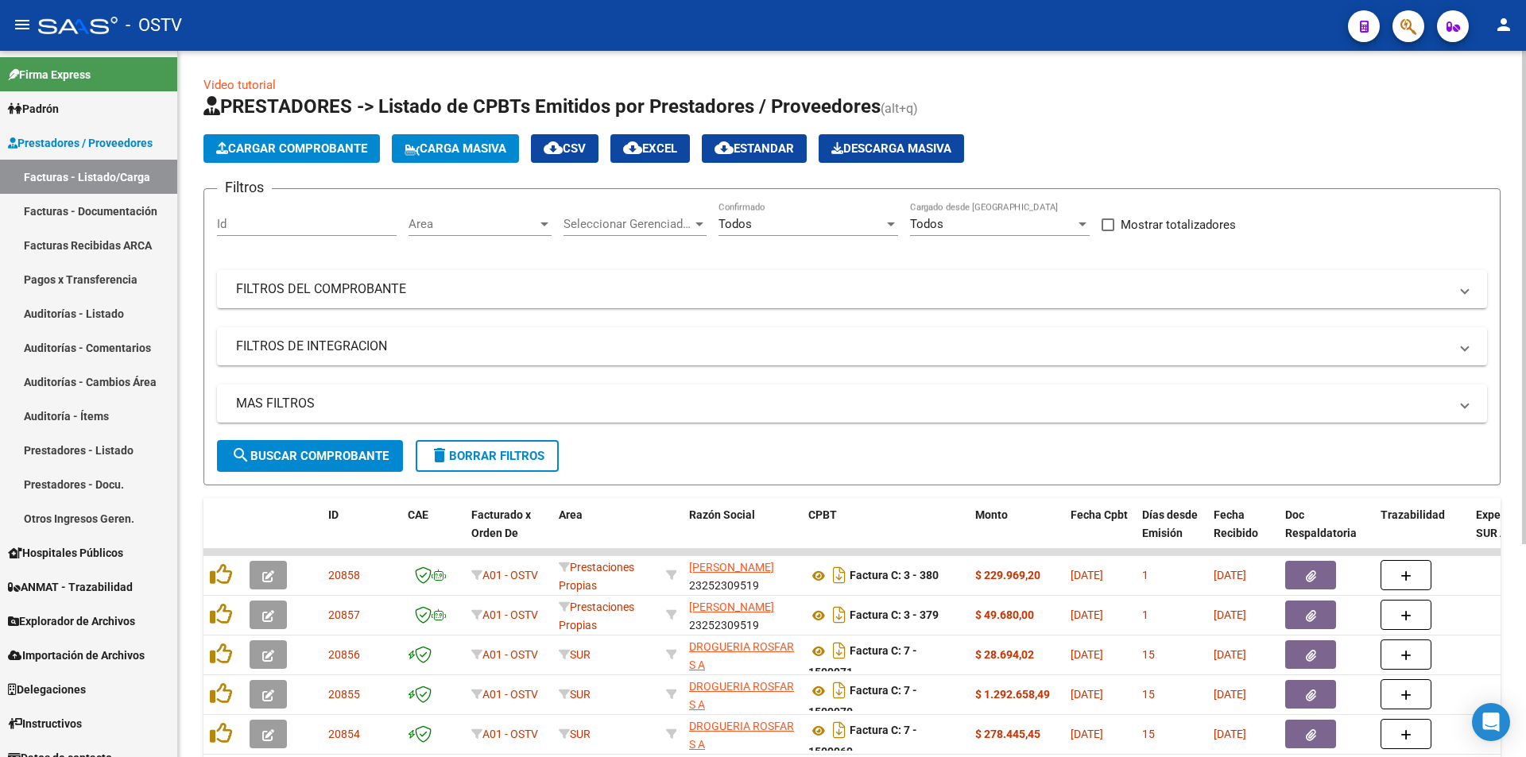
click at [320, 451] on span "search Buscar Comprobante" at bounding box center [309, 456] width 157 height 14
click at [317, 454] on span "search Buscar Comprobante" at bounding box center [309, 456] width 157 height 14
click at [306, 450] on span "search Buscar Comprobante" at bounding box center [309, 456] width 157 height 14
click at [314, 455] on span "search Buscar Comprobante" at bounding box center [309, 456] width 157 height 14
click at [307, 454] on span "search Buscar Comprobante" at bounding box center [309, 456] width 157 height 14
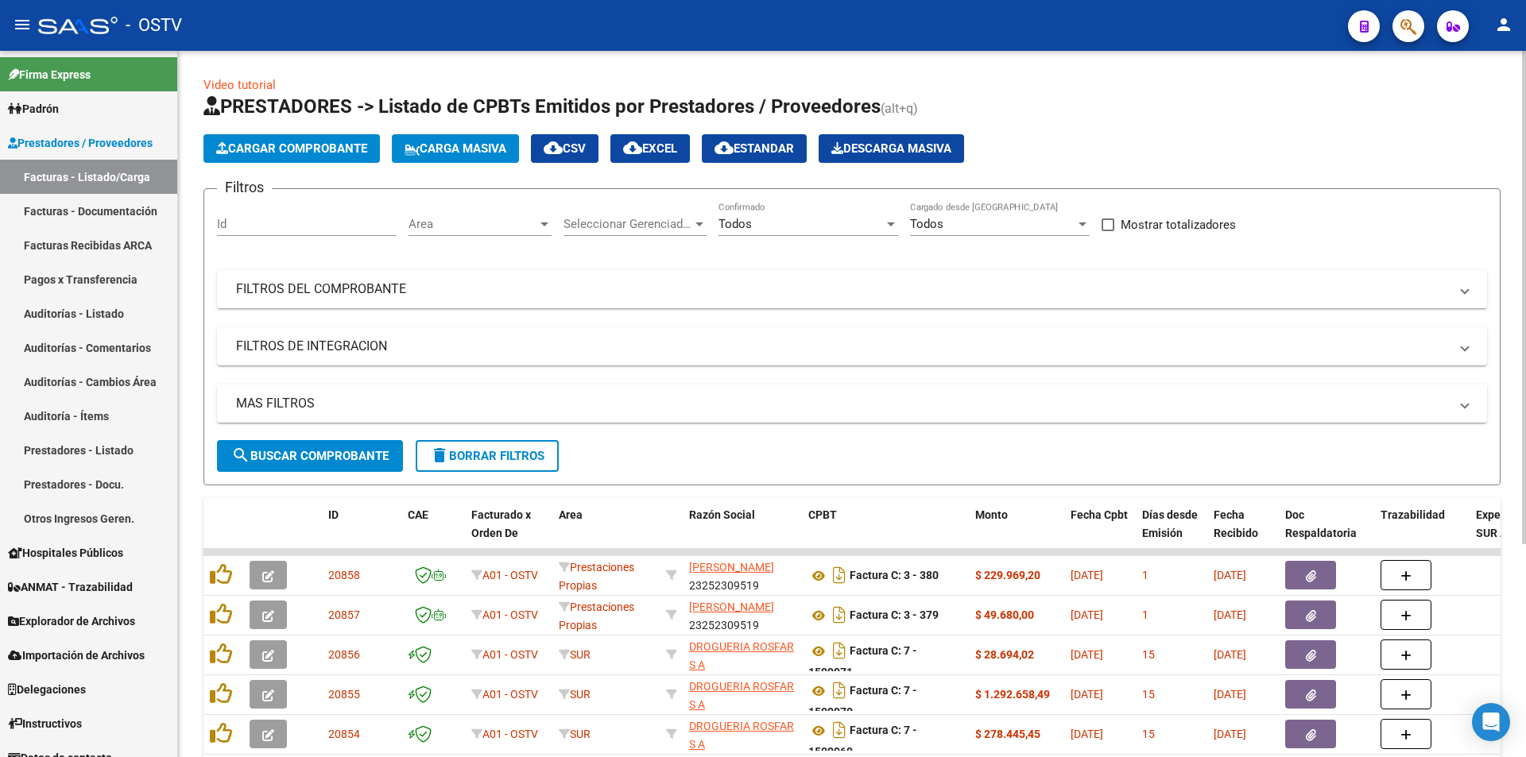
click at [317, 451] on span "search Buscar Comprobante" at bounding box center [309, 456] width 157 height 14
click at [318, 452] on span "search Buscar Comprobante" at bounding box center [309, 456] width 157 height 14
click at [318, 450] on span "search Buscar Comprobante" at bounding box center [309, 456] width 157 height 14
click at [313, 451] on span "search Buscar Comprobante" at bounding box center [309, 456] width 157 height 14
click at [317, 449] on span "search Buscar Comprobante" at bounding box center [309, 456] width 157 height 14
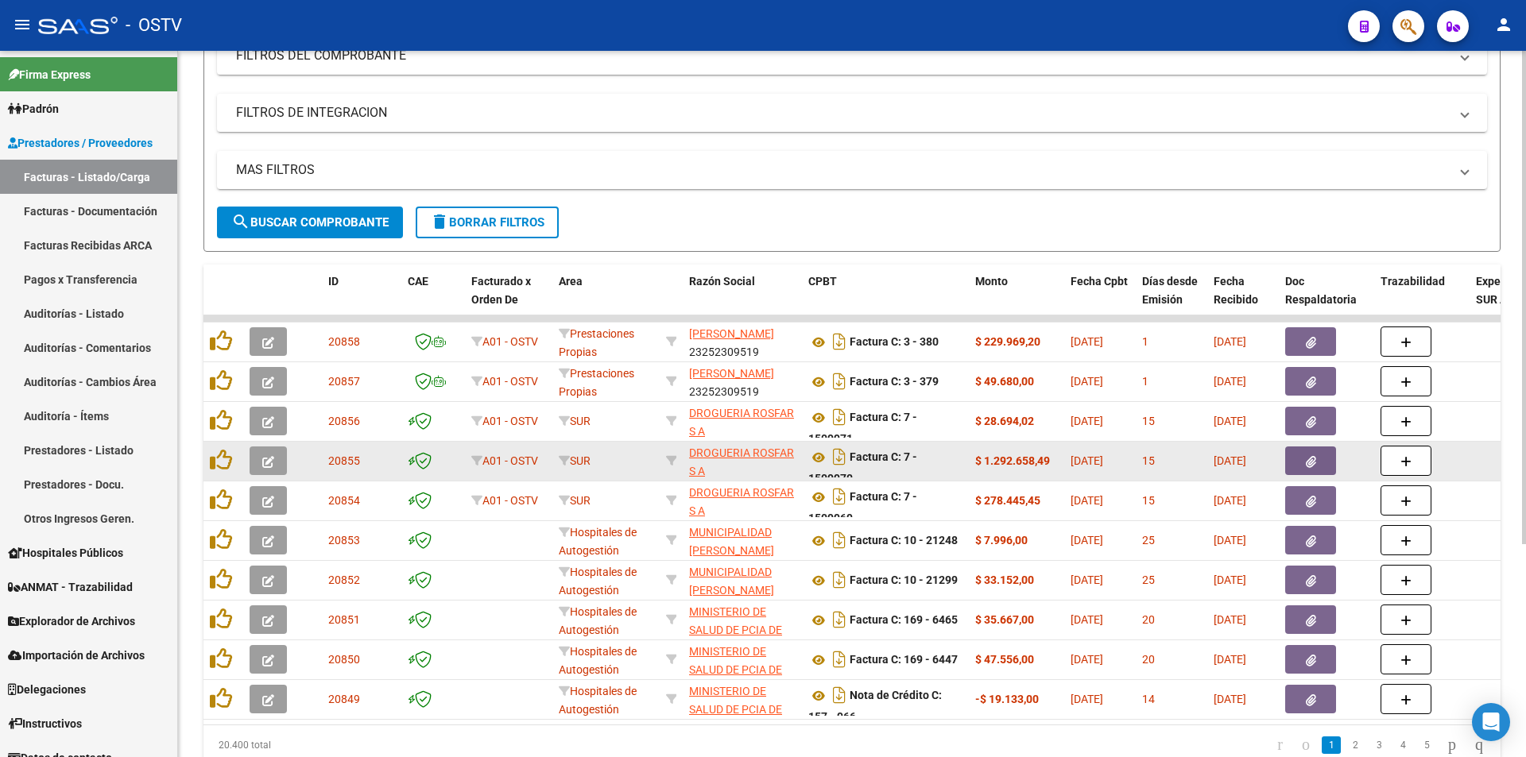
scroll to position [238, 0]
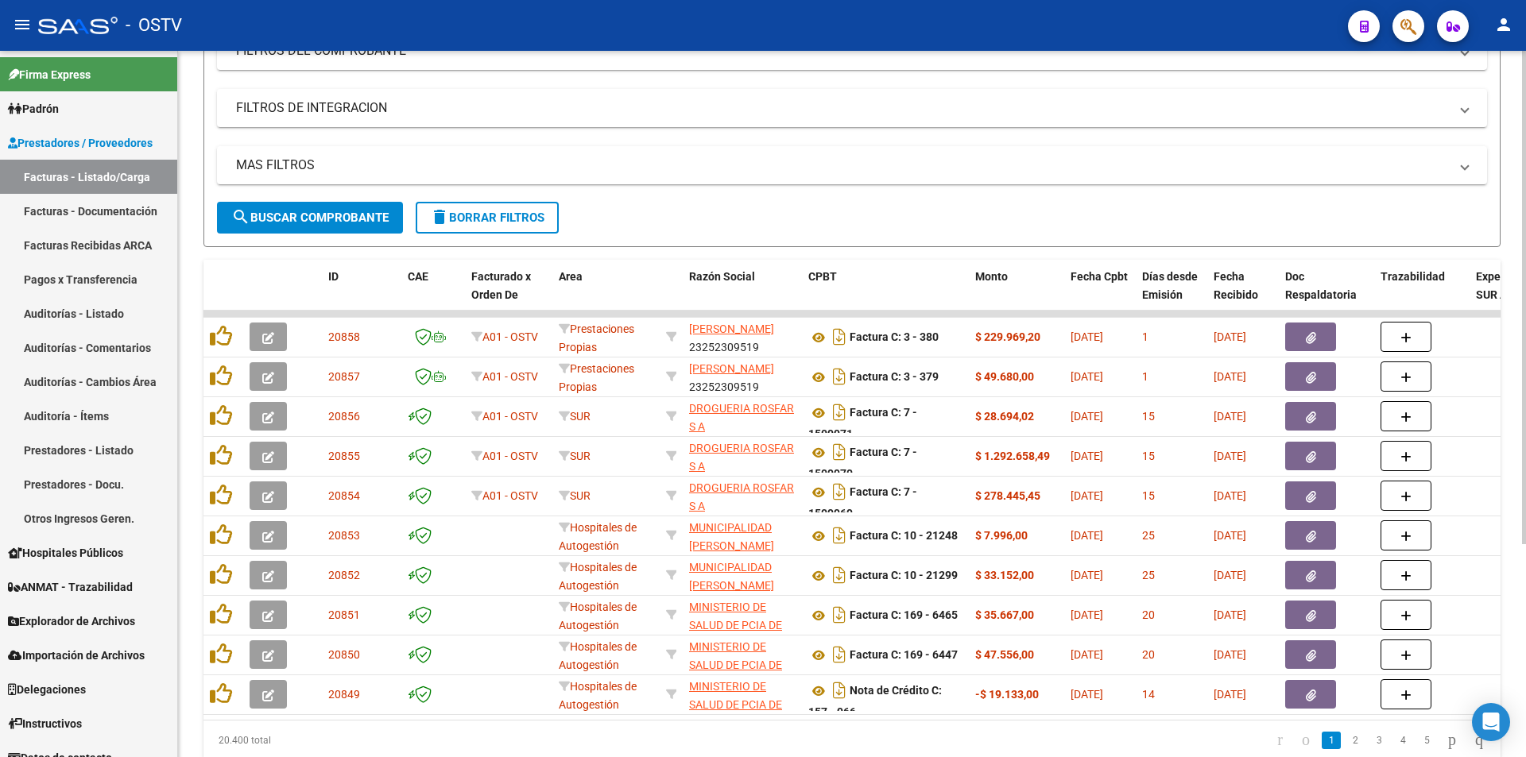
click at [339, 205] on button "search Buscar Comprobante" at bounding box center [310, 218] width 186 height 32
click at [306, 215] on span "search Buscar Comprobante" at bounding box center [309, 218] width 157 height 14
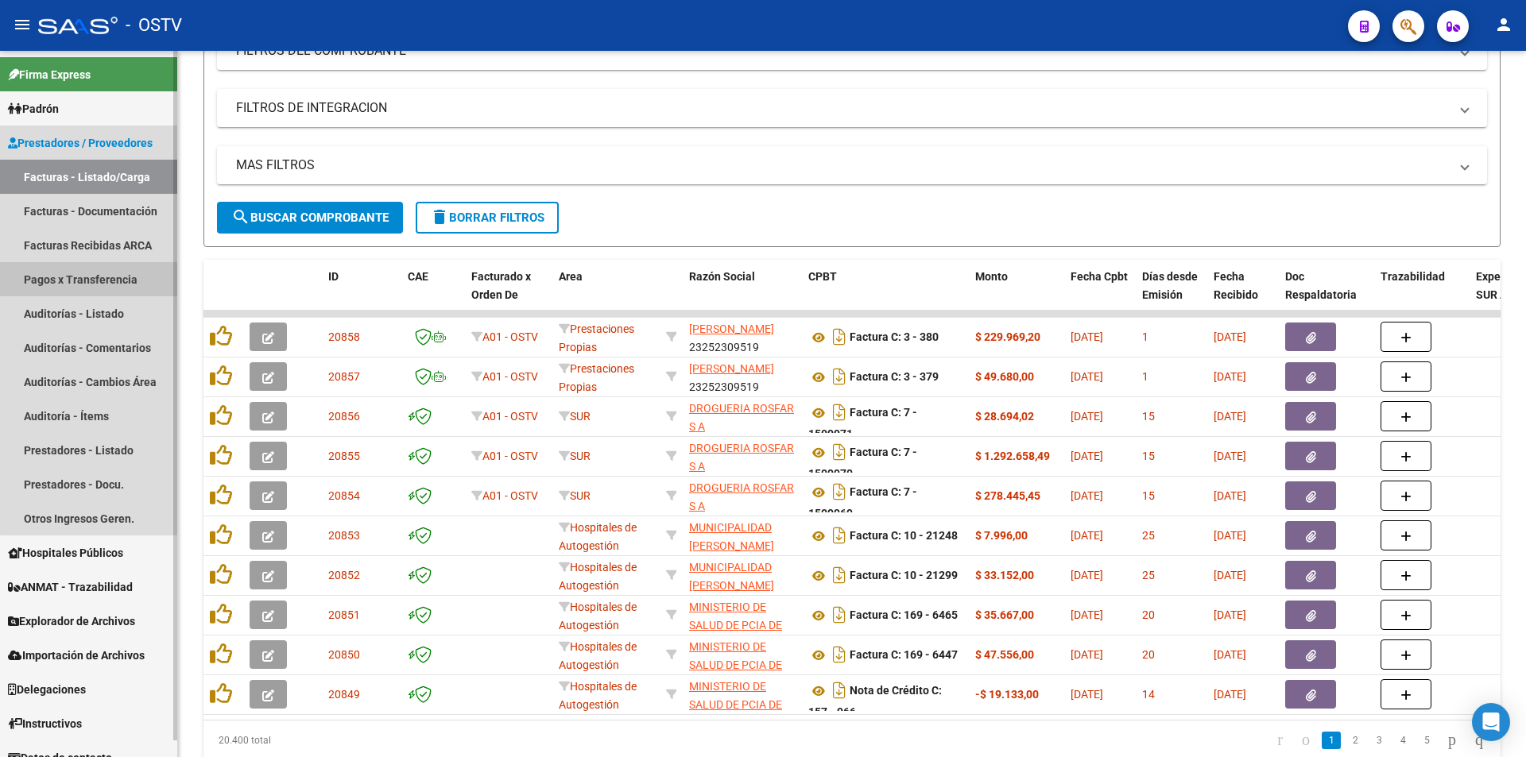
click at [106, 265] on link "Pagos x Transferencia" at bounding box center [88, 279] width 177 height 34
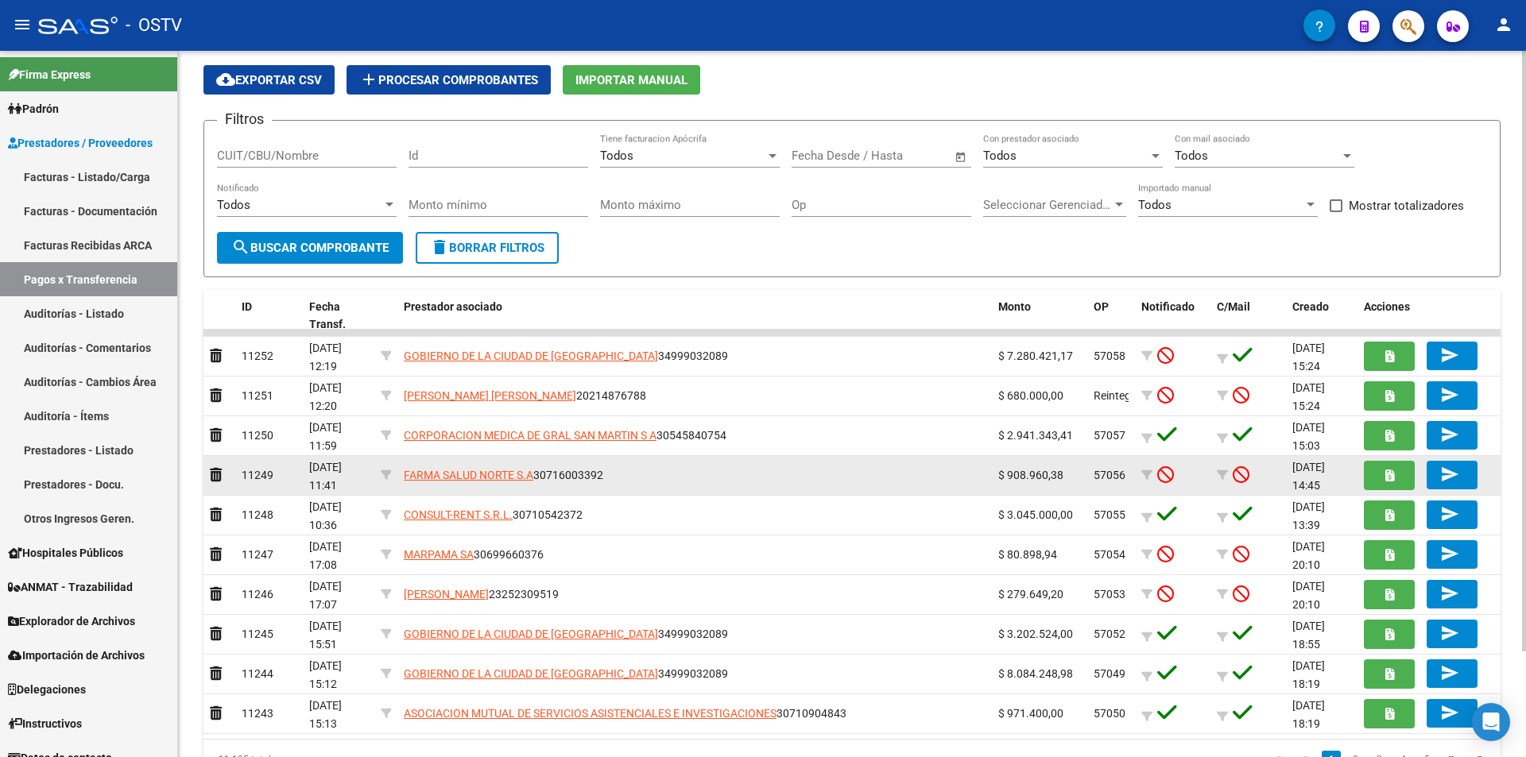
scroll to position [79, 0]
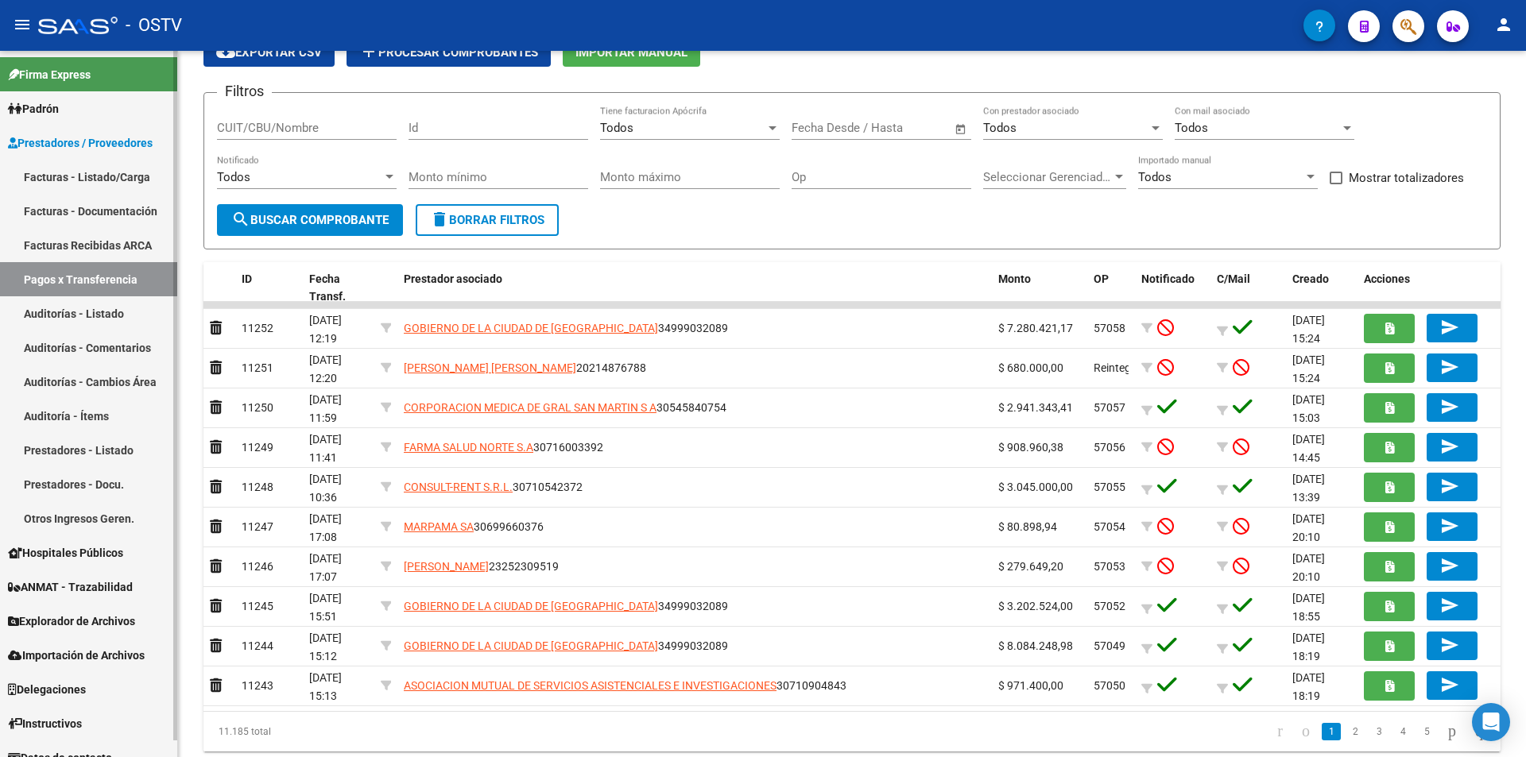
click at [96, 167] on link "Facturas - Listado/Carga" at bounding box center [88, 177] width 177 height 34
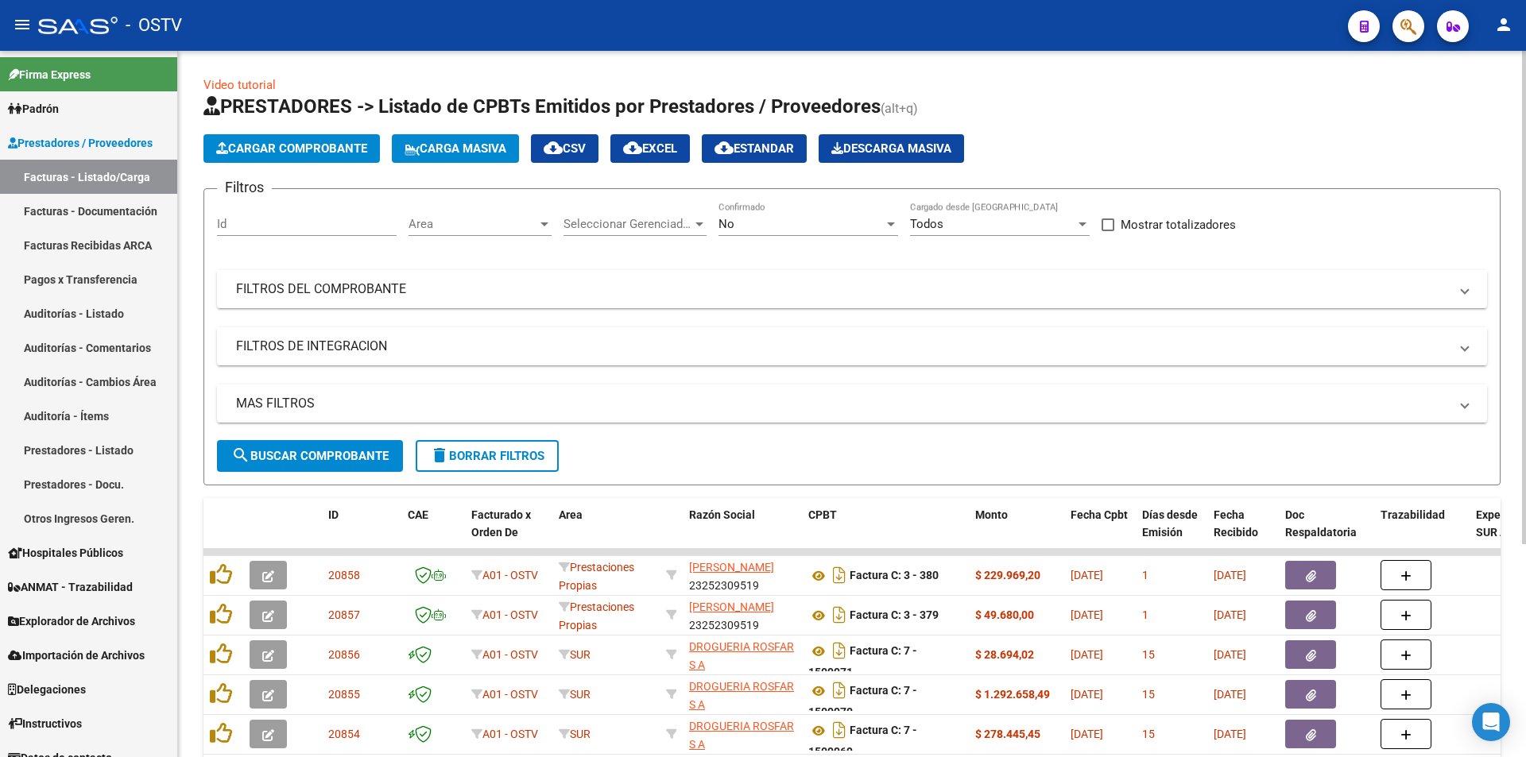
click at [811, 227] on div "No" at bounding box center [801, 224] width 165 height 14
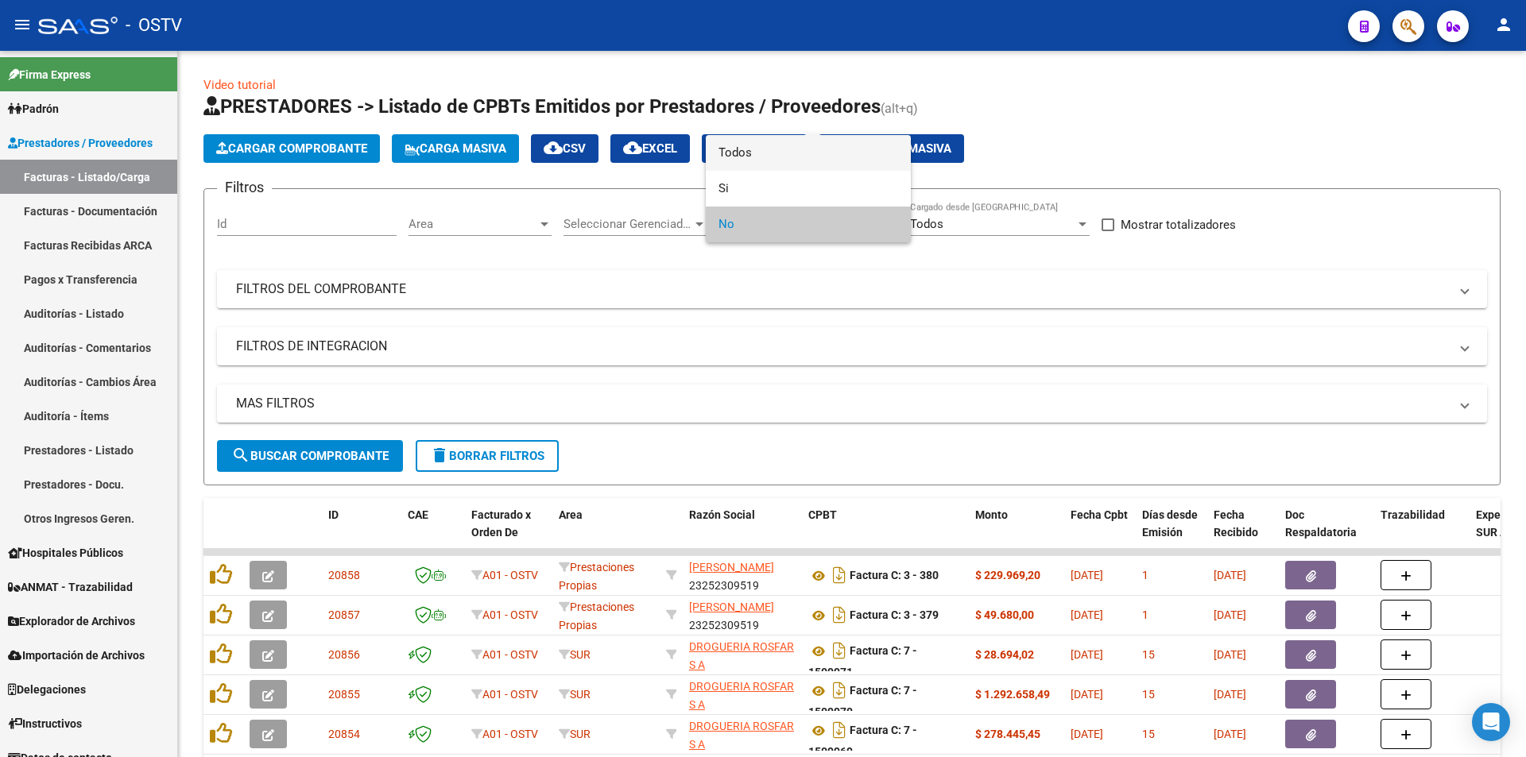
click at [801, 153] on span "Todos" at bounding box center [809, 153] width 180 height 36
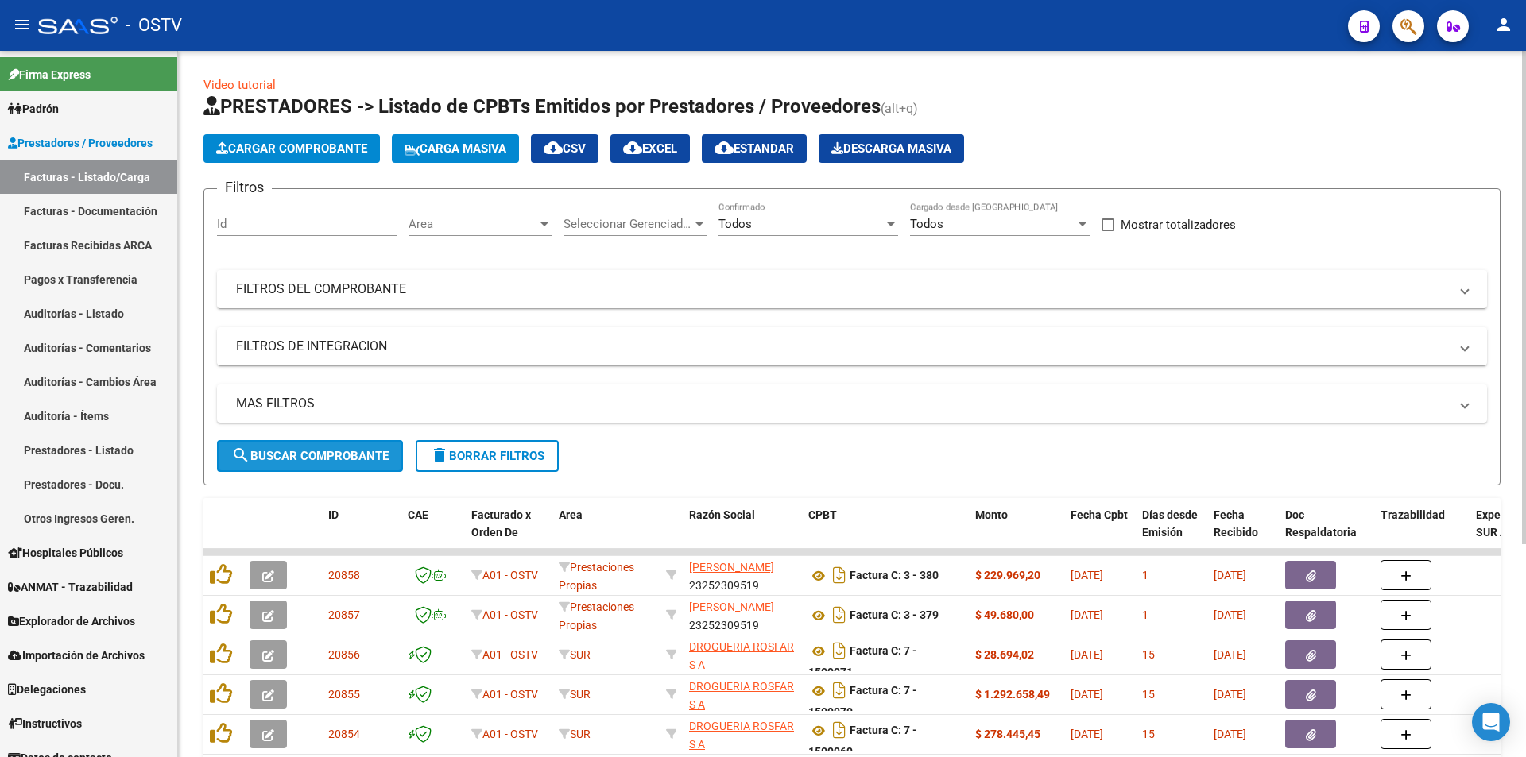
click at [308, 451] on span "search Buscar Comprobante" at bounding box center [309, 456] width 157 height 14
click at [309, 451] on span "search Buscar Comprobante" at bounding box center [309, 456] width 157 height 14
click at [318, 455] on span "search Buscar Comprobante" at bounding box center [309, 456] width 157 height 14
click at [322, 450] on span "search Buscar Comprobante" at bounding box center [309, 456] width 157 height 14
click at [312, 458] on span "search Buscar Comprobante" at bounding box center [309, 456] width 157 height 14
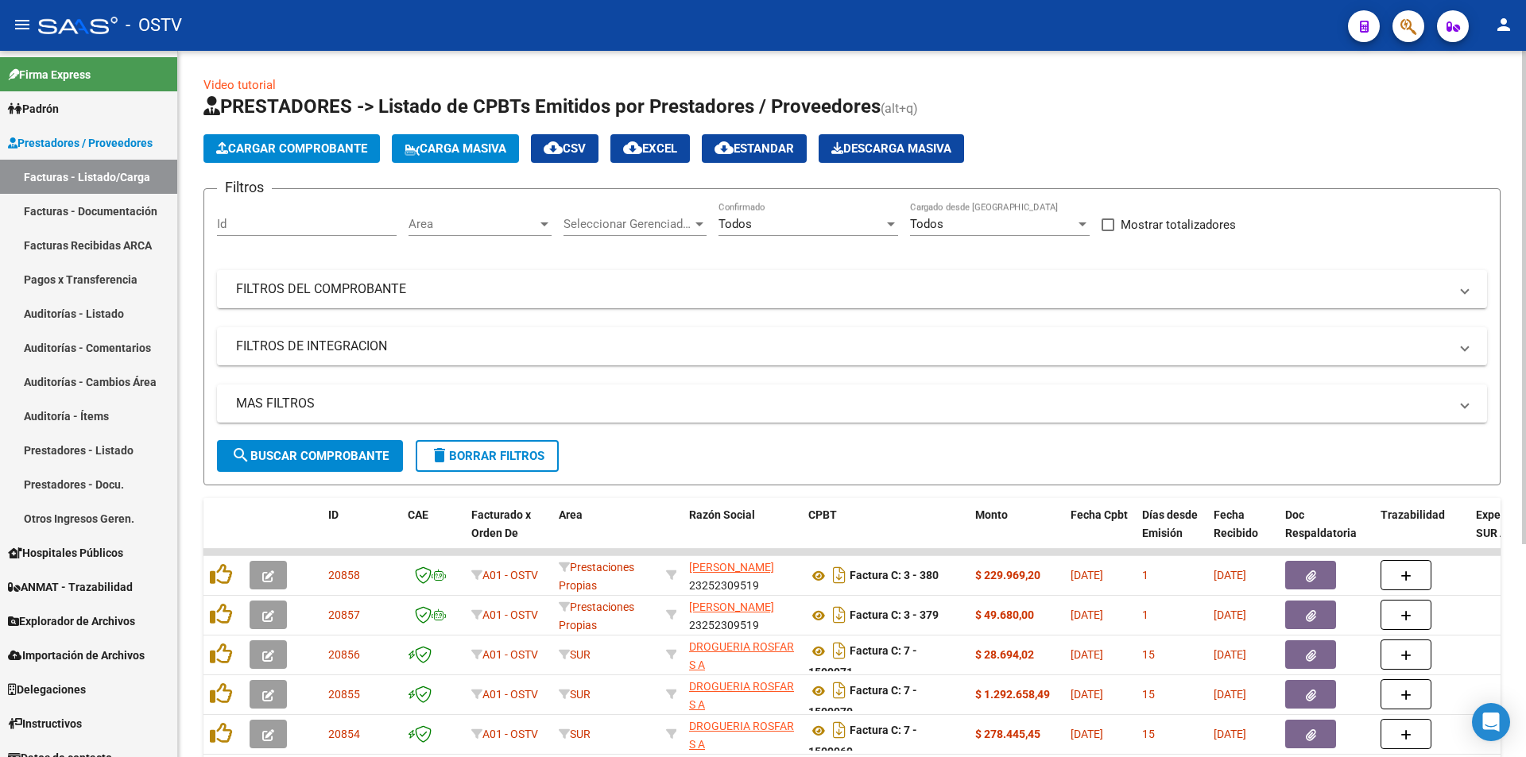
click at [324, 446] on button "search Buscar Comprobante" at bounding box center [310, 456] width 186 height 32
click at [313, 451] on span "search Buscar Comprobante" at bounding box center [309, 456] width 157 height 14
click at [317, 461] on span "search Buscar Comprobante" at bounding box center [309, 456] width 157 height 14
click at [315, 454] on span "search Buscar Comprobante" at bounding box center [309, 456] width 157 height 14
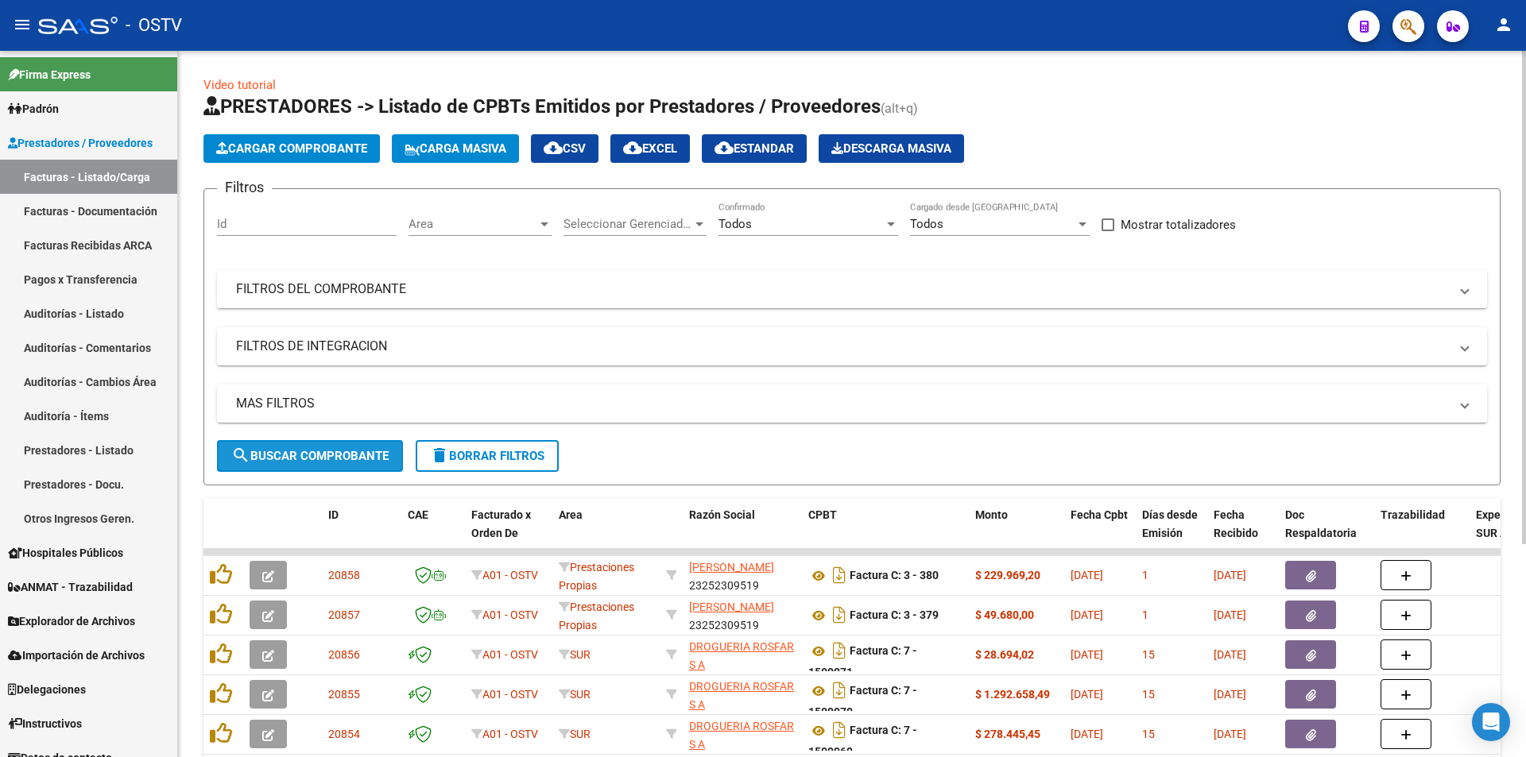
click at [316, 451] on span "search Buscar Comprobante" at bounding box center [309, 456] width 157 height 14
click at [324, 459] on span "search Buscar Comprobante" at bounding box center [309, 456] width 157 height 14
click at [313, 446] on button "search Buscar Comprobante" at bounding box center [310, 456] width 186 height 32
click at [295, 454] on span "search Buscar Comprobante" at bounding box center [309, 456] width 157 height 14
click at [313, 449] on span "search Buscar Comprobante" at bounding box center [309, 456] width 157 height 14
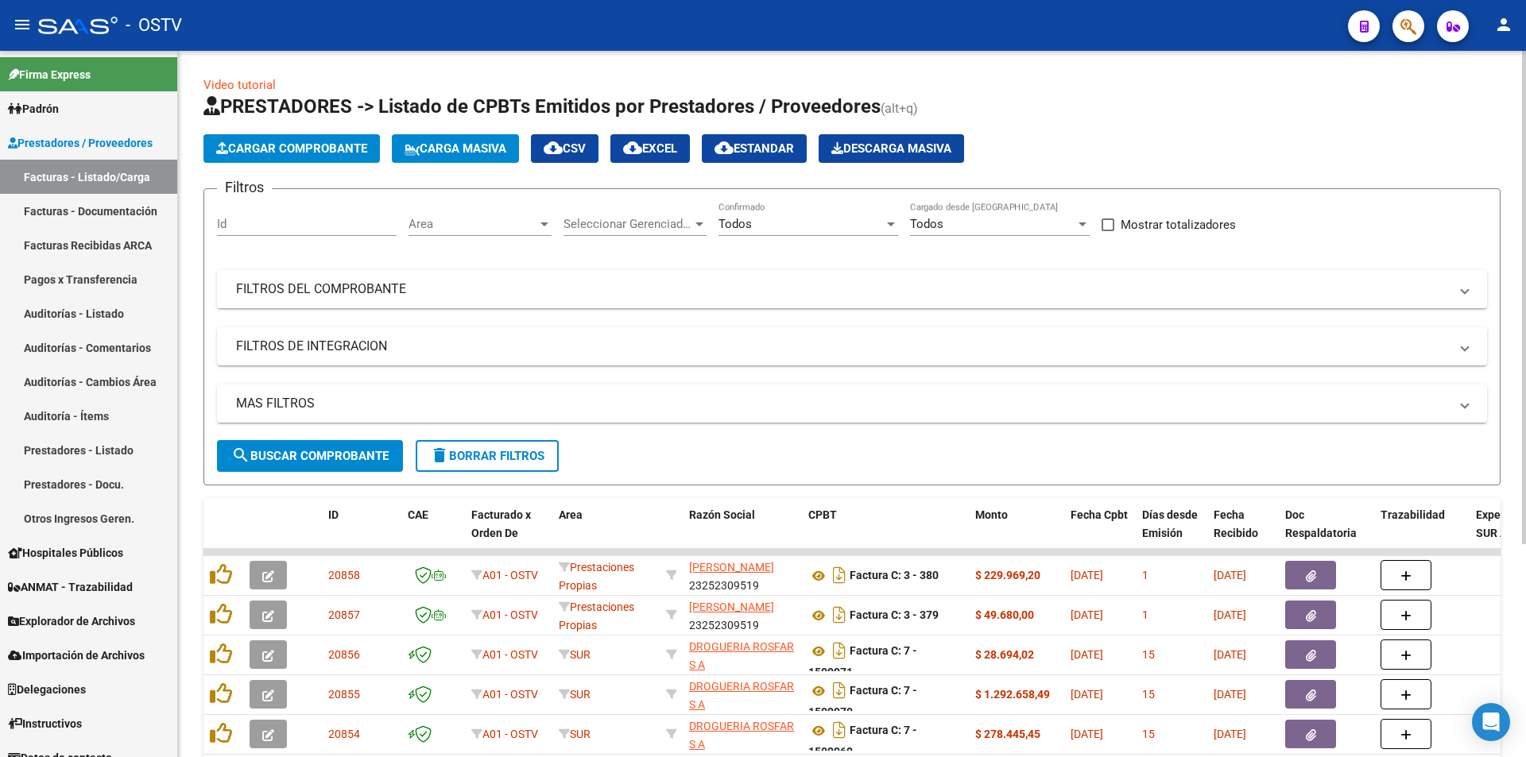
click at [305, 449] on button "search Buscar Comprobante" at bounding box center [310, 456] width 186 height 32
click at [327, 457] on span "search Buscar Comprobante" at bounding box center [309, 456] width 157 height 14
click at [316, 457] on span "search Buscar Comprobante" at bounding box center [309, 456] width 157 height 14
click at [306, 458] on span "search Buscar Comprobante" at bounding box center [309, 456] width 157 height 14
click at [324, 455] on span "search Buscar Comprobante" at bounding box center [309, 456] width 157 height 14
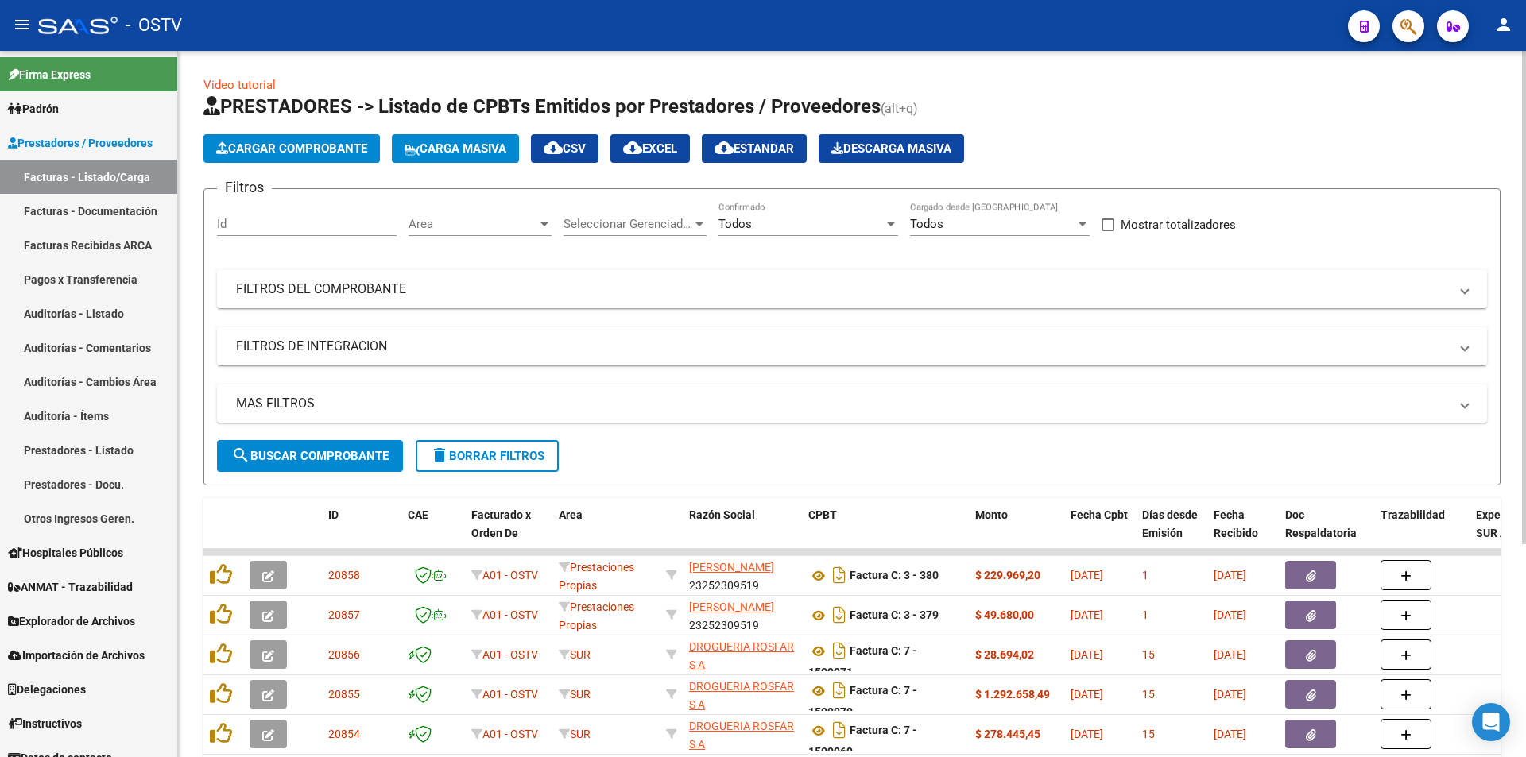
click at [319, 451] on span "search Buscar Comprobante" at bounding box center [309, 456] width 157 height 14
click at [312, 453] on span "search Buscar Comprobante" at bounding box center [309, 456] width 157 height 14
click at [313, 460] on span "search Buscar Comprobante" at bounding box center [309, 456] width 157 height 14
click at [308, 455] on span "search Buscar Comprobante" at bounding box center [309, 456] width 157 height 14
click at [312, 458] on span "search Buscar Comprobante" at bounding box center [309, 456] width 157 height 14
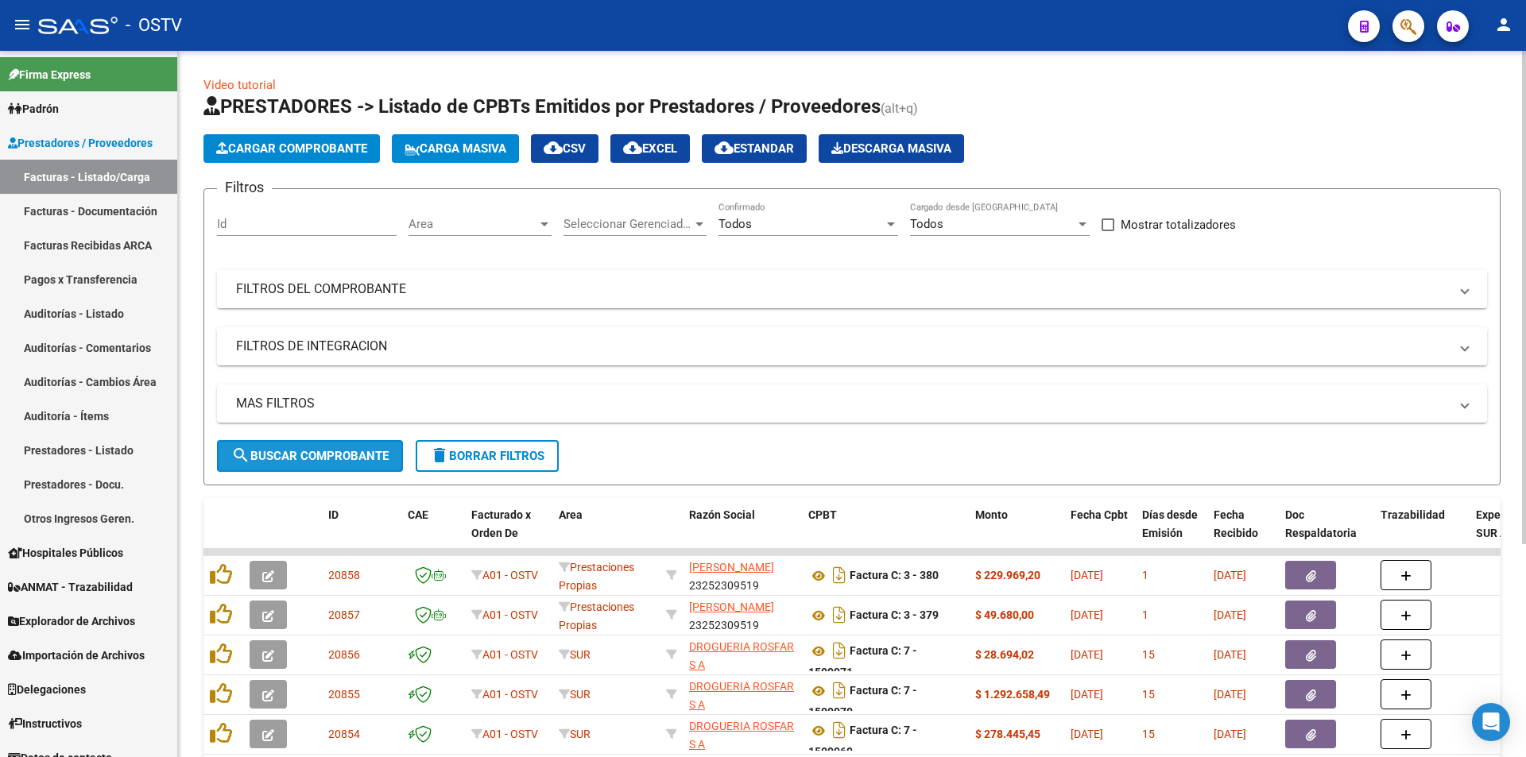
click at [312, 455] on span "search Buscar Comprobante" at bounding box center [309, 456] width 157 height 14
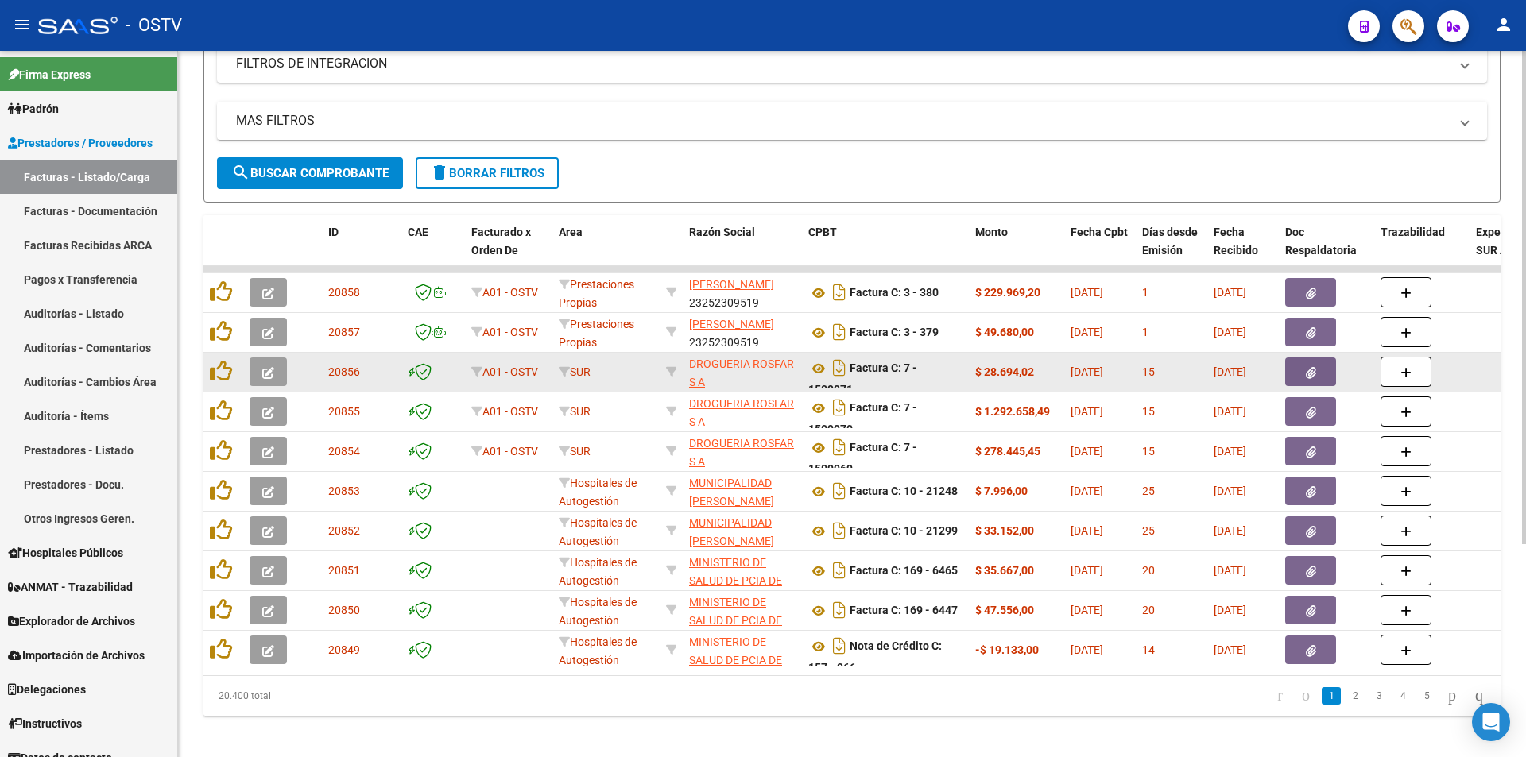
scroll to position [304, 0]
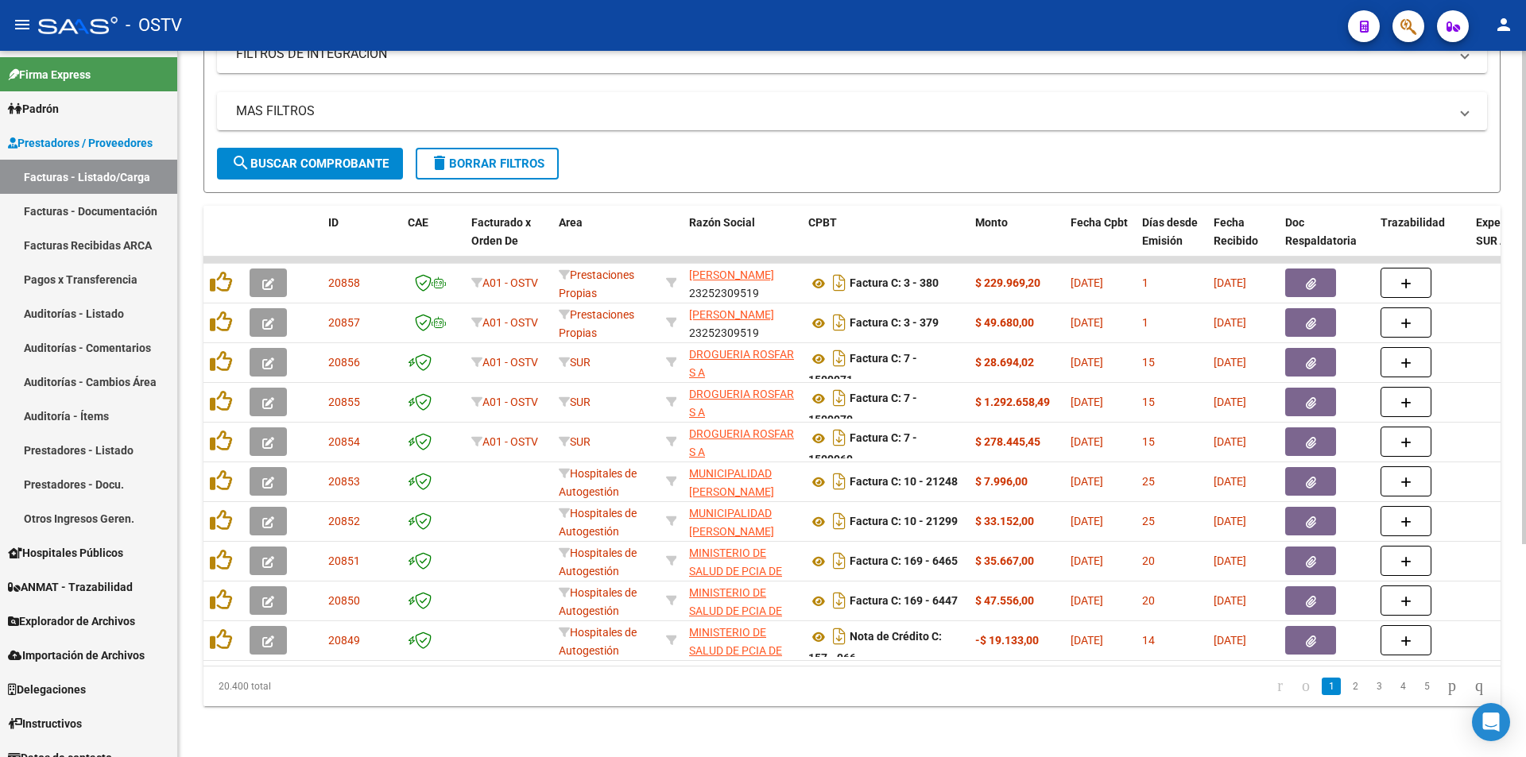
click at [314, 157] on span "search Buscar Comprobante" at bounding box center [309, 164] width 157 height 14
click at [297, 157] on span "search Buscar Comprobante" at bounding box center [309, 164] width 157 height 14
click at [320, 157] on span "search Buscar Comprobante" at bounding box center [309, 164] width 157 height 14
click at [308, 157] on span "search Buscar Comprobante" at bounding box center [309, 164] width 157 height 14
click at [294, 157] on span "search Buscar Comprobante" at bounding box center [309, 164] width 157 height 14
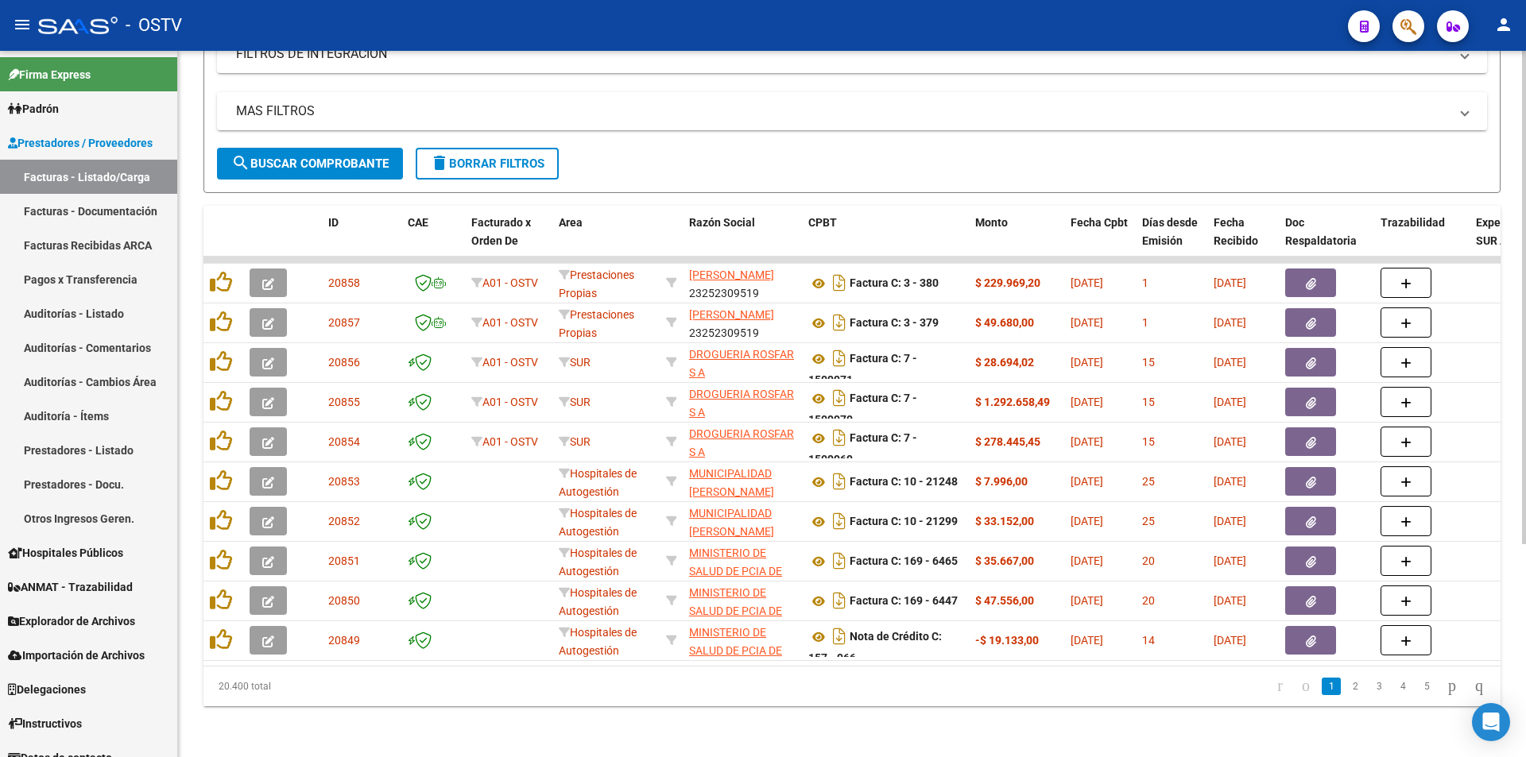
click at [316, 157] on span "search Buscar Comprobante" at bounding box center [309, 164] width 157 height 14
click at [317, 157] on span "search Buscar Comprobante" at bounding box center [309, 164] width 157 height 14
click at [319, 157] on span "search Buscar Comprobante" at bounding box center [309, 164] width 157 height 14
click at [317, 157] on span "search Buscar Comprobante" at bounding box center [309, 164] width 157 height 14
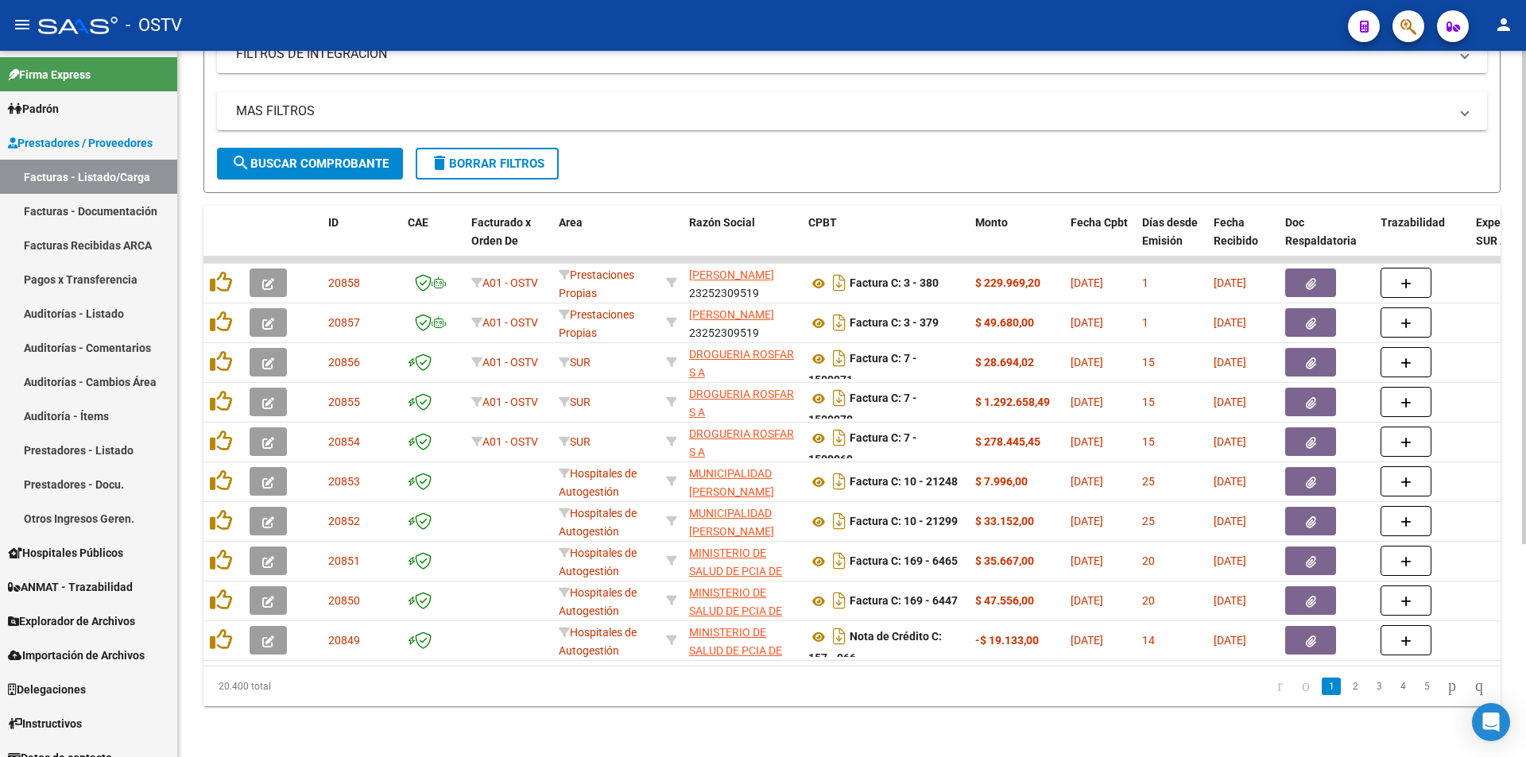
click at [326, 157] on span "search Buscar Comprobante" at bounding box center [309, 164] width 157 height 14
click at [320, 157] on span "search Buscar Comprobante" at bounding box center [309, 164] width 157 height 14
click at [302, 157] on span "search Buscar Comprobante" at bounding box center [309, 164] width 157 height 14
click at [322, 157] on span "search Buscar Comprobante" at bounding box center [309, 164] width 157 height 14
click at [361, 157] on span "search Buscar Comprobante" at bounding box center [309, 164] width 157 height 14
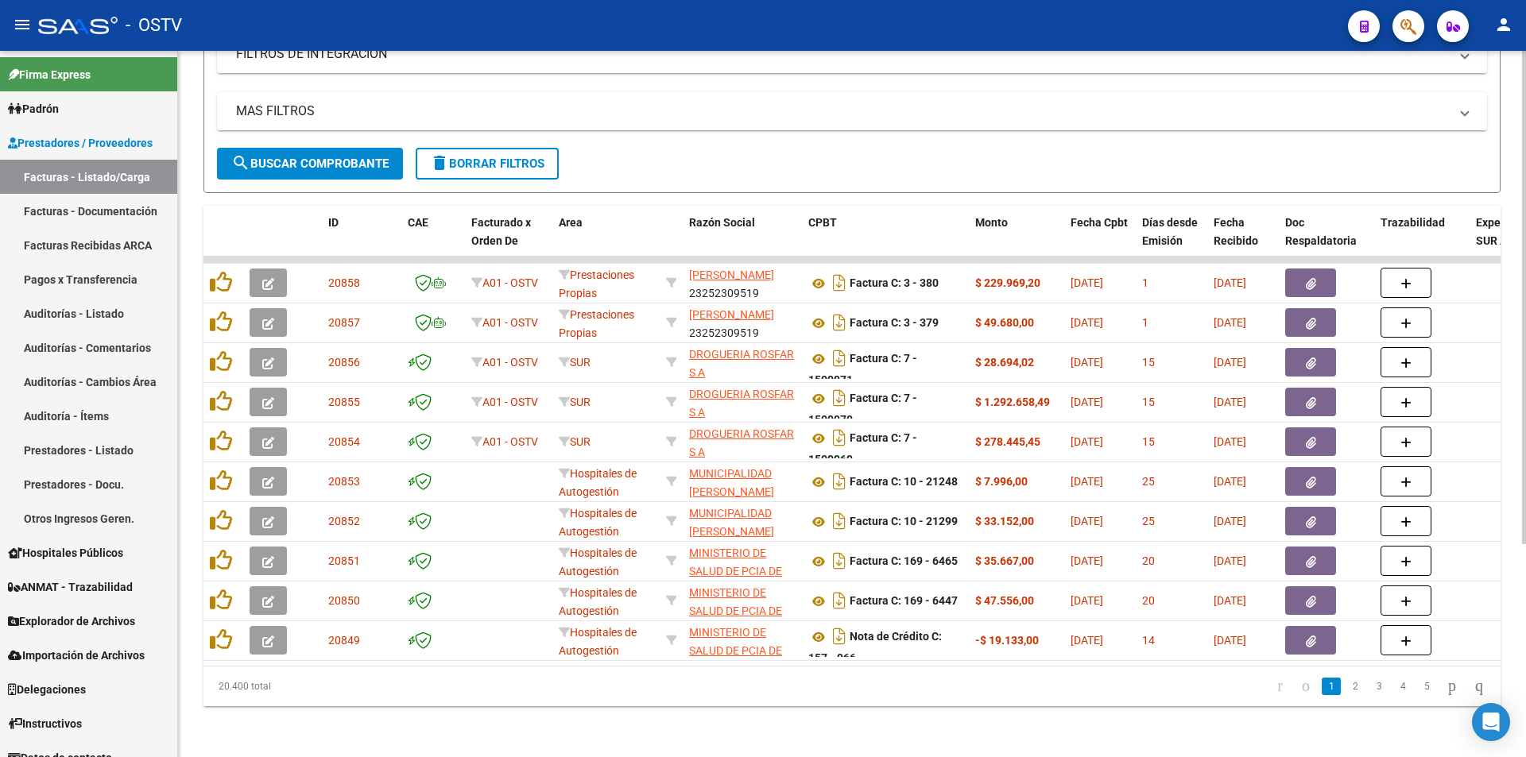
click at [304, 157] on span "search Buscar Comprobante" at bounding box center [309, 164] width 157 height 14
click at [316, 157] on span "search Buscar Comprobante" at bounding box center [309, 164] width 157 height 14
click at [313, 157] on span "search Buscar Comprobante" at bounding box center [309, 164] width 157 height 14
click at [316, 157] on span "search Buscar Comprobante" at bounding box center [309, 164] width 157 height 14
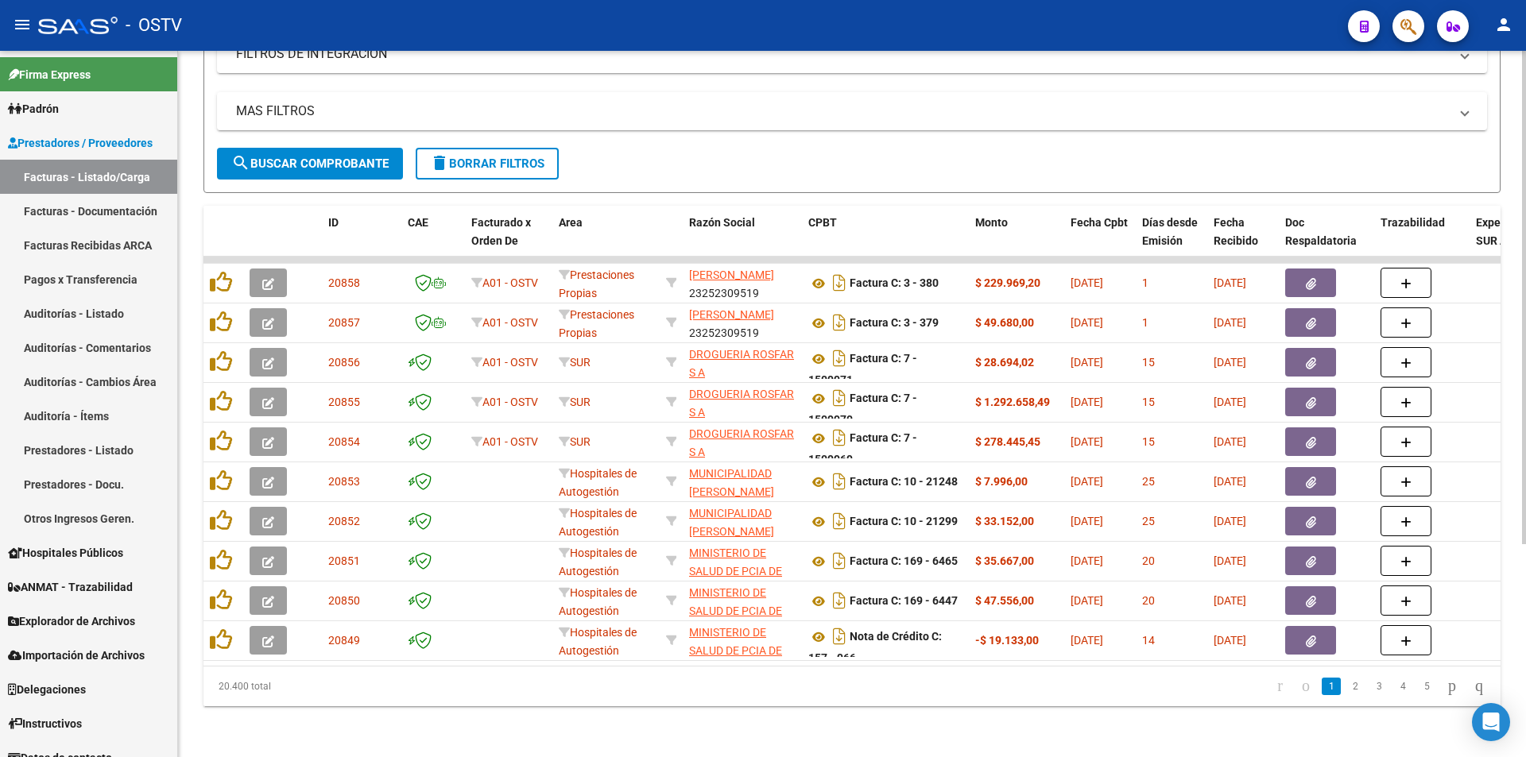
click at [323, 148] on button "search Buscar Comprobante" at bounding box center [310, 164] width 186 height 32
click at [316, 157] on span "search Buscar Comprobante" at bounding box center [309, 164] width 157 height 14
click at [301, 148] on button "search Buscar Comprobante" at bounding box center [310, 164] width 186 height 32
click at [339, 175] on form "Filtros Id Area Area Seleccionar Gerenciador Seleccionar Gerenciador Todos Conf…" at bounding box center [851, 44] width 1297 height 297
click at [334, 157] on span "search Buscar Comprobante" at bounding box center [309, 164] width 157 height 14
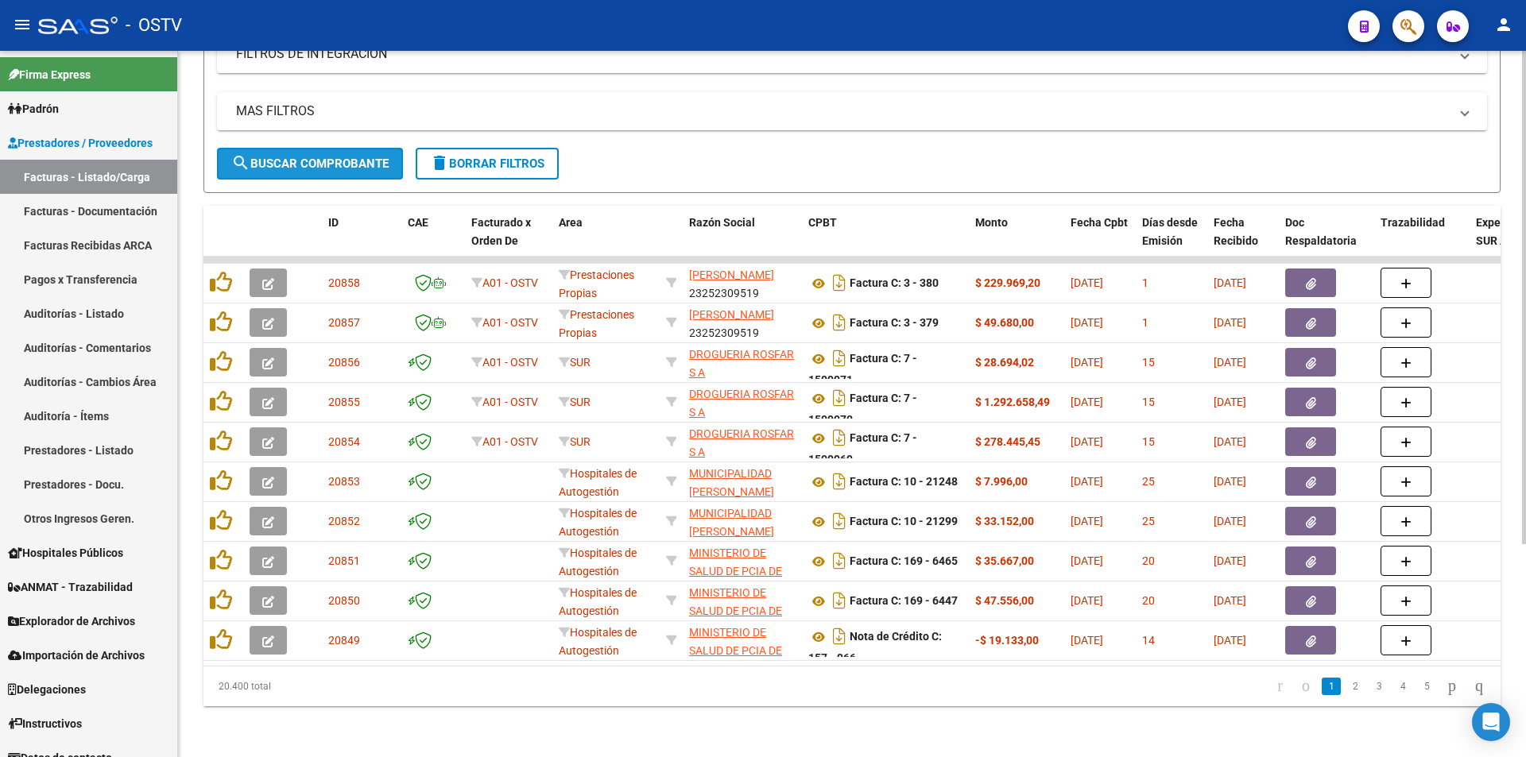
click at [324, 159] on button "search Buscar Comprobante" at bounding box center [310, 164] width 186 height 32
click at [326, 157] on span "search Buscar Comprobante" at bounding box center [309, 164] width 157 height 14
click at [323, 148] on button "search Buscar Comprobante" at bounding box center [310, 164] width 186 height 32
click at [309, 157] on span "search Buscar Comprobante" at bounding box center [309, 164] width 157 height 14
click at [331, 157] on span "search Buscar Comprobante" at bounding box center [309, 164] width 157 height 14
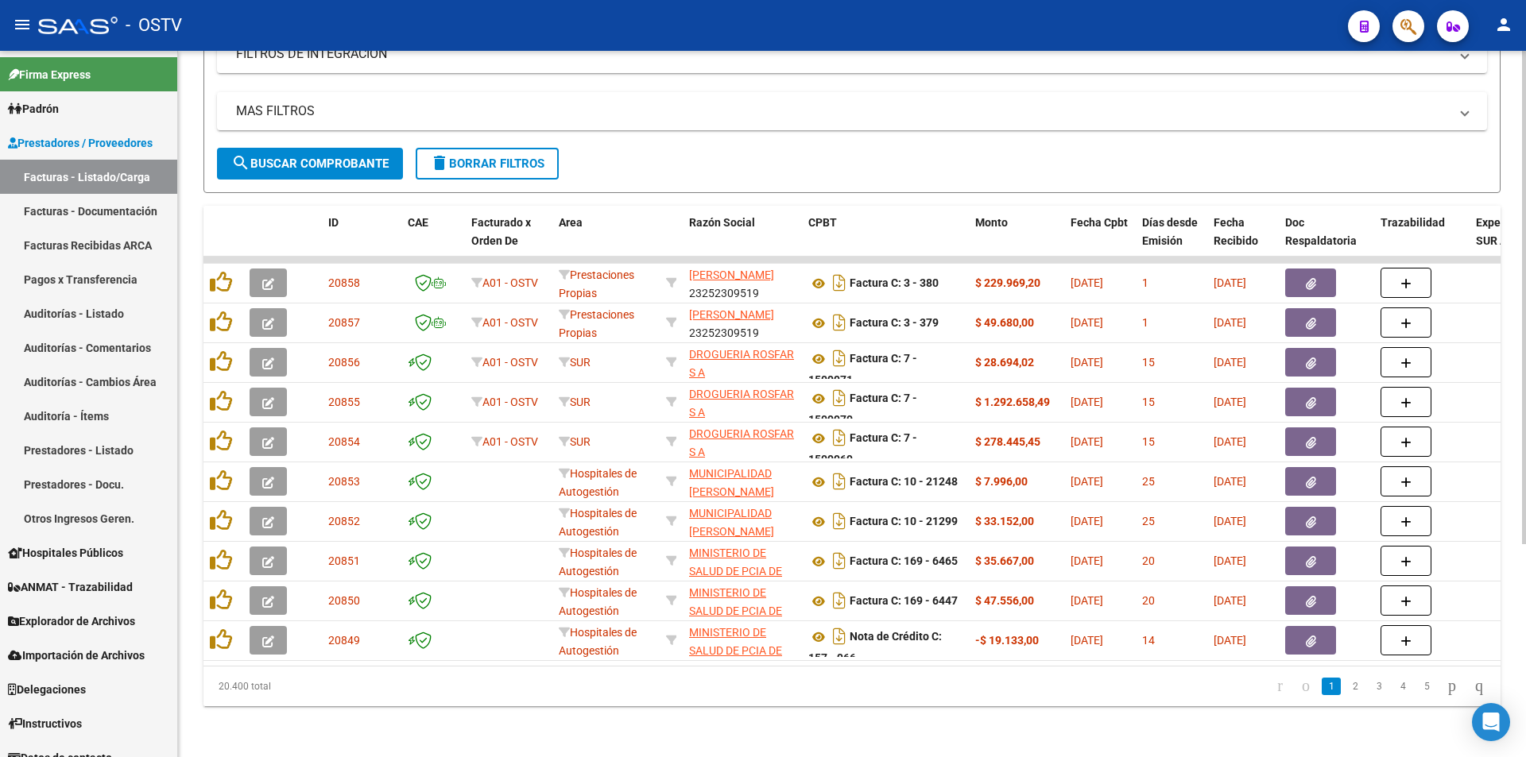
click at [289, 157] on span "search Buscar Comprobante" at bounding box center [309, 164] width 157 height 14
click at [320, 157] on span "search Buscar Comprobante" at bounding box center [309, 164] width 157 height 14
click at [312, 157] on span "search Buscar Comprobante" at bounding box center [309, 164] width 157 height 14
click at [304, 157] on span "search Buscar Comprobante" at bounding box center [309, 164] width 157 height 14
click at [324, 162] on button "search Buscar Comprobante" at bounding box center [310, 164] width 186 height 32
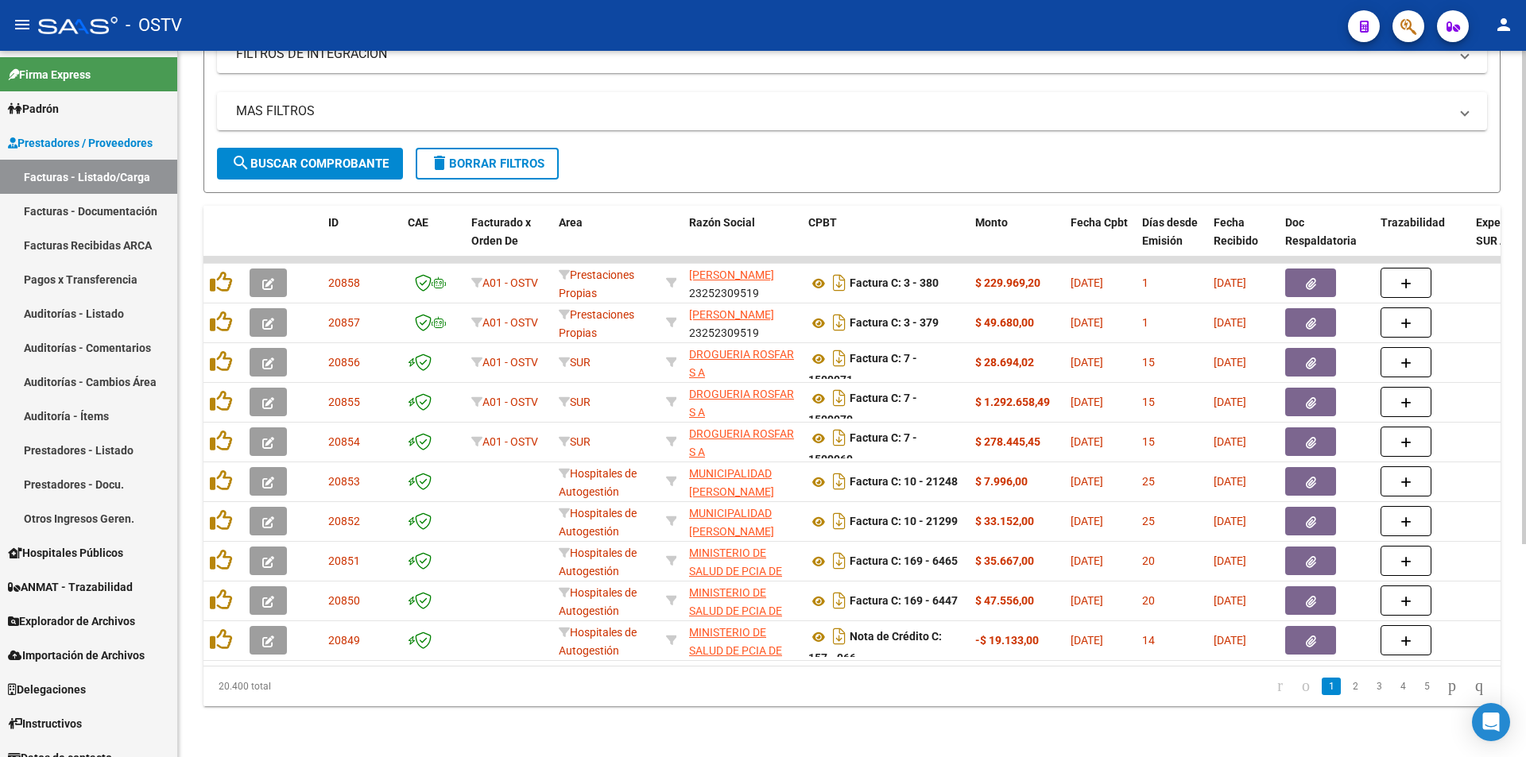
click at [327, 165] on button "search Buscar Comprobante" at bounding box center [310, 164] width 186 height 32
click at [308, 157] on span "search Buscar Comprobante" at bounding box center [309, 164] width 157 height 14
click at [336, 157] on span "search Buscar Comprobante" at bounding box center [309, 164] width 157 height 14
click at [299, 157] on span "search Buscar Comprobante" at bounding box center [309, 164] width 157 height 14
drag, startPoint x: 319, startPoint y: 141, endPoint x: 332, endPoint y: 128, distance: 19.1
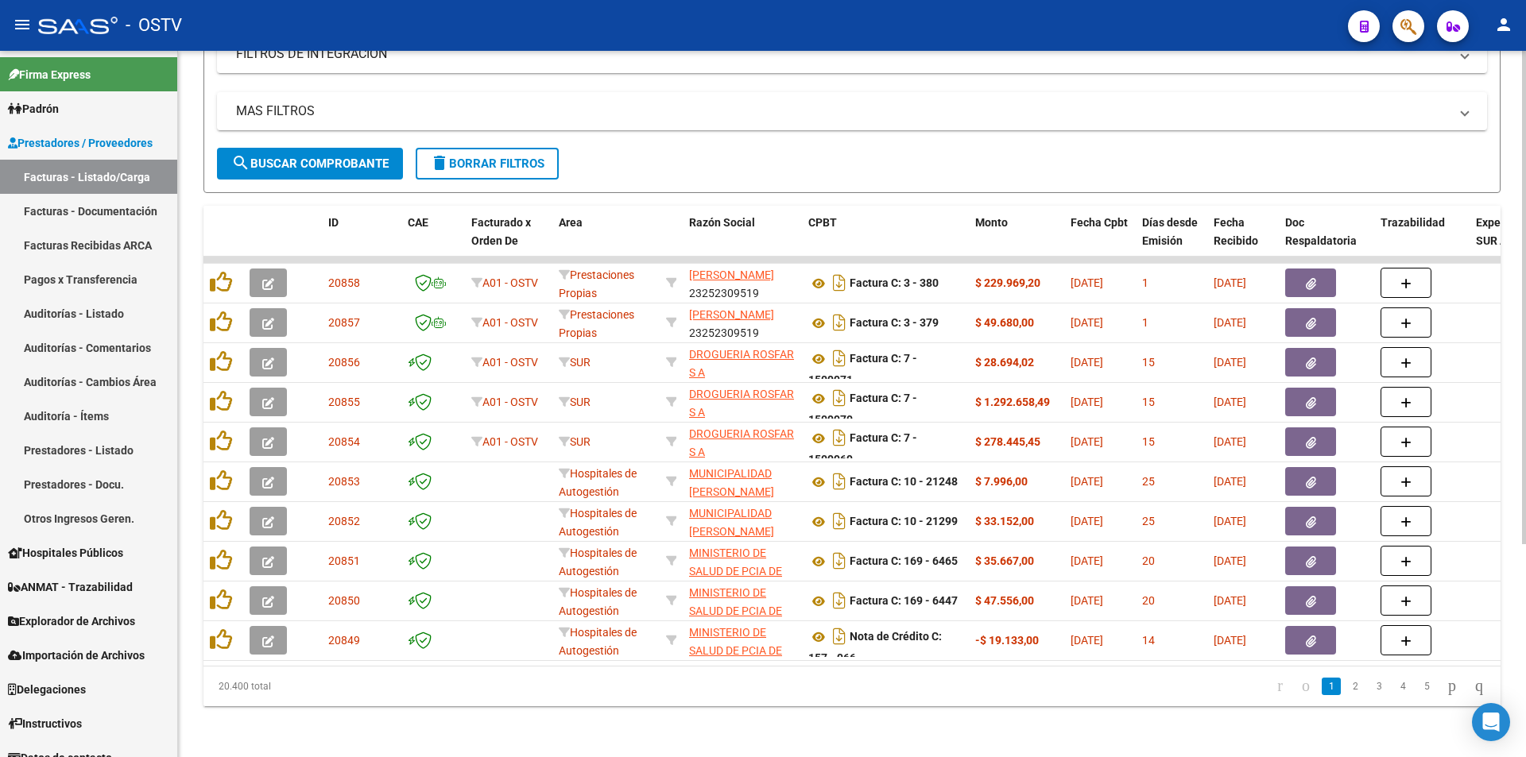
click at [319, 148] on button "search Buscar Comprobante" at bounding box center [310, 164] width 186 height 32
click at [312, 157] on span "search Buscar Comprobante" at bounding box center [309, 164] width 157 height 14
click at [303, 157] on span "search Buscar Comprobante" at bounding box center [309, 164] width 157 height 14
click at [330, 157] on span "search Buscar Comprobante" at bounding box center [309, 164] width 157 height 14
click at [326, 157] on span "search Buscar Comprobante" at bounding box center [309, 164] width 157 height 14
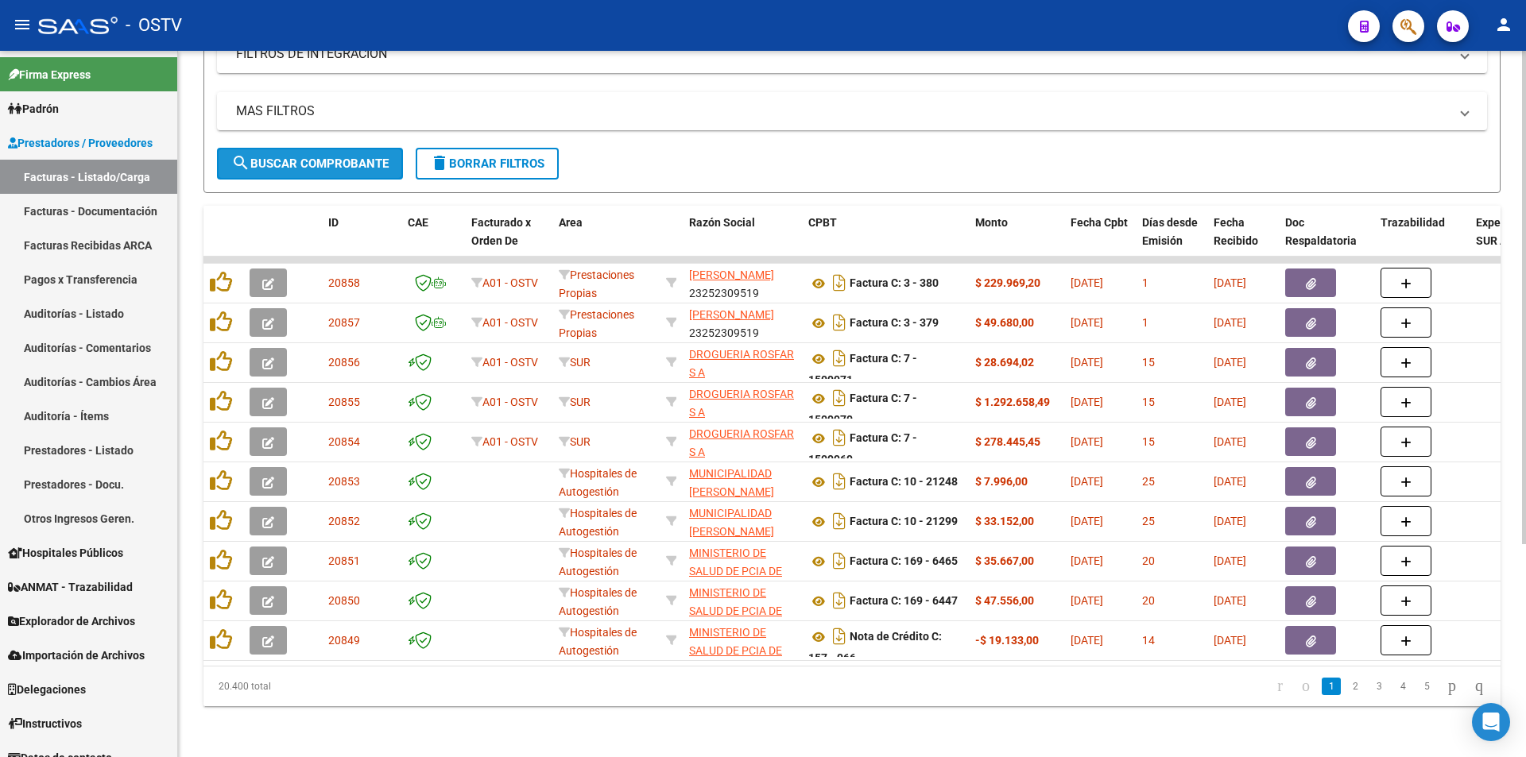
click at [322, 157] on span "search Buscar Comprobante" at bounding box center [309, 164] width 157 height 14
click at [319, 165] on button "search Buscar Comprobante" at bounding box center [310, 164] width 186 height 32
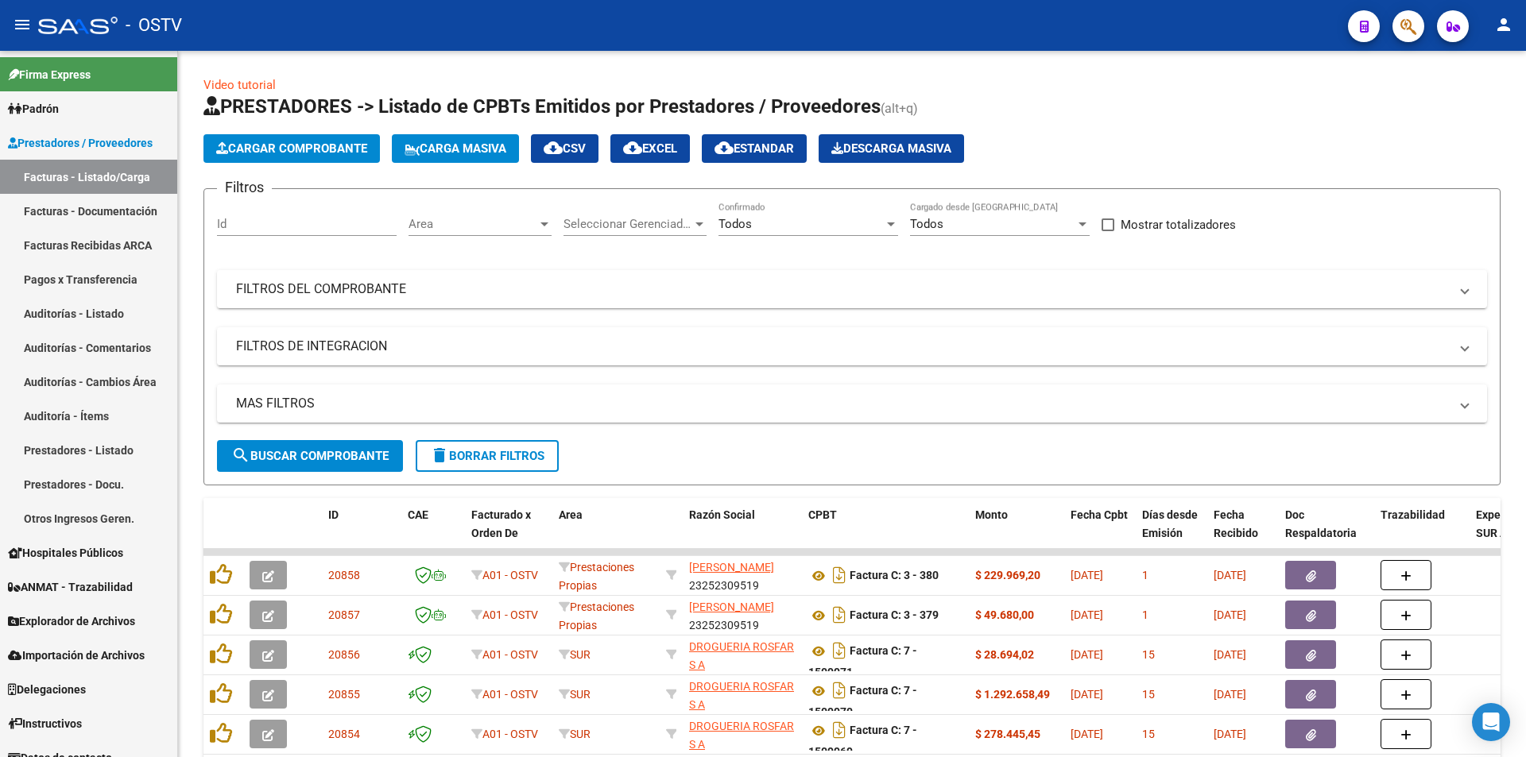
scroll to position [304, 0]
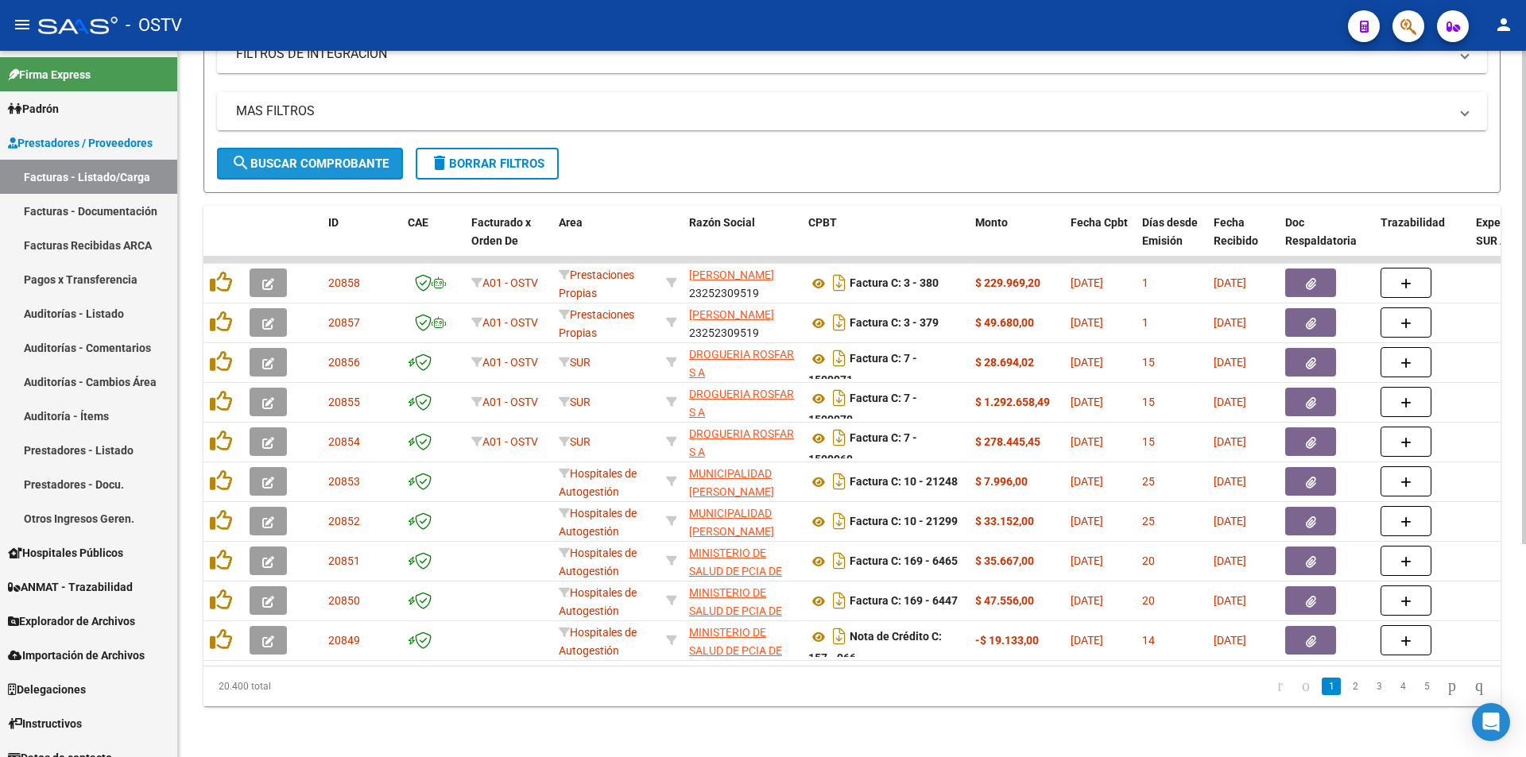
click at [315, 157] on span "search Buscar Comprobante" at bounding box center [309, 164] width 157 height 14
click at [323, 157] on span "search Buscar Comprobante" at bounding box center [309, 164] width 157 height 14
click at [322, 157] on span "search Buscar Comprobante" at bounding box center [309, 164] width 157 height 14
click at [320, 157] on span "search Buscar Comprobante" at bounding box center [309, 164] width 157 height 14
click at [322, 148] on button "search Buscar Comprobante" at bounding box center [310, 164] width 186 height 32
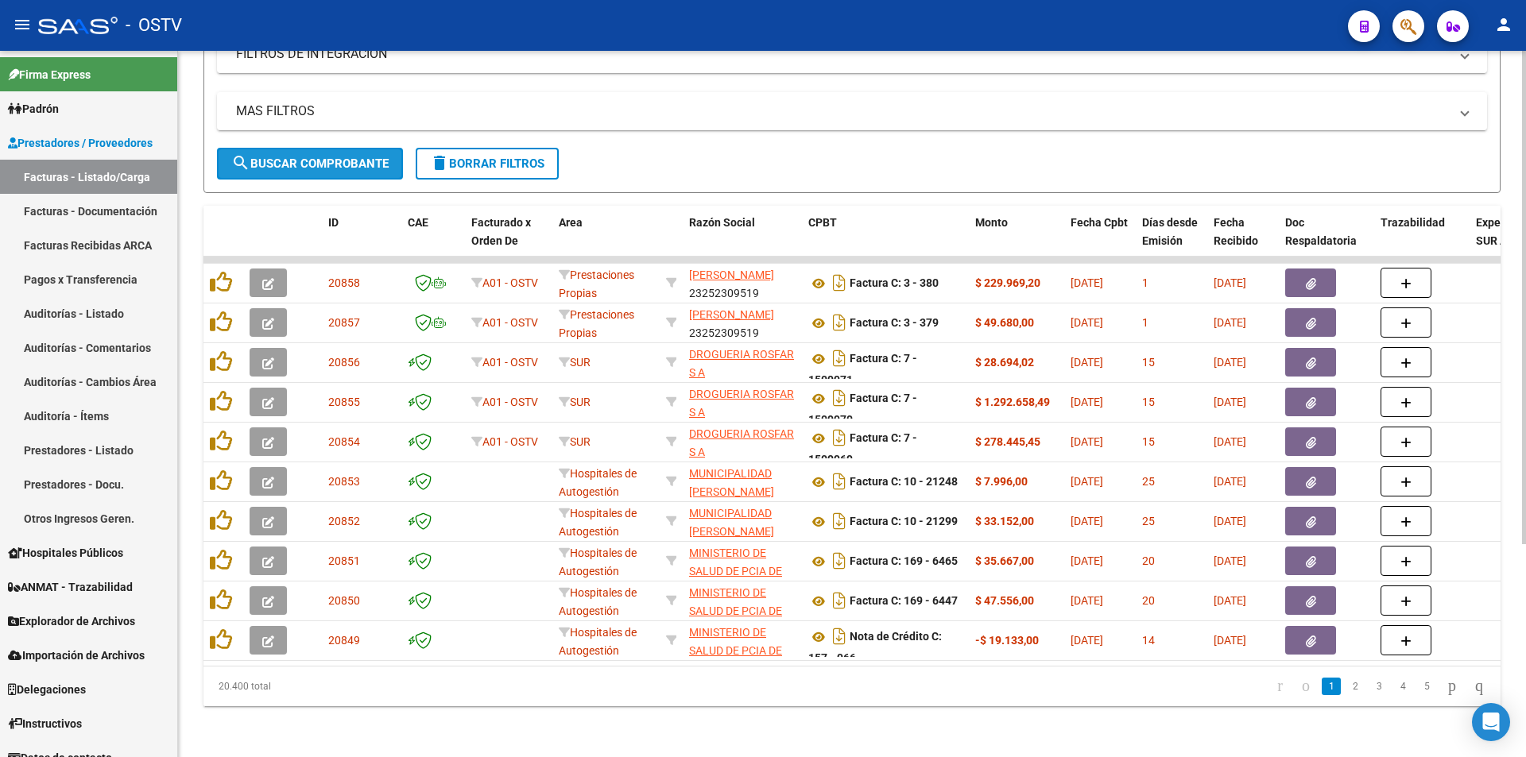
click at [316, 148] on button "search Buscar Comprobante" at bounding box center [310, 164] width 186 height 32
click at [308, 157] on span "search Buscar Comprobante" at bounding box center [309, 164] width 157 height 14
click at [323, 157] on span "search Buscar Comprobante" at bounding box center [309, 164] width 157 height 14
click at [312, 157] on span "search Buscar Comprobante" at bounding box center [309, 164] width 157 height 14
click at [316, 157] on span "search Buscar Comprobante" at bounding box center [309, 164] width 157 height 14
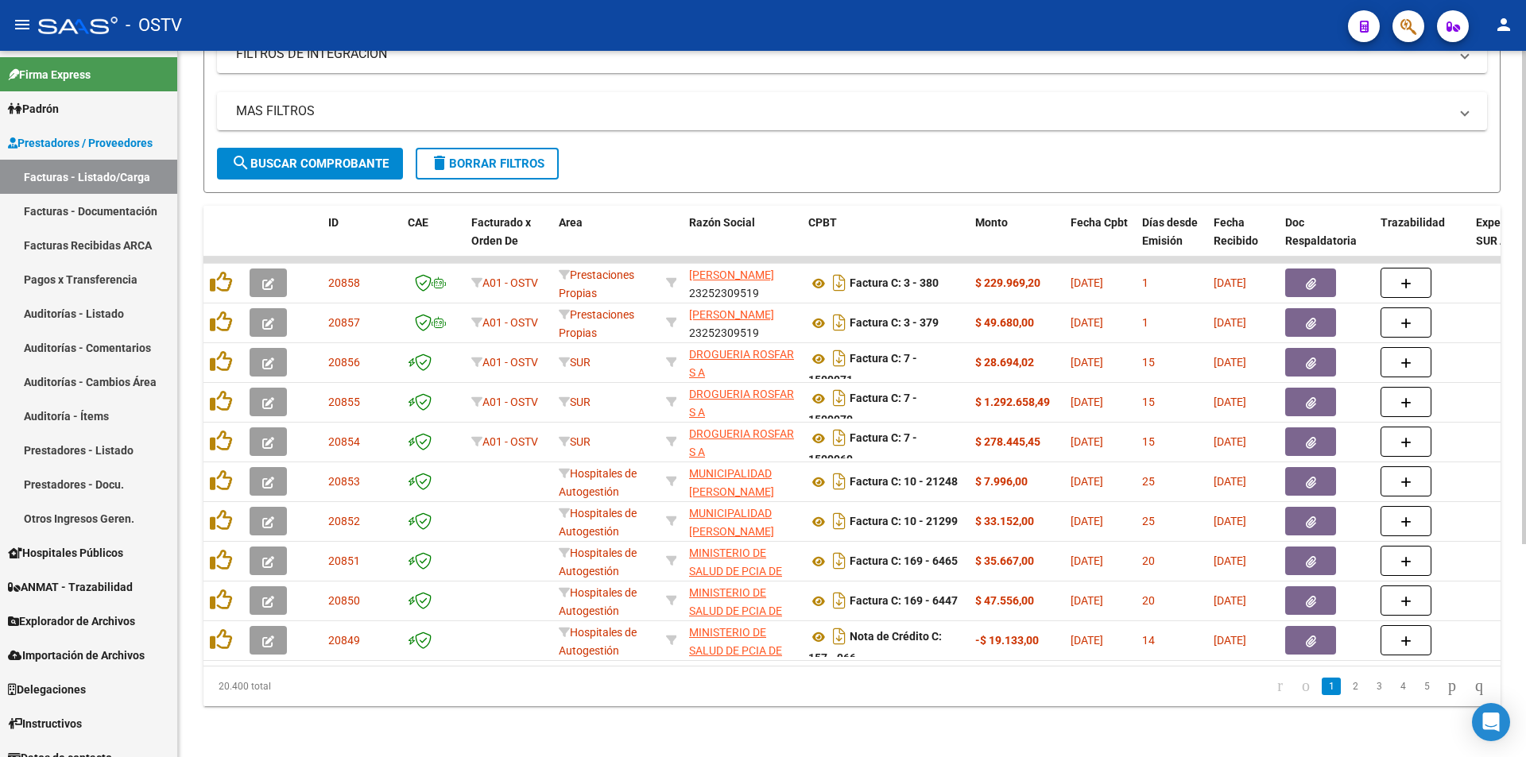
click at [320, 157] on span "search Buscar Comprobante" at bounding box center [309, 164] width 157 height 14
click at [330, 148] on button "search Buscar Comprobante" at bounding box center [310, 164] width 186 height 32
click at [315, 157] on span "search Buscar Comprobante" at bounding box center [309, 164] width 157 height 14
click at [348, 157] on span "search Buscar Comprobante" at bounding box center [309, 164] width 157 height 14
drag, startPoint x: 312, startPoint y: 151, endPoint x: 346, endPoint y: 104, distance: 58.0
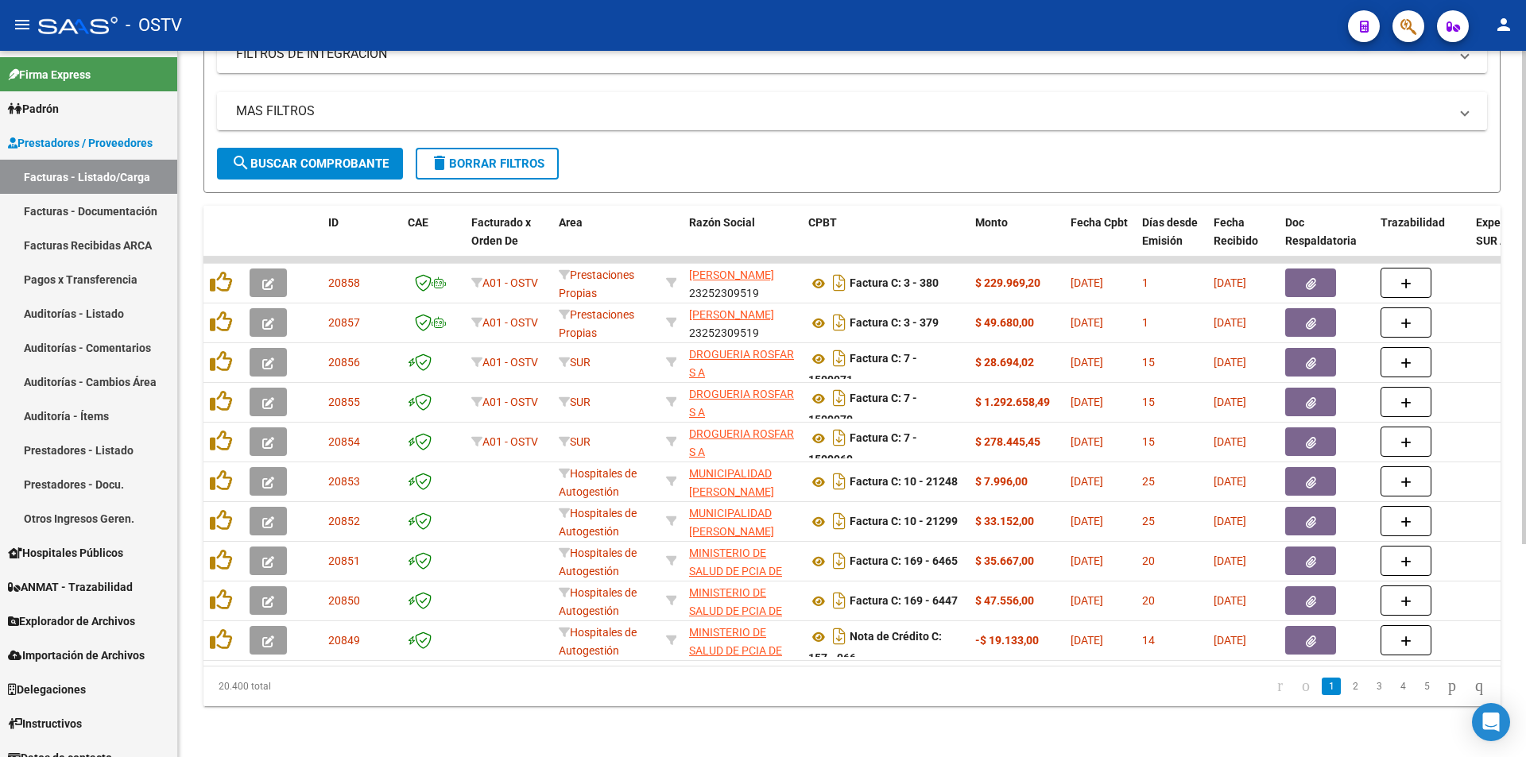
click at [311, 157] on span "search Buscar Comprobante" at bounding box center [309, 164] width 157 height 14
click at [312, 148] on button "search Buscar Comprobante" at bounding box center [310, 164] width 186 height 32
click at [313, 164] on button "search Buscar Comprobante" at bounding box center [310, 164] width 186 height 32
click at [312, 157] on span "search Buscar Comprobante" at bounding box center [309, 164] width 157 height 14
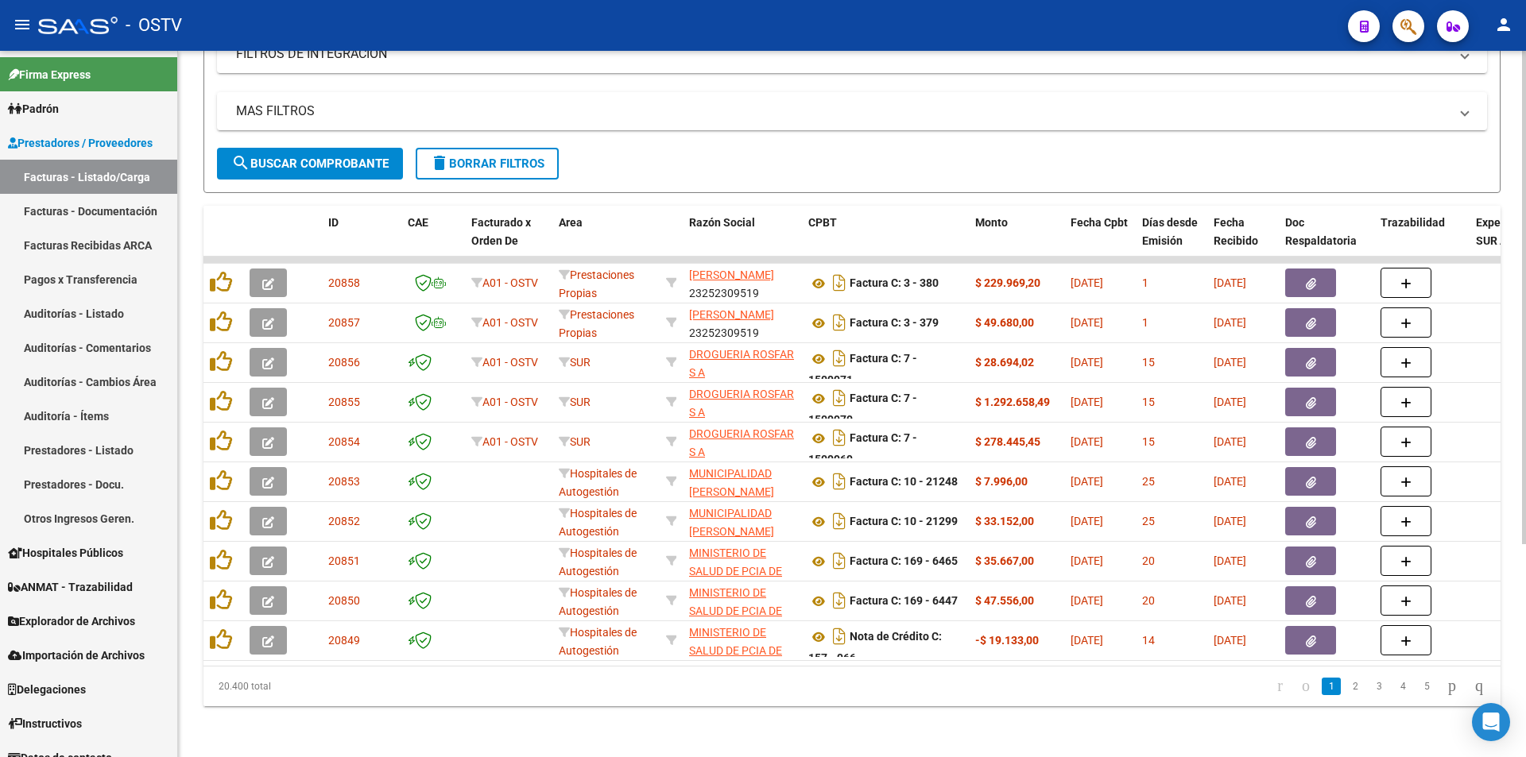
click at [322, 148] on button "search Buscar Comprobante" at bounding box center [310, 164] width 186 height 32
click at [312, 157] on span "search Buscar Comprobante" at bounding box center [309, 164] width 157 height 14
click at [282, 157] on span "search Buscar Comprobante" at bounding box center [309, 164] width 157 height 14
click at [264, 157] on span "search Buscar Comprobante" at bounding box center [309, 164] width 157 height 14
click at [322, 157] on span "search Buscar Comprobante" at bounding box center [309, 164] width 157 height 14
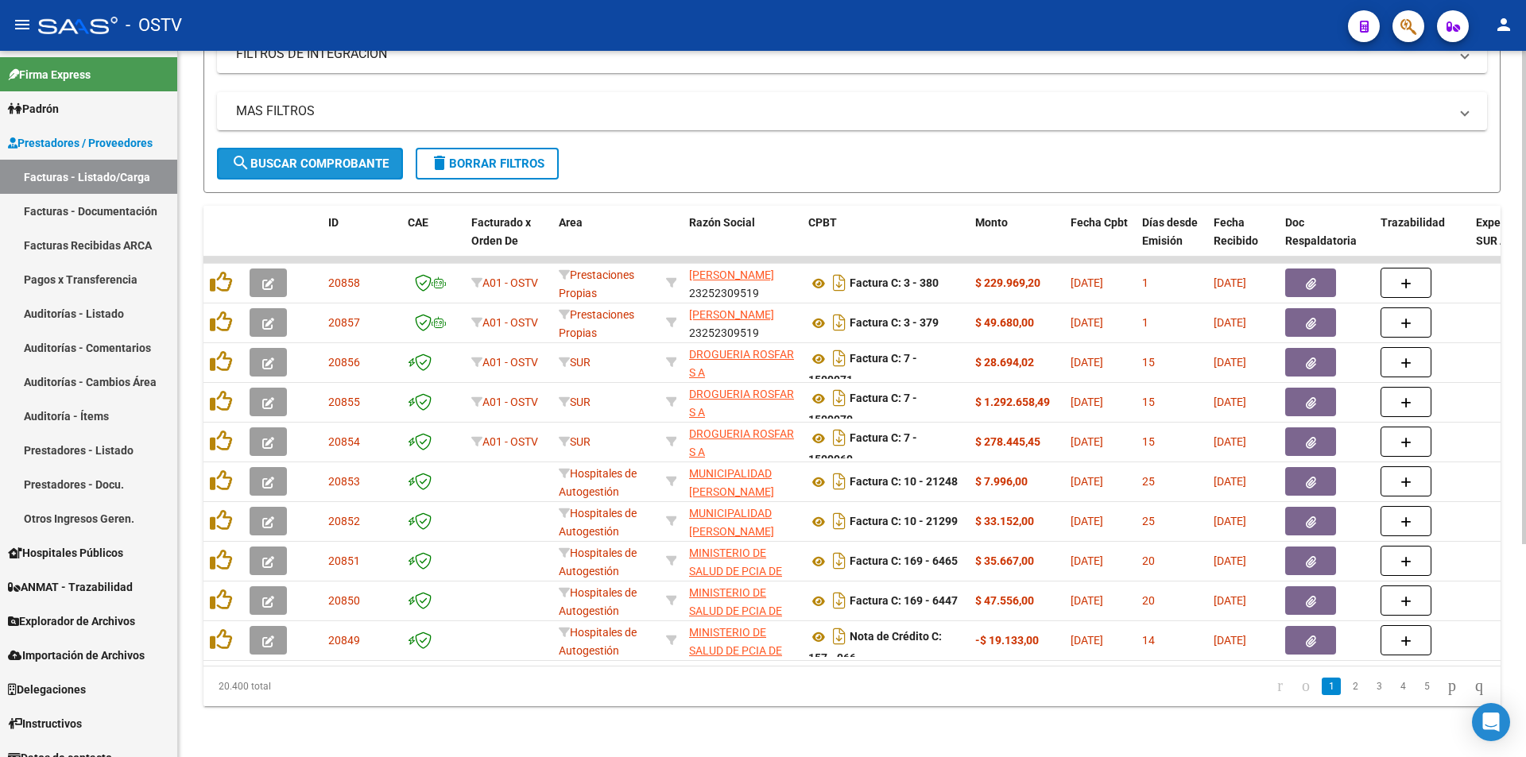
click at [304, 157] on span "search Buscar Comprobante" at bounding box center [309, 164] width 157 height 14
click at [350, 157] on span "search Buscar Comprobante" at bounding box center [309, 164] width 157 height 14
click at [314, 157] on span "search Buscar Comprobante" at bounding box center [309, 164] width 157 height 14
click at [304, 157] on span "search Buscar Comprobante" at bounding box center [309, 164] width 157 height 14
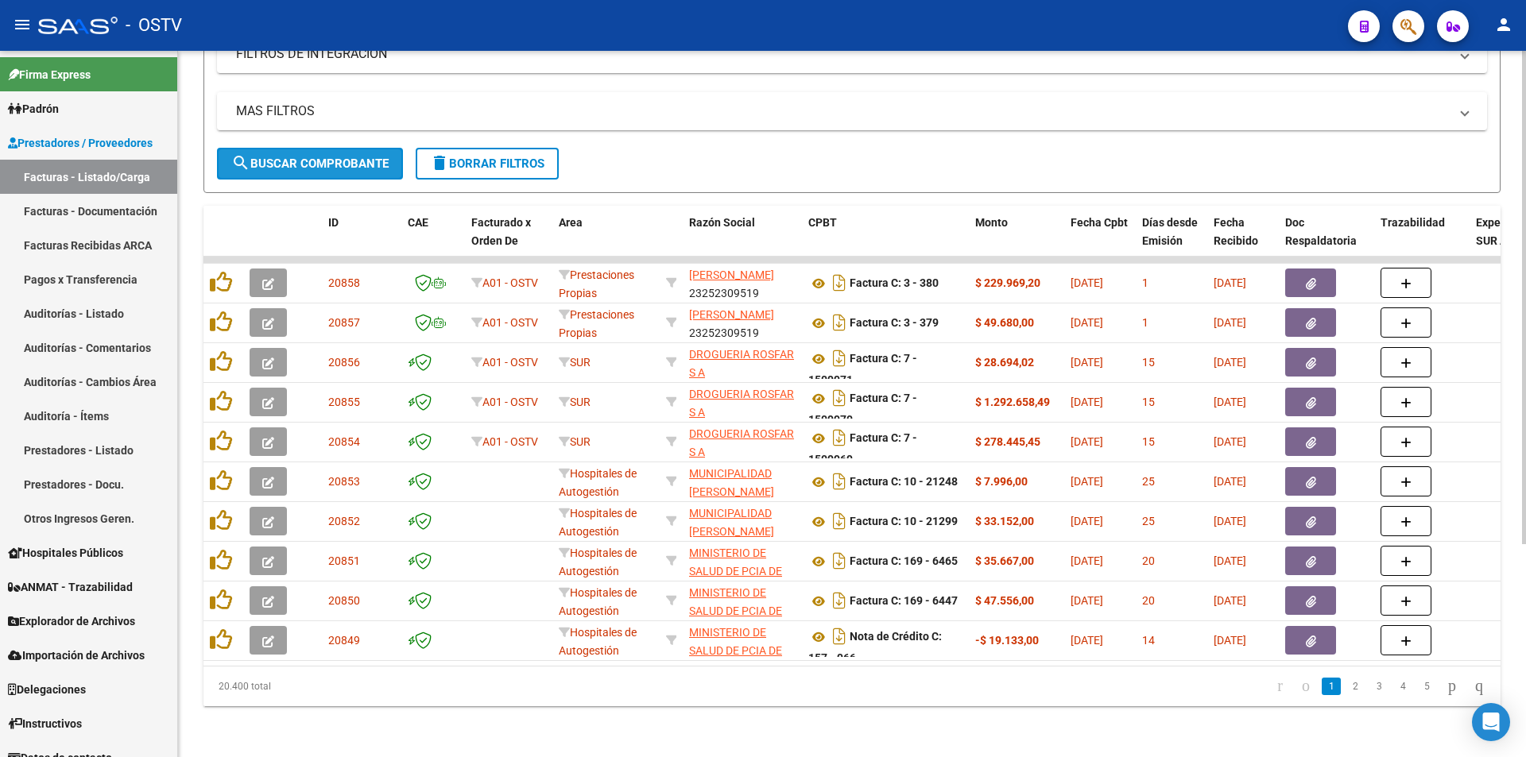
click at [312, 157] on span "search Buscar Comprobante" at bounding box center [309, 164] width 157 height 14
click at [322, 157] on span "search Buscar Comprobante" at bounding box center [309, 164] width 157 height 14
click at [309, 157] on span "search Buscar Comprobante" at bounding box center [309, 164] width 157 height 14
click at [320, 157] on span "search Buscar Comprobante" at bounding box center [309, 164] width 157 height 14
click at [304, 157] on span "search Buscar Comprobante" at bounding box center [309, 164] width 157 height 14
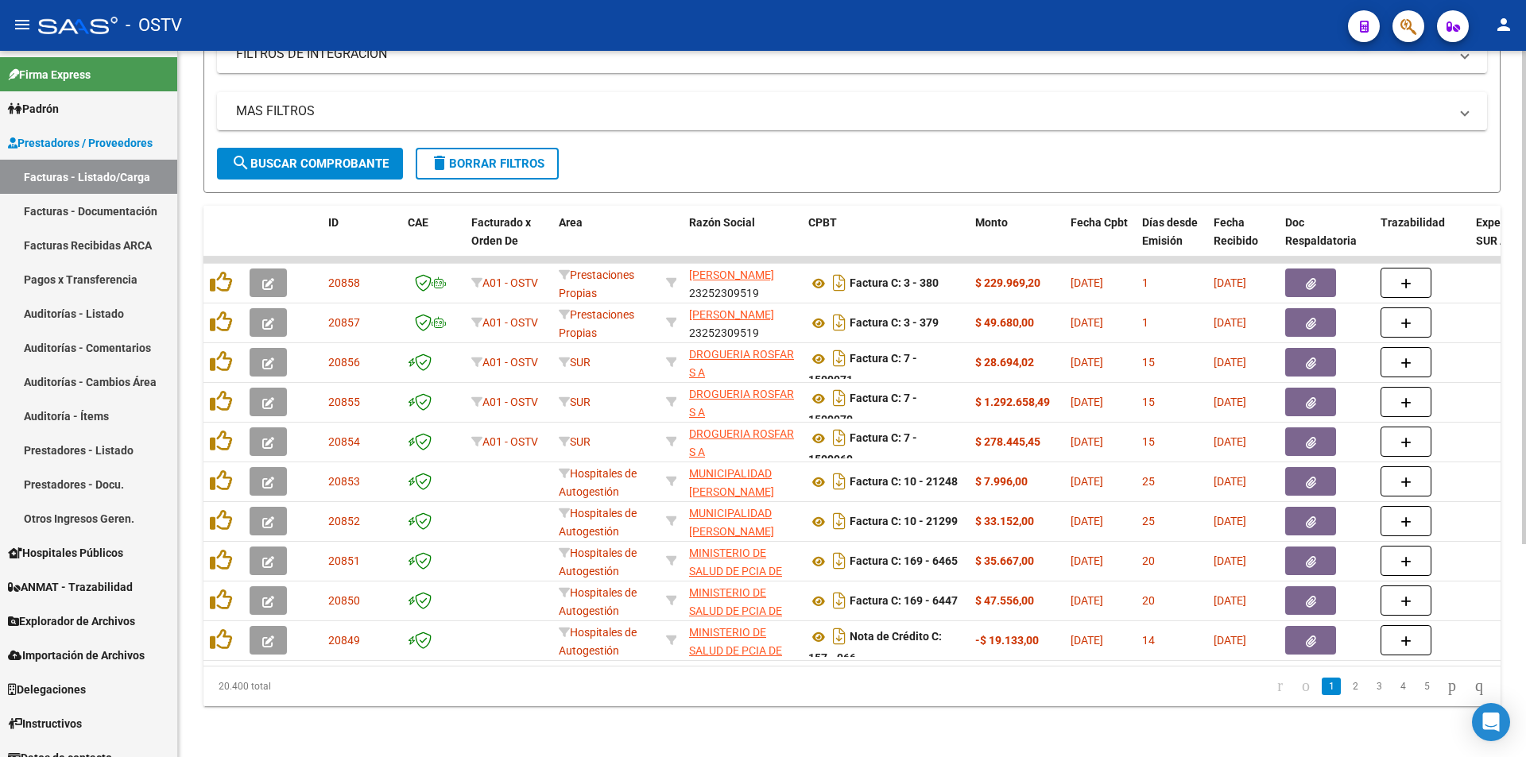
click at [313, 157] on span "search Buscar Comprobante" at bounding box center [309, 164] width 157 height 14
click at [365, 157] on span "search Buscar Comprobante" at bounding box center [309, 164] width 157 height 14
click at [320, 157] on span "search Buscar Comprobante" at bounding box center [309, 164] width 157 height 14
click at [317, 157] on span "search Buscar Comprobante" at bounding box center [309, 164] width 157 height 14
click at [308, 157] on span "search Buscar Comprobante" at bounding box center [309, 164] width 157 height 14
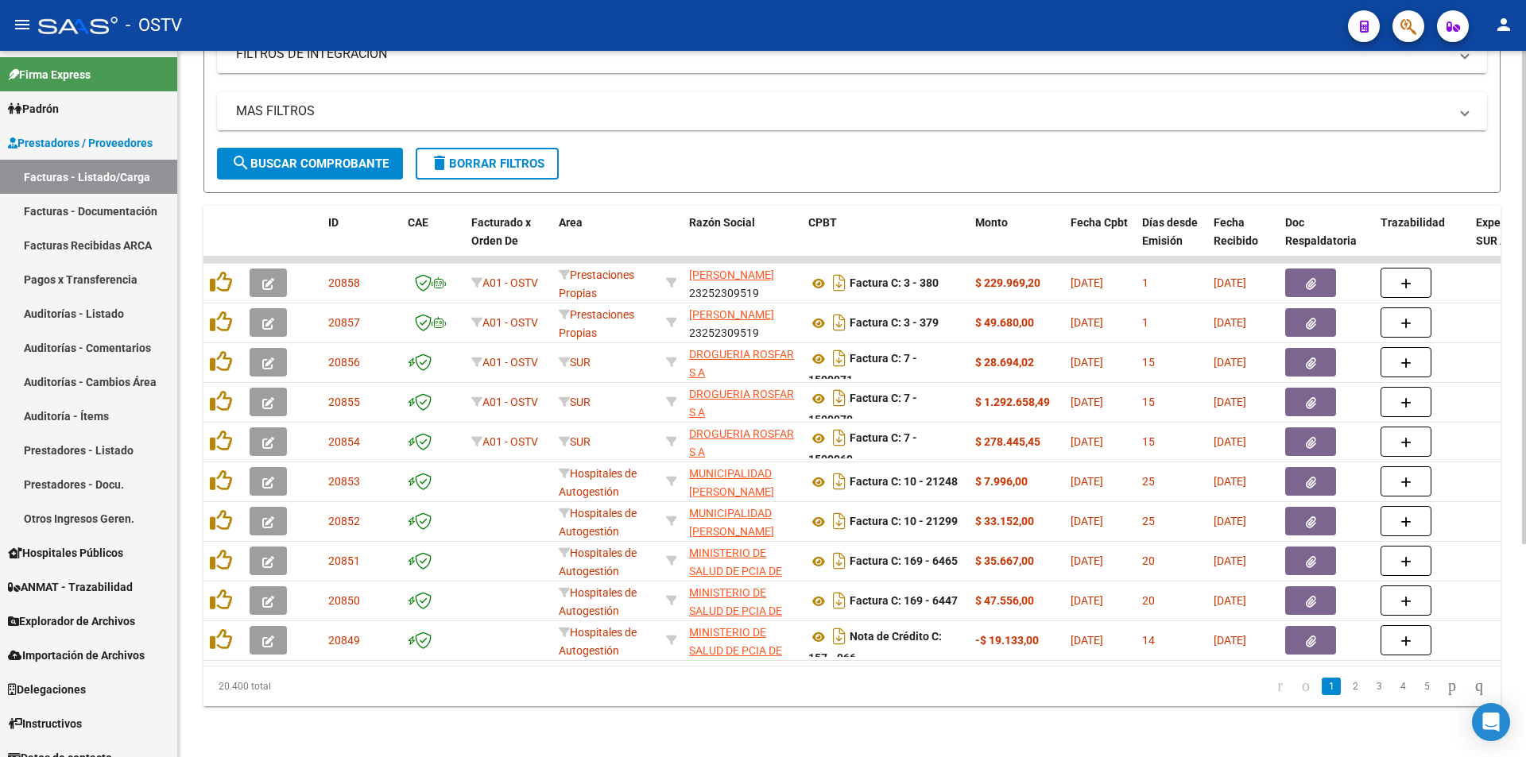
click at [317, 157] on span "search Buscar Comprobante" at bounding box center [309, 164] width 157 height 14
click at [357, 161] on button "search Buscar Comprobante" at bounding box center [310, 164] width 186 height 32
click at [312, 161] on button "search Buscar Comprobante" at bounding box center [310, 164] width 186 height 32
click at [312, 157] on span "search Buscar Comprobante" at bounding box center [309, 164] width 157 height 14
click at [332, 148] on button "search Buscar Comprobante" at bounding box center [310, 164] width 186 height 32
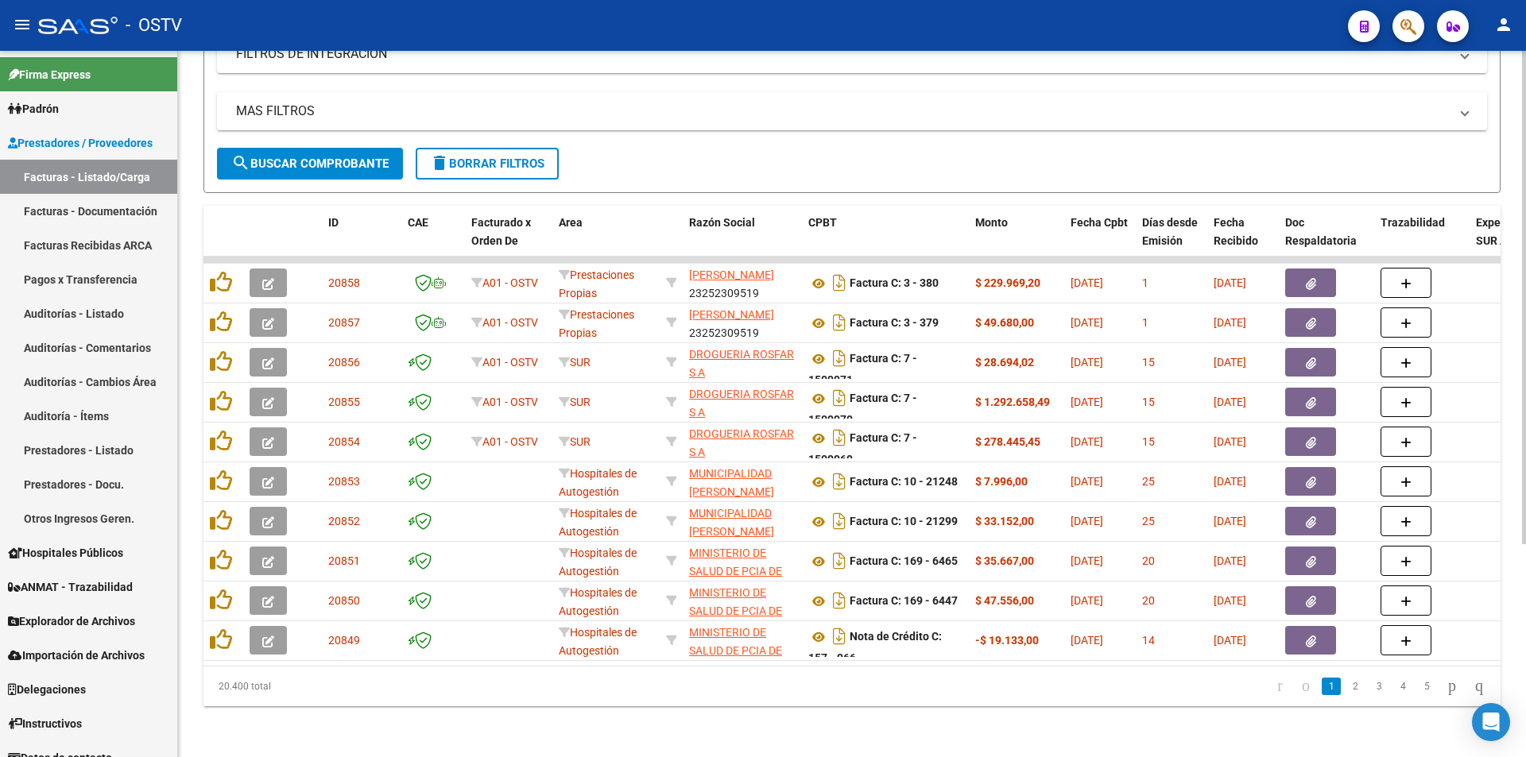
click at [329, 157] on span "search Buscar Comprobante" at bounding box center [309, 164] width 157 height 14
click at [294, 157] on span "search Buscar Comprobante" at bounding box center [309, 164] width 157 height 14
click at [339, 157] on span "search Buscar Comprobante" at bounding box center [309, 164] width 157 height 14
click at [317, 157] on span "search Buscar Comprobante" at bounding box center [309, 164] width 157 height 14
drag, startPoint x: 330, startPoint y: 160, endPoint x: 392, endPoint y: 7, distance: 164.7
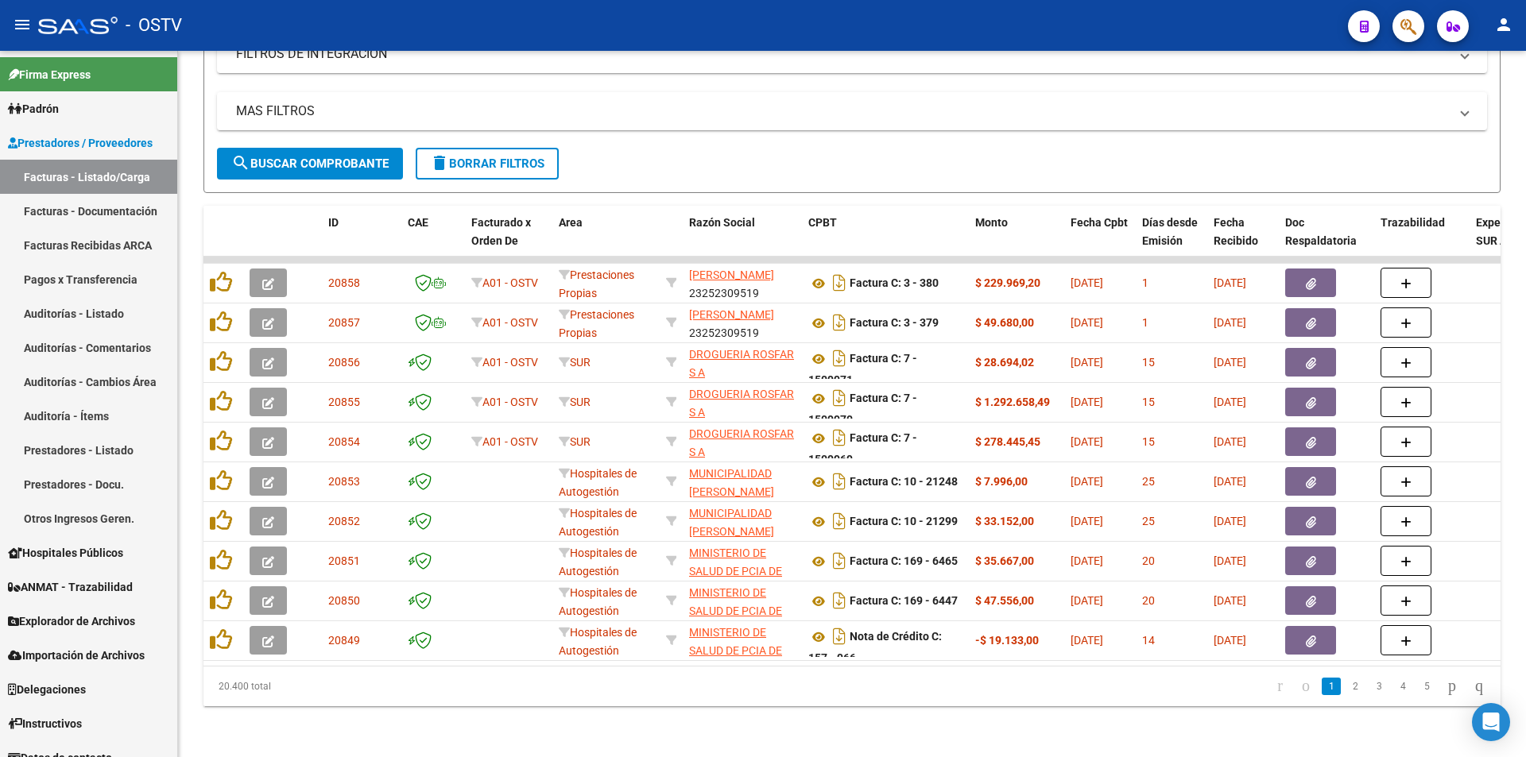
click at [329, 159] on button "search Buscar Comprobante" at bounding box center [310, 164] width 186 height 32
click at [255, 157] on span "search Buscar Comprobante" at bounding box center [309, 164] width 157 height 14
click at [316, 148] on button "search Buscar Comprobante" at bounding box center [310, 164] width 186 height 32
click at [316, 157] on span "search Buscar Comprobante" at bounding box center [309, 164] width 157 height 14
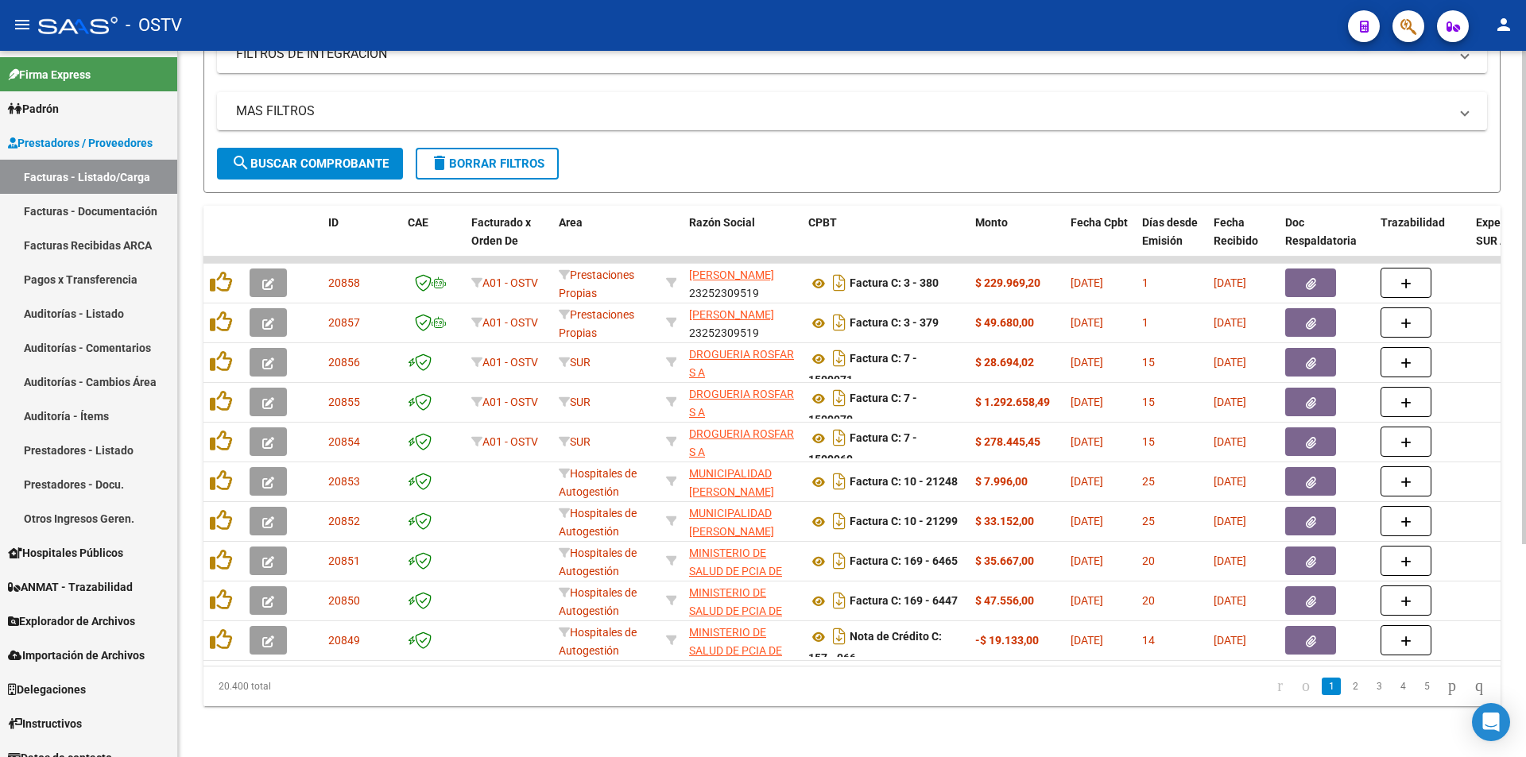
click at [315, 157] on span "search Buscar Comprobante" at bounding box center [309, 164] width 157 height 14
click at [308, 157] on span "search Buscar Comprobante" at bounding box center [309, 164] width 157 height 14
click at [356, 161] on button "search Buscar Comprobante" at bounding box center [310, 164] width 186 height 32
click at [277, 158] on span "search Buscar Comprobante" at bounding box center [309, 164] width 157 height 14
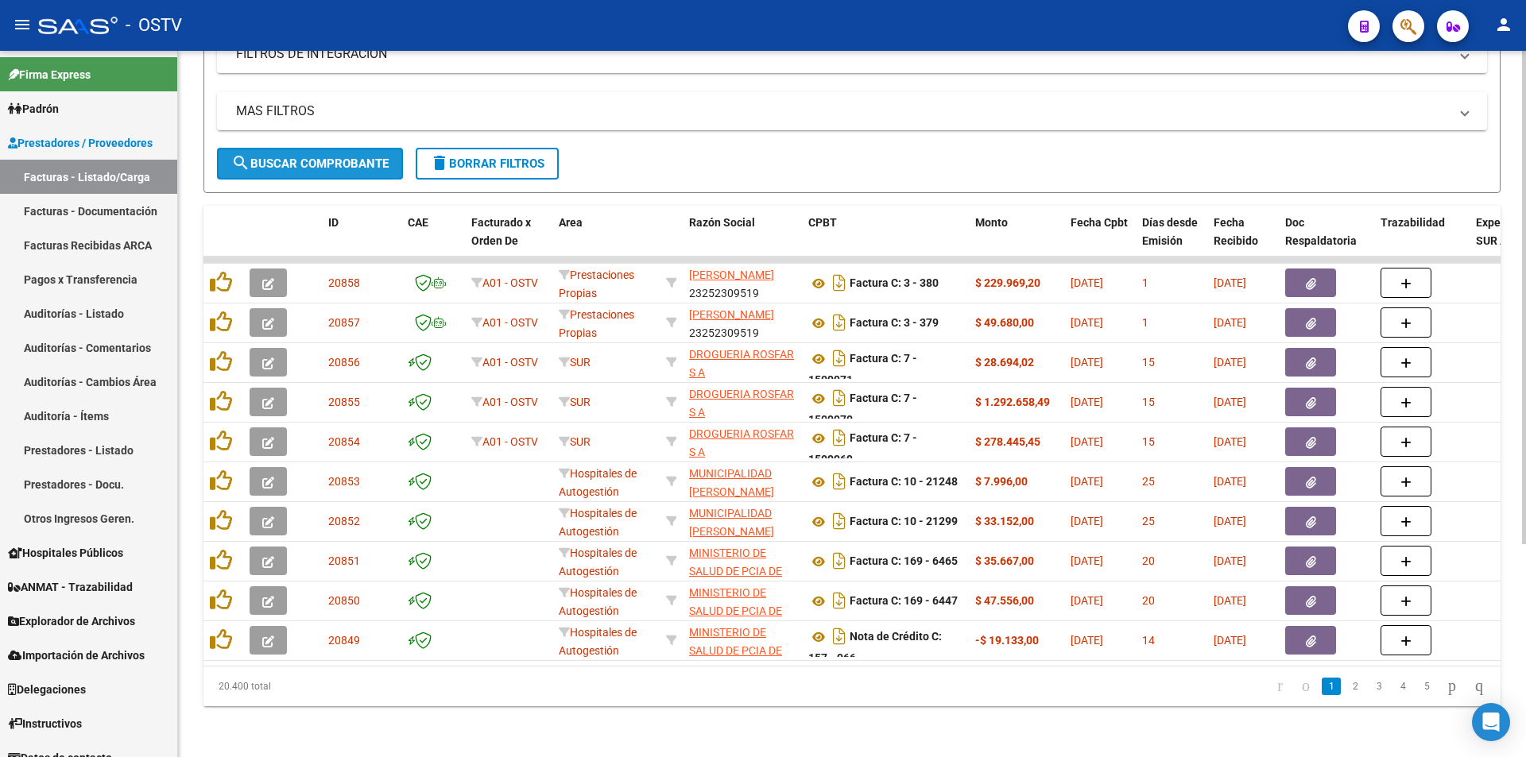
click at [318, 157] on span "search Buscar Comprobante" at bounding box center [309, 164] width 157 height 14
click at [309, 157] on span "search Buscar Comprobante" at bounding box center [309, 164] width 157 height 14
click at [308, 168] on form "Filtros Id Area Area Seleccionar Gerenciador Seleccionar Gerenciador Todos Conf…" at bounding box center [851, 44] width 1297 height 297
click at [309, 157] on span "search Buscar Comprobante" at bounding box center [309, 164] width 157 height 14
click at [326, 157] on span "search Buscar Comprobante" at bounding box center [309, 164] width 157 height 14
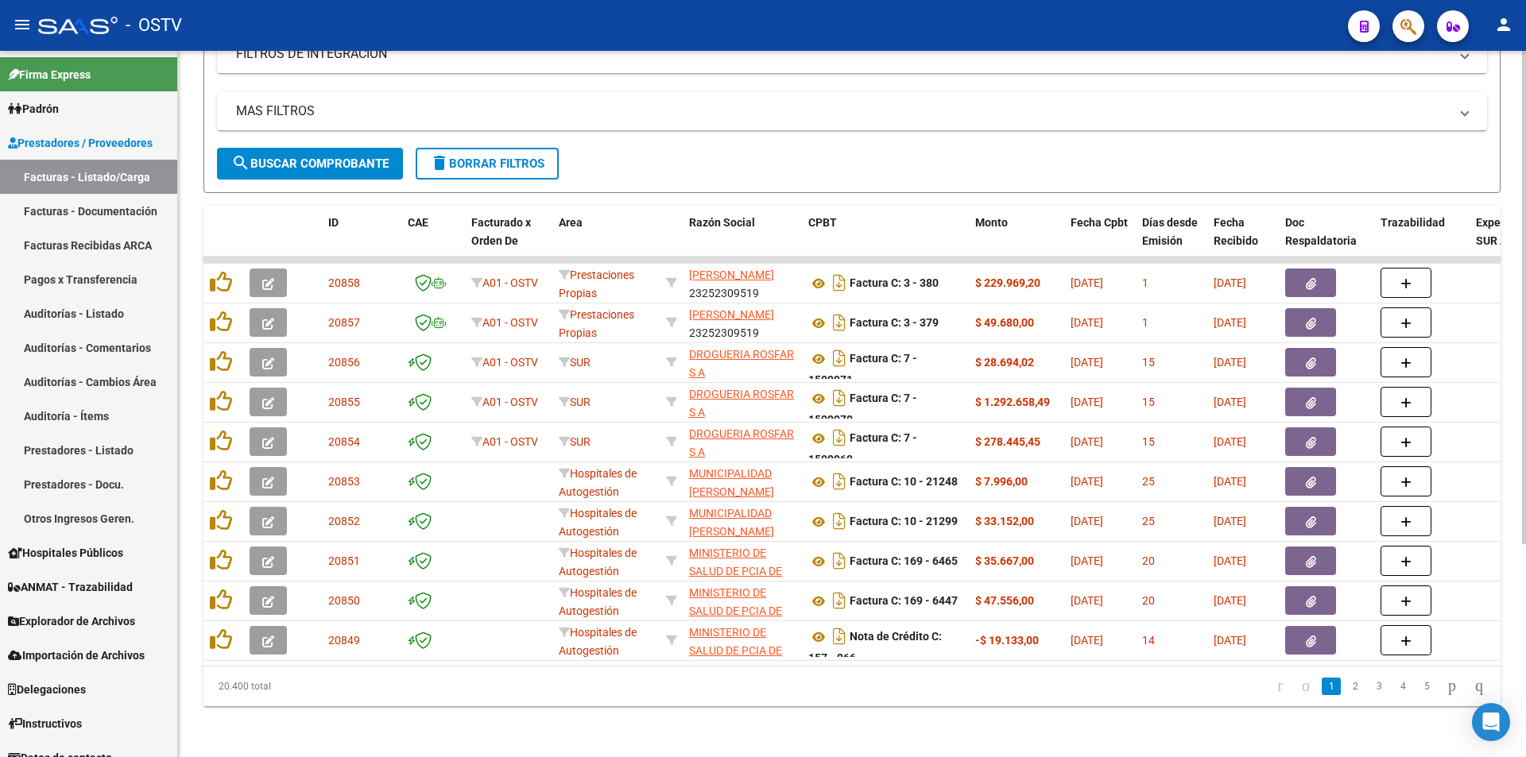
click at [302, 148] on button "search Buscar Comprobante" at bounding box center [310, 164] width 186 height 32
click at [312, 160] on button "search Buscar Comprobante" at bounding box center [310, 164] width 186 height 32
click at [335, 157] on span "search Buscar Comprobante" at bounding box center [309, 164] width 157 height 14
click at [308, 157] on span "search Buscar Comprobante" at bounding box center [309, 164] width 157 height 14
click at [315, 157] on span "search Buscar Comprobante" at bounding box center [309, 164] width 157 height 14
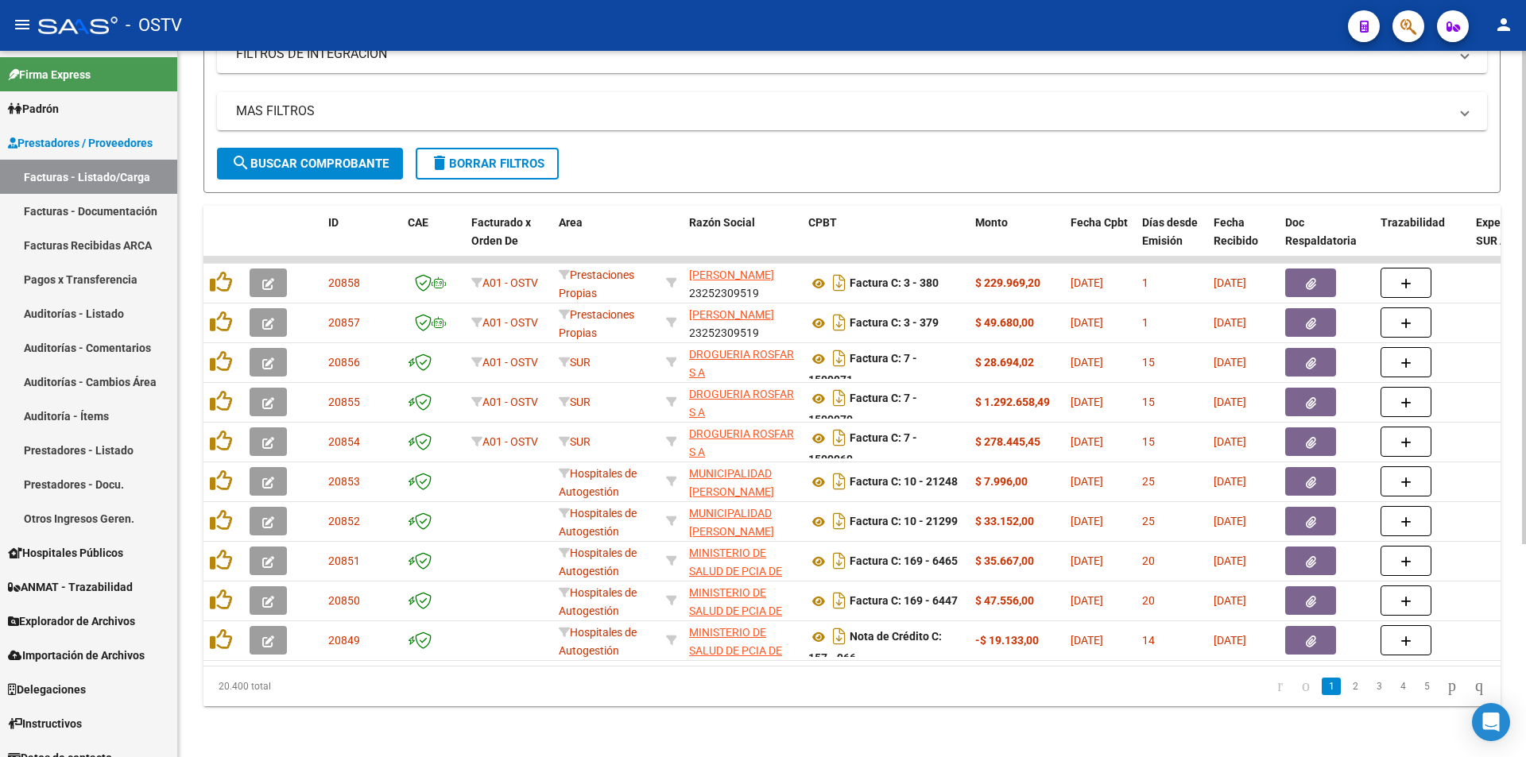
click at [316, 157] on span "search Buscar Comprobante" at bounding box center [309, 164] width 157 height 14
click at [289, 157] on span "search Buscar Comprobante" at bounding box center [309, 164] width 157 height 14
click at [311, 157] on span "search Buscar Comprobante" at bounding box center [309, 164] width 157 height 14
click at [314, 157] on span "search Buscar Comprobante" at bounding box center [309, 164] width 157 height 14
click at [299, 157] on span "search Buscar Comprobante" at bounding box center [309, 164] width 157 height 14
